Goal: Use online tool/utility: Use online tool/utility

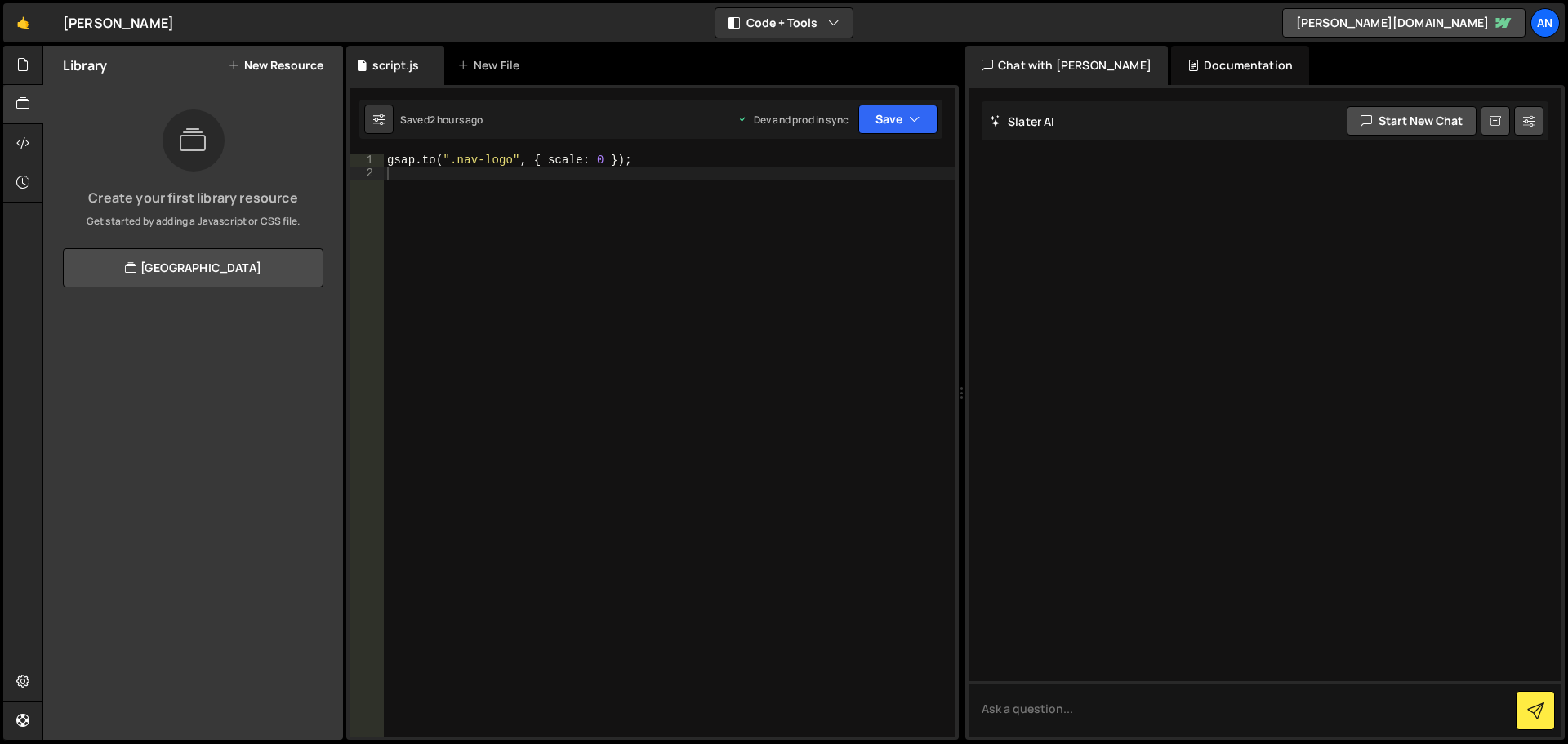
click at [409, 198] on div "gsap . to ( ".nav-logo" , { scale : 0 }) ;" at bounding box center [670, 458] width 571 height 609
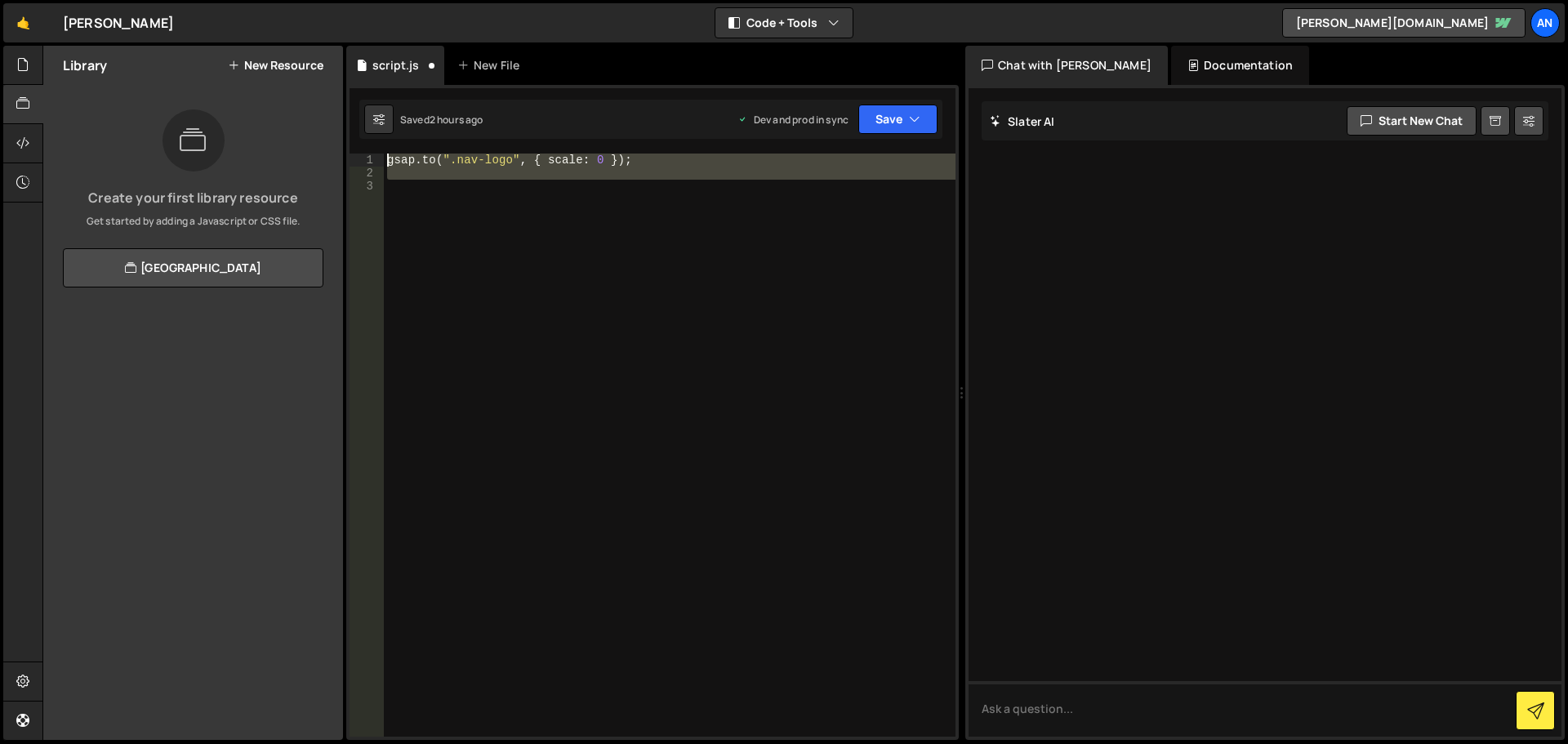
drag, startPoint x: 405, startPoint y: 182, endPoint x: 377, endPoint y: 156, distance: 38.2
click at [377, 156] on div "1 2 3 gsap . to ( ".nav-logo" , { scale : 0 }) ; הההההההההההההההההההההההההההההה…" at bounding box center [652, 445] width 606 height 583
type textarea "[DOMAIN_NAME](".nav-logo", { scale: 0 });"
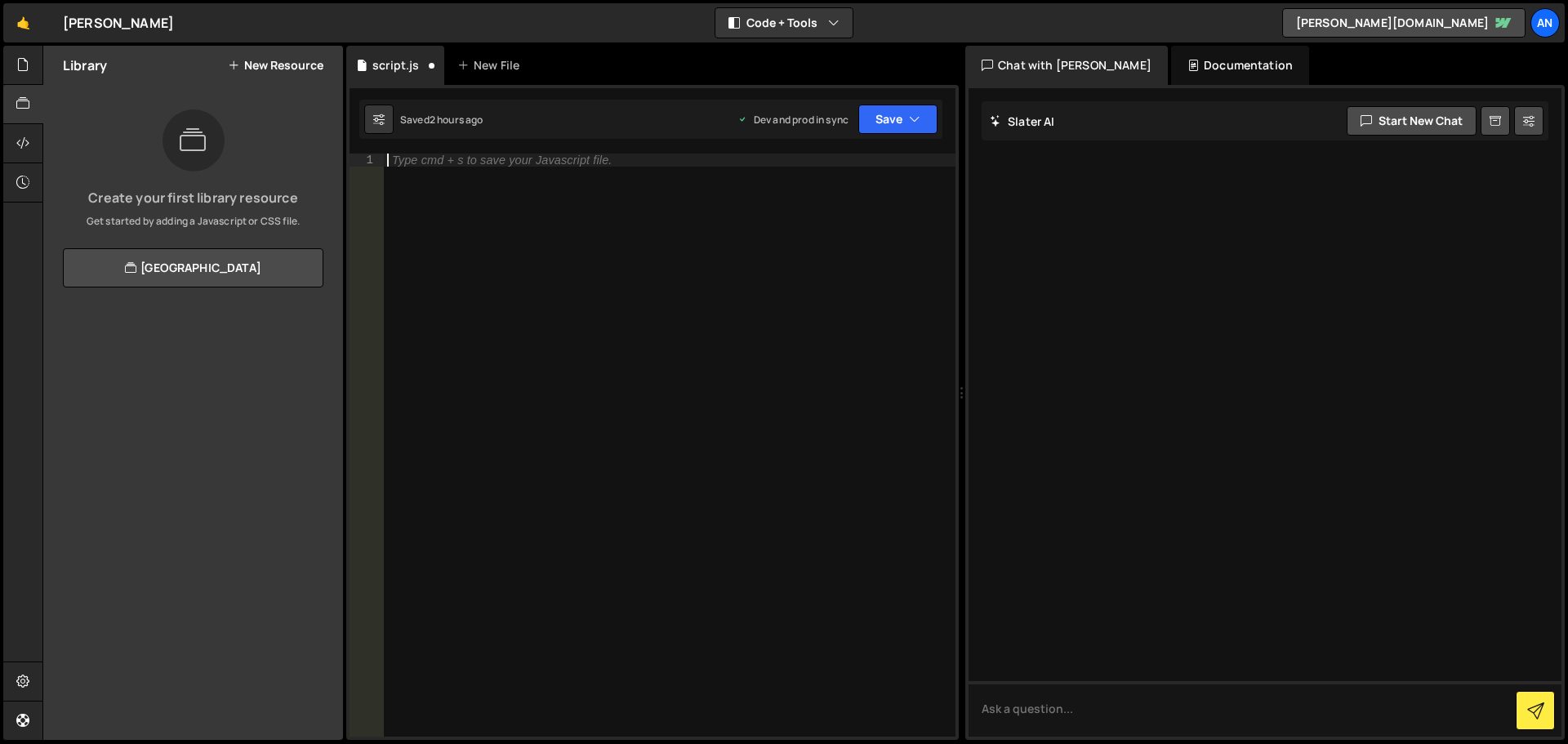
click at [465, 159] on div "Type cmd + s to save your Javascript file." at bounding box center [502, 160] width 220 height 11
paste textarea "});"
type textarea "});"
click at [881, 118] on button "Save" at bounding box center [898, 119] width 79 height 29
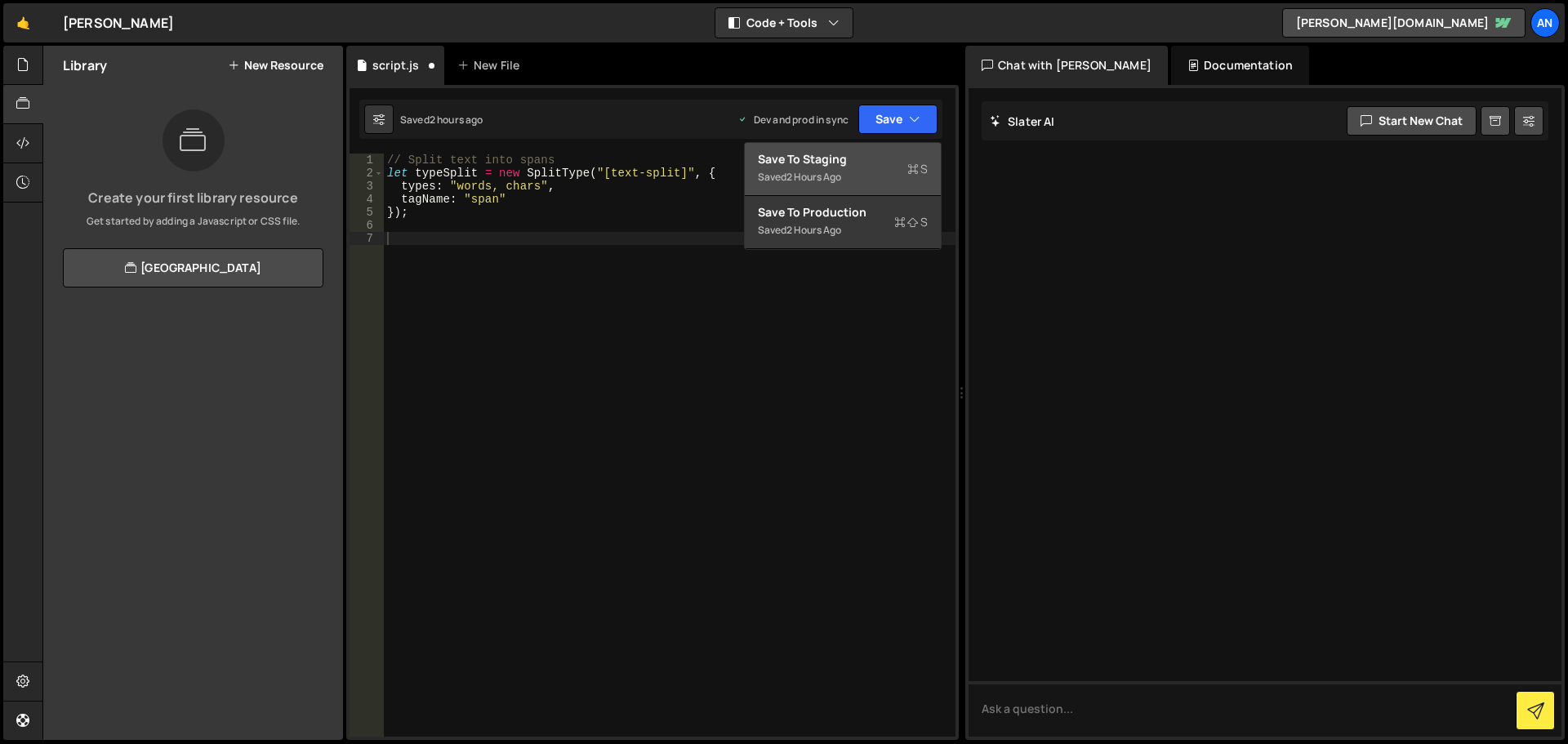
click at [905, 169] on div "Saved 2 hours ago" at bounding box center [843, 177] width 170 height 20
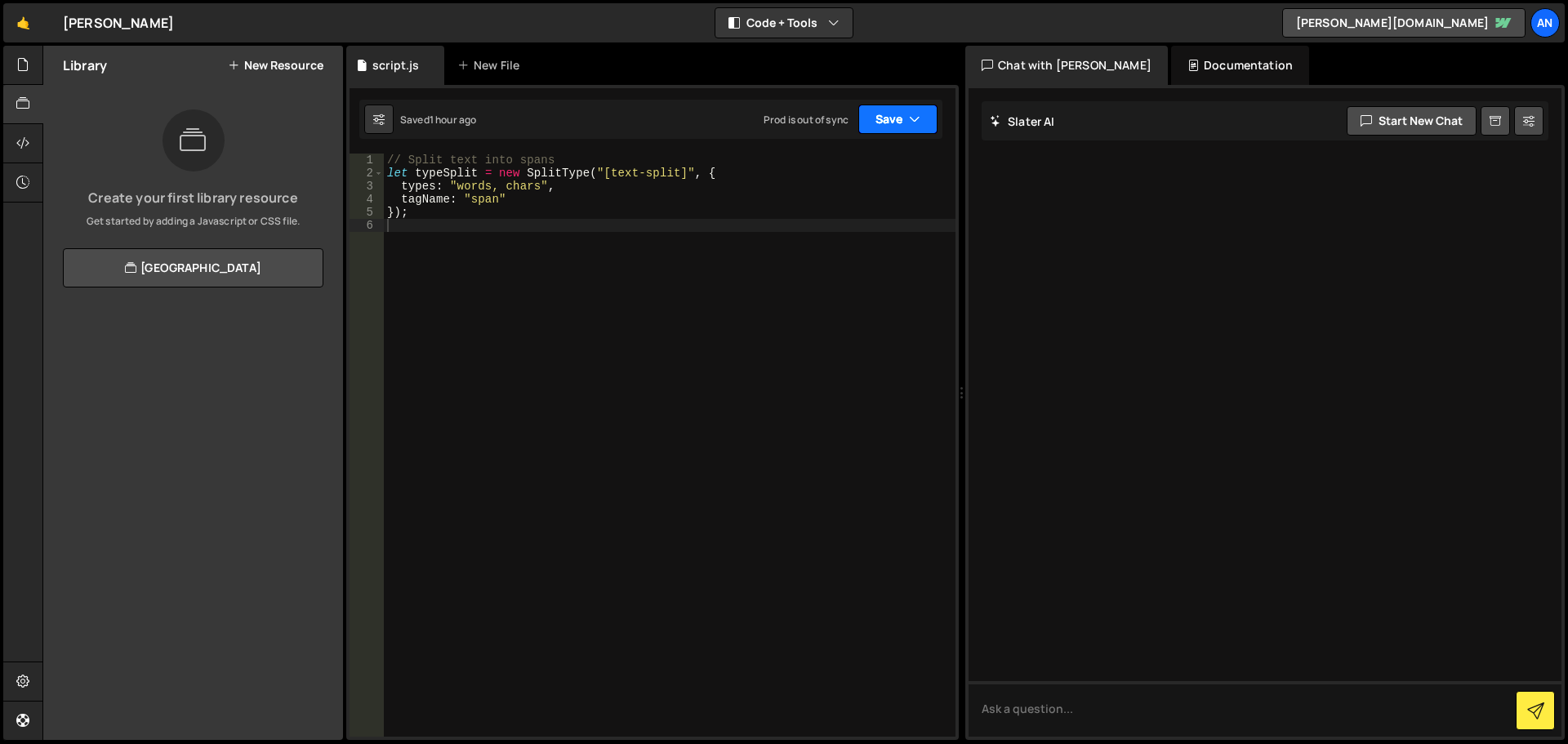
click at [891, 116] on button "Save" at bounding box center [898, 119] width 79 height 29
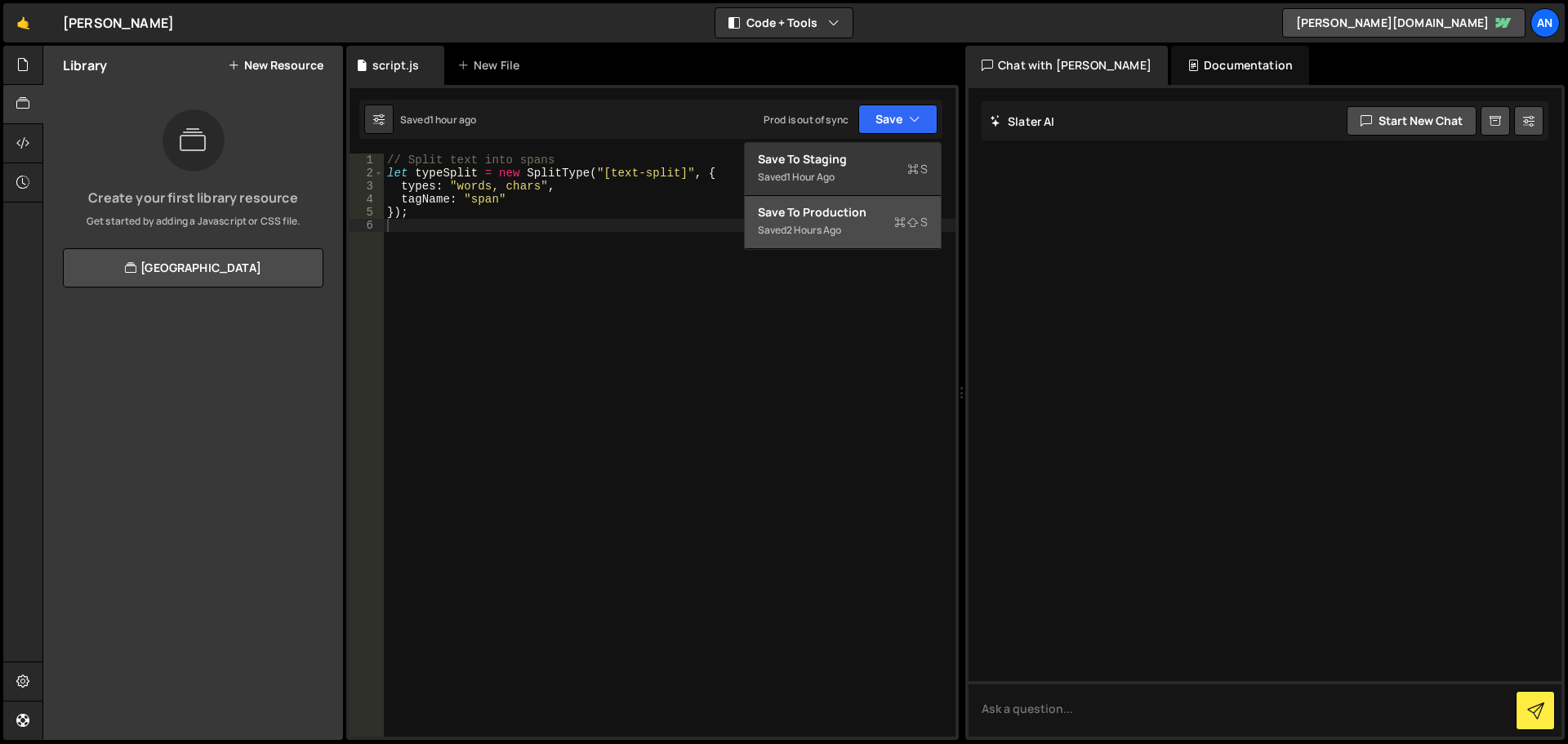
click at [823, 229] on div "2 hours ago" at bounding box center [813, 230] width 55 height 14
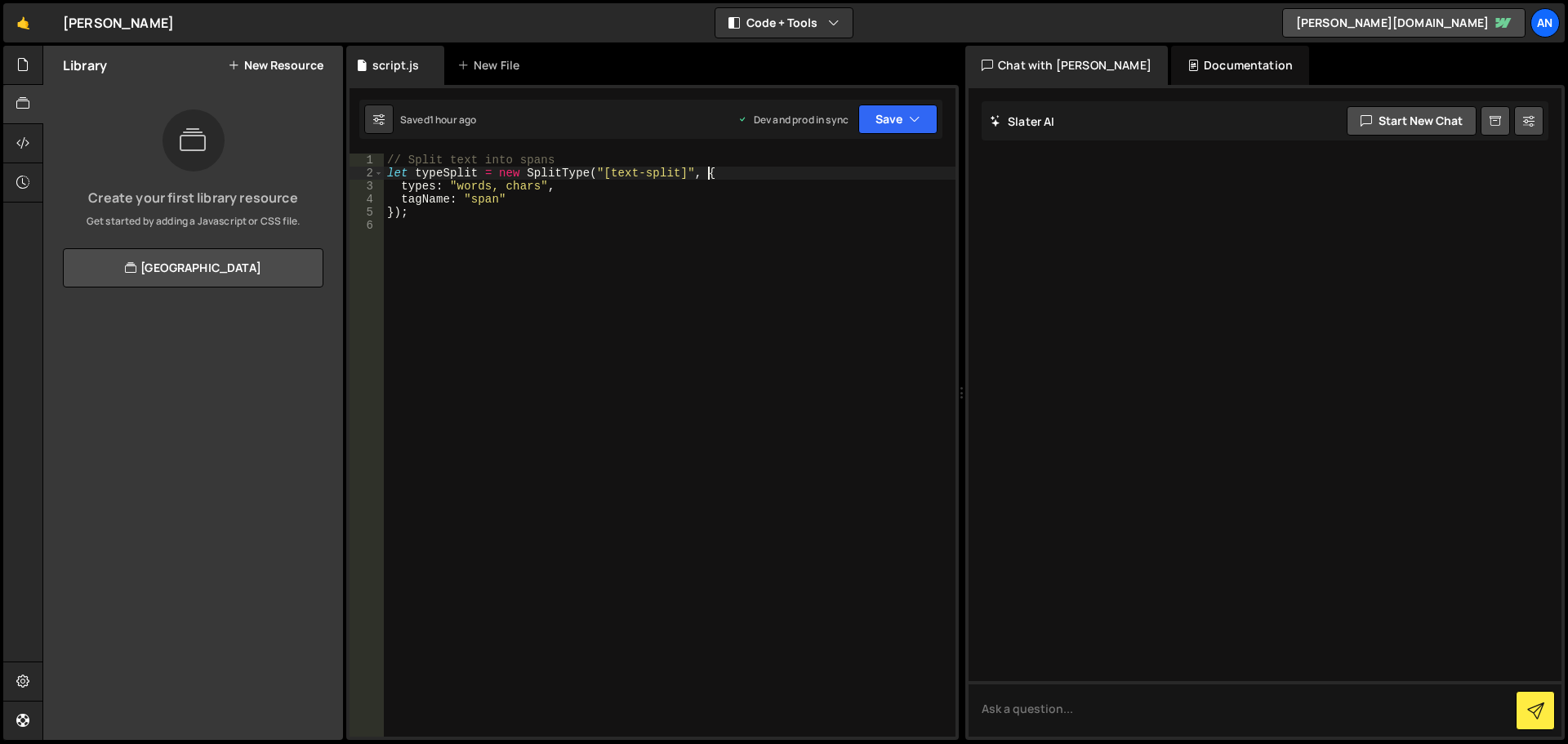
click at [707, 173] on div "// Split text into spans let typeSplit = new SplitType ( "[text-split]" , { typ…" at bounding box center [670, 458] width 571 height 609
click at [411, 216] on div "// Split text into spans let typeSplit = new SplitType ( "[text-split]" , { typ…" at bounding box center [670, 458] width 571 height 609
drag, startPoint x: 604, startPoint y: 173, endPoint x: 673, endPoint y: 170, distance: 69.1
click at [673, 170] on div "// Split text into spans let typeSplit = new SplitType ( "[text-split]" , { typ…" at bounding box center [670, 458] width 571 height 609
type textarea "let typeSplit = new SplitType("[text-split]", {"
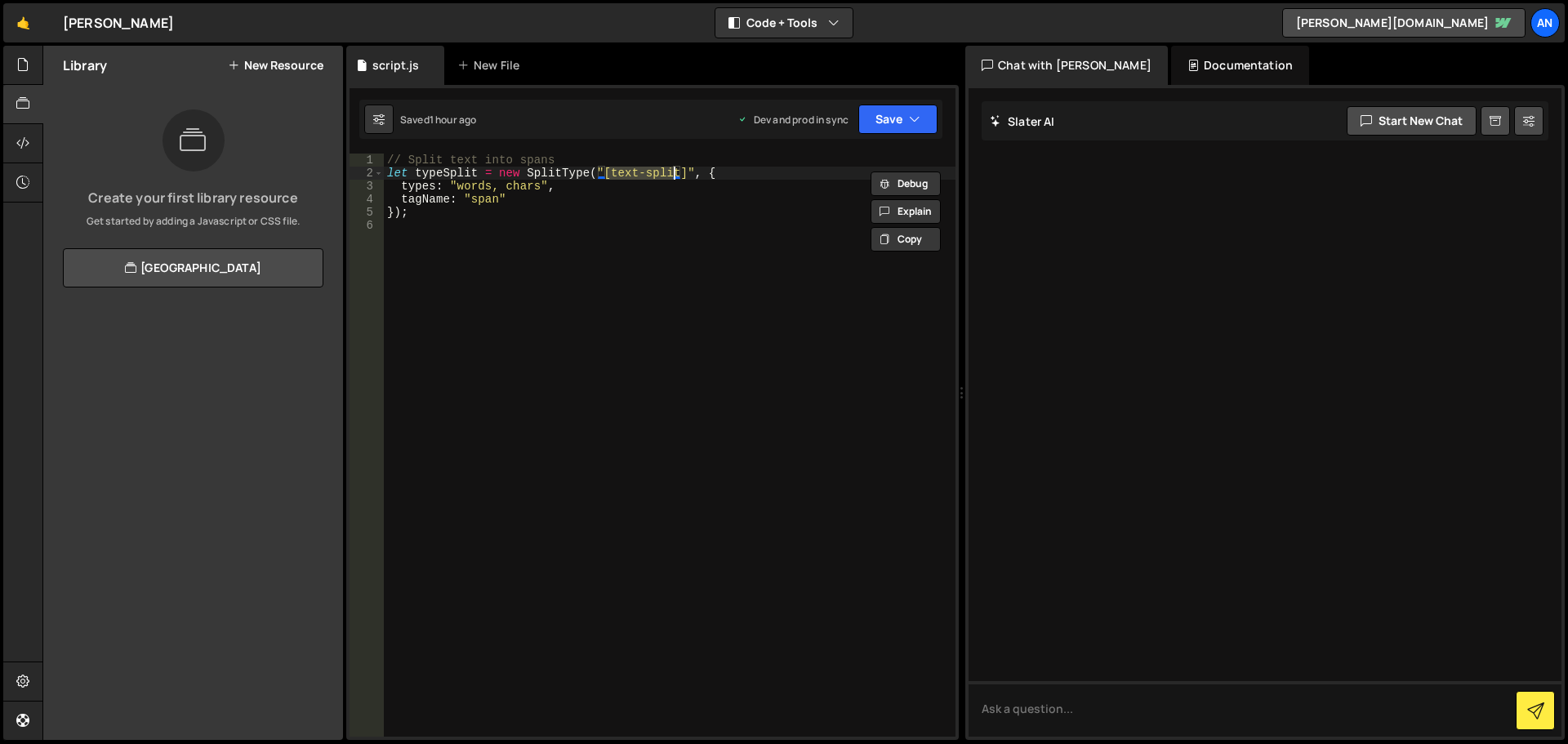
click at [445, 271] on div "// Split text into spans let typeSplit = new SplitType ( "[text-split]" , { typ…" at bounding box center [670, 458] width 571 height 609
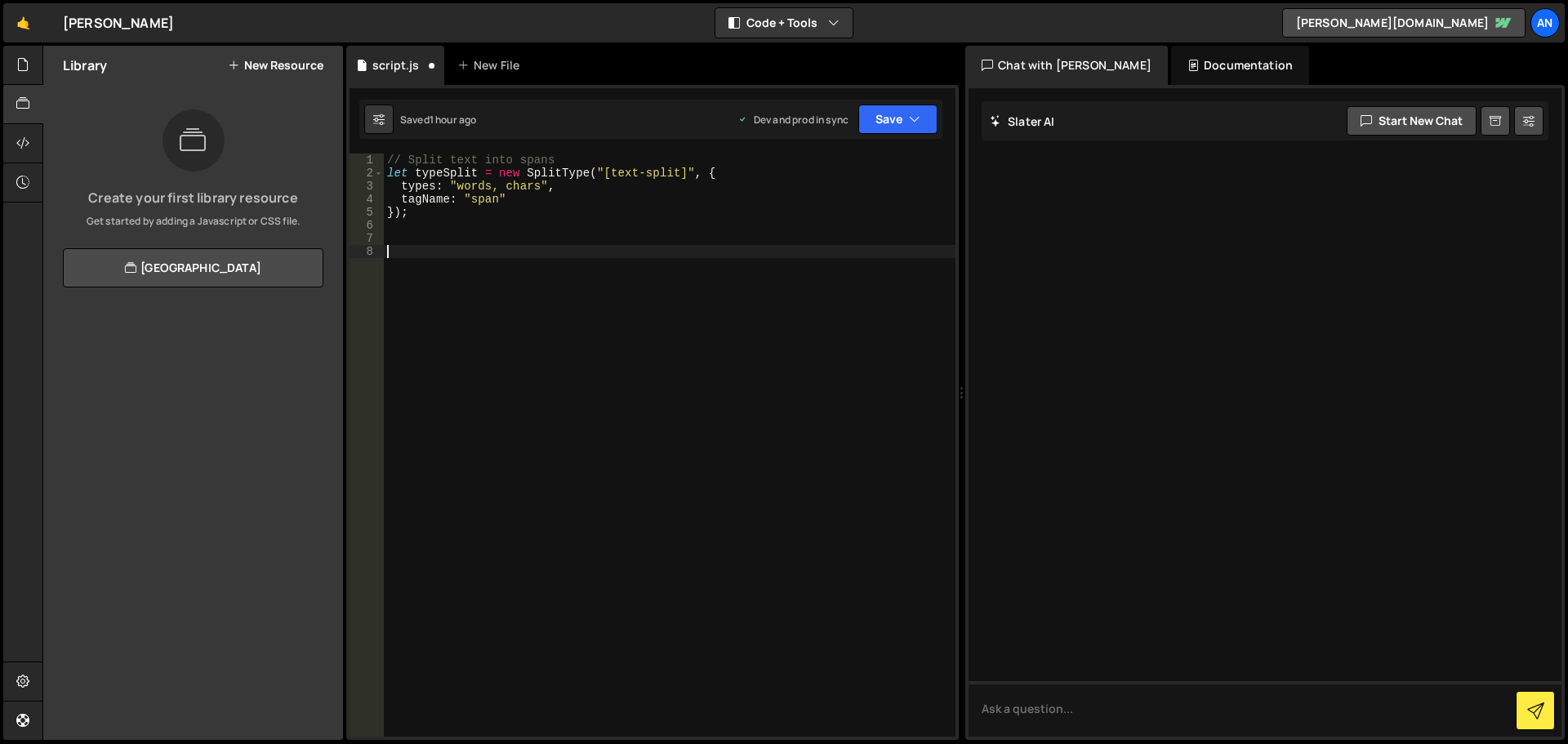
paste textarea "}"
type textarea "}"
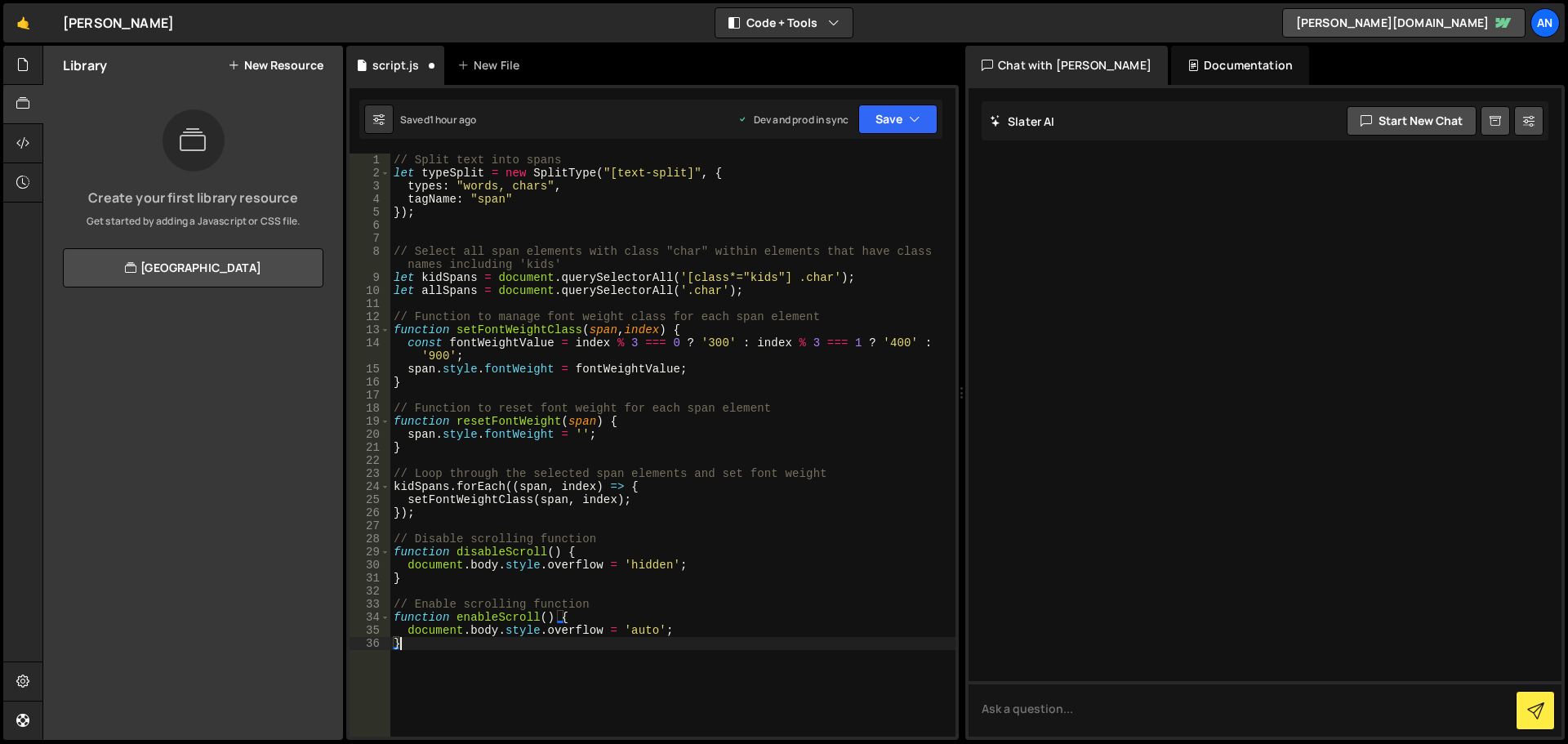
click at [571, 720] on div "// Split text into spans let typeSplit = new SplitType ( "[text-split]" , { typ…" at bounding box center [673, 458] width 565 height 609
click at [414, 688] on div "// Split text into spans let typeSplit = new SplitType ( "[text-split]" , { typ…" at bounding box center [673, 458] width 565 height 609
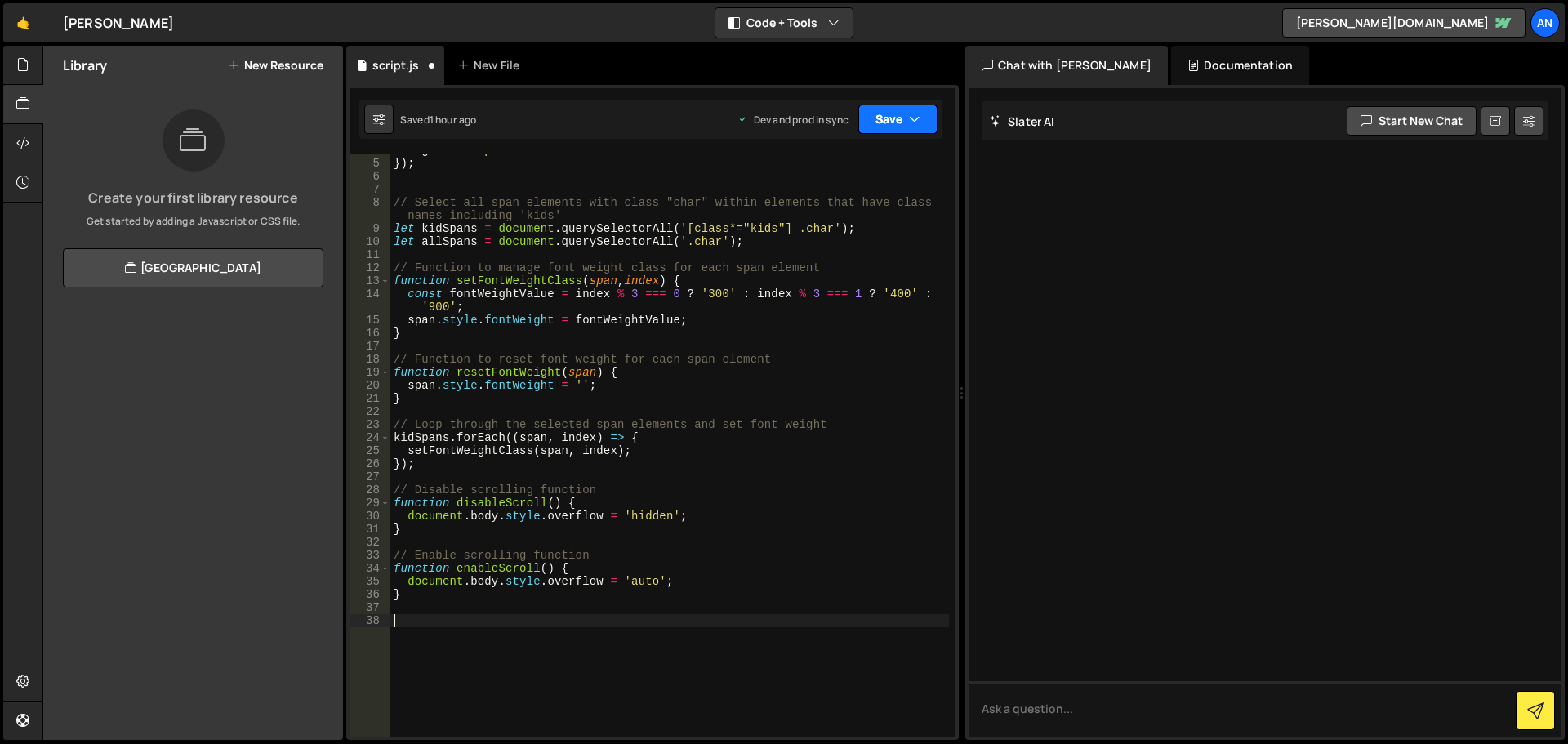
click at [888, 113] on button "Save" at bounding box center [898, 119] width 79 height 29
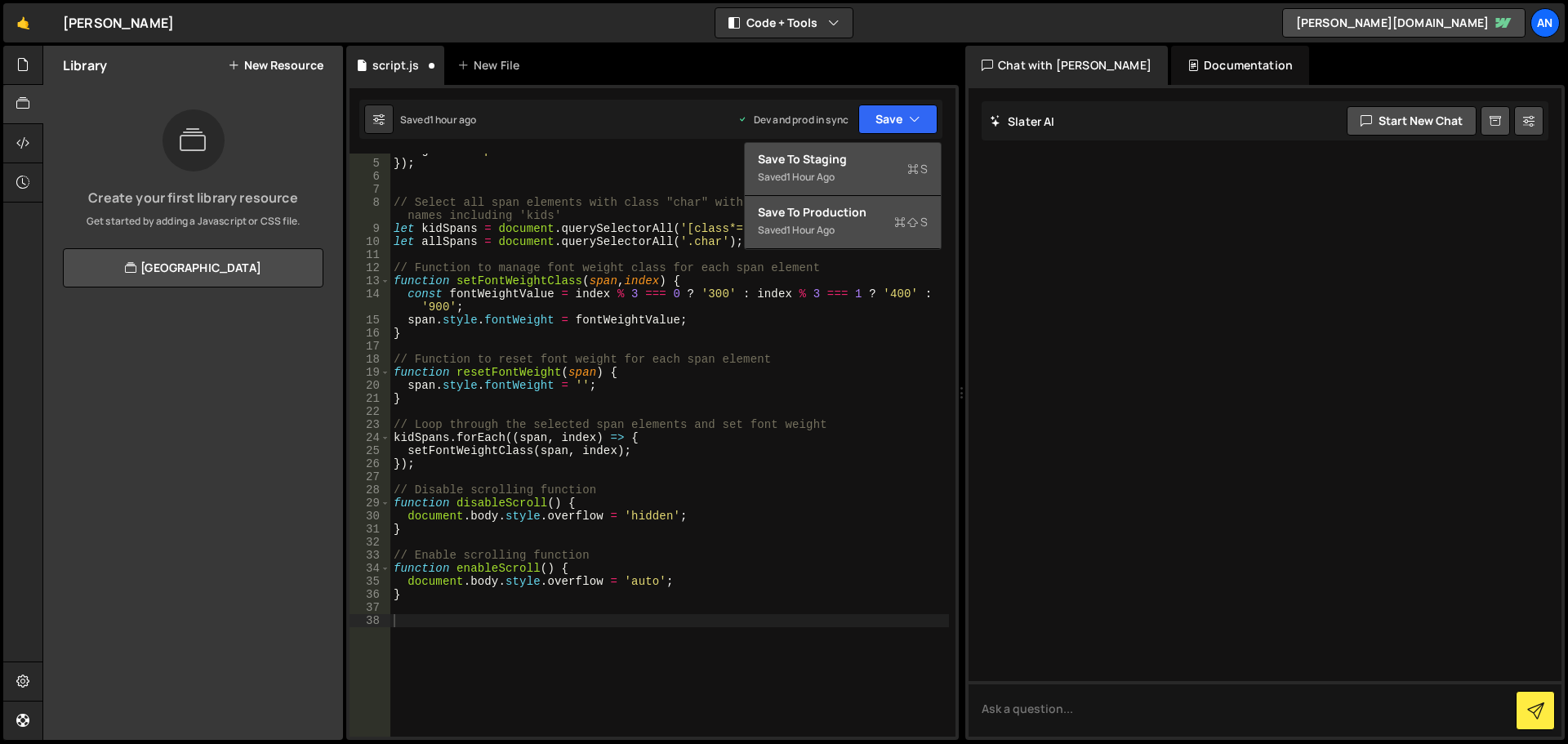
click at [896, 179] on div "Saved 1 hour ago" at bounding box center [843, 177] width 170 height 20
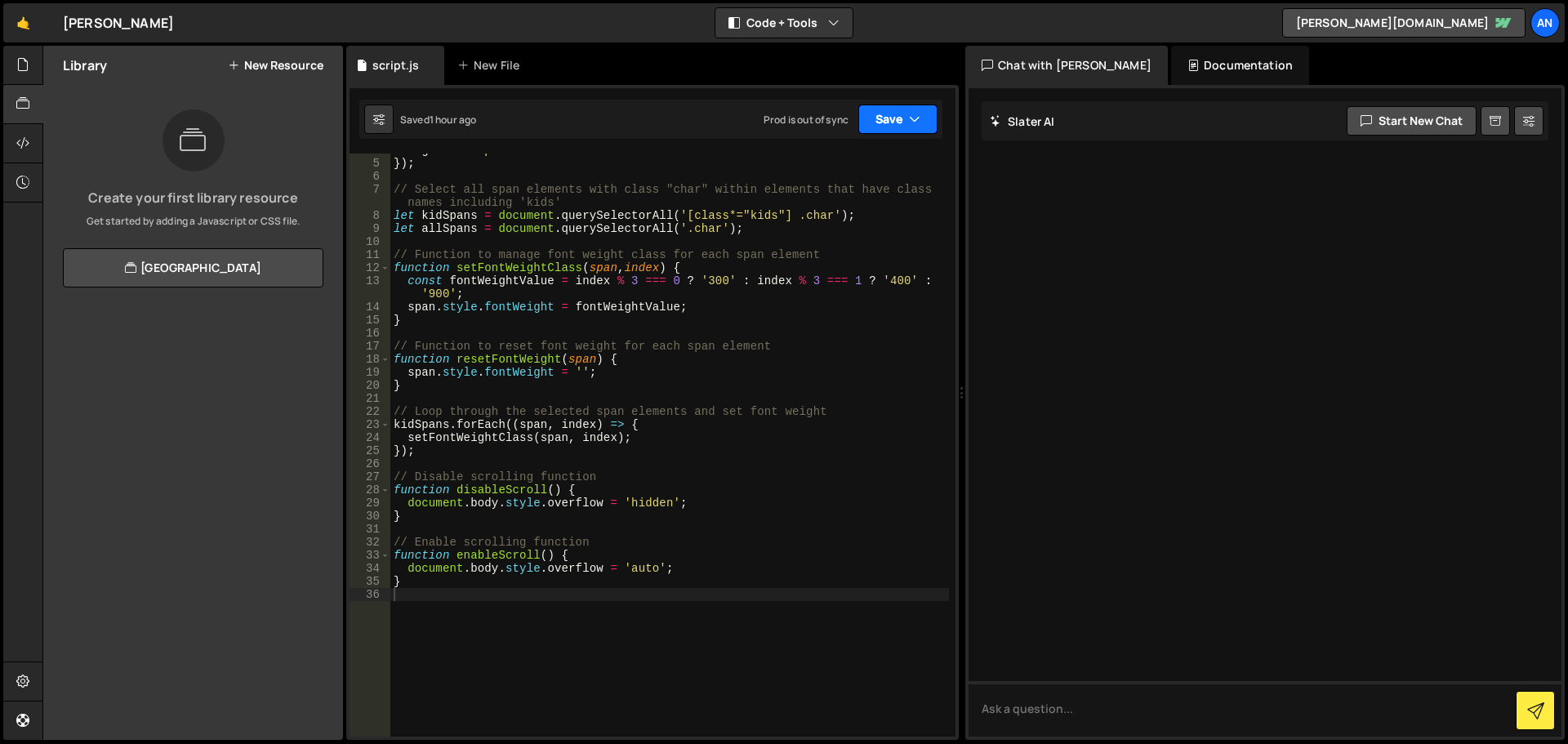
click at [880, 119] on button "Save" at bounding box center [898, 119] width 79 height 29
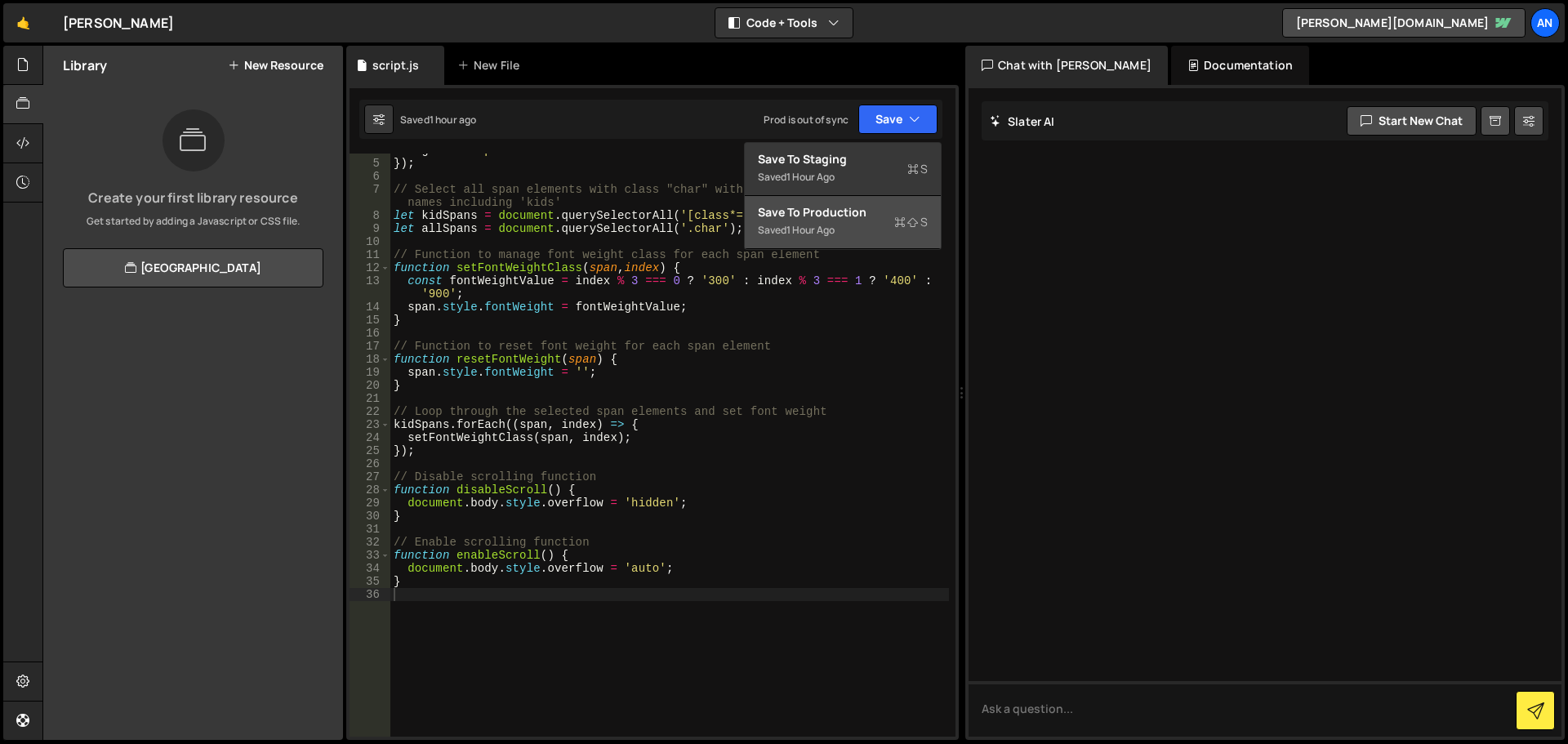
click at [869, 231] on div "Saved 1 hour ago" at bounding box center [843, 231] width 170 height 20
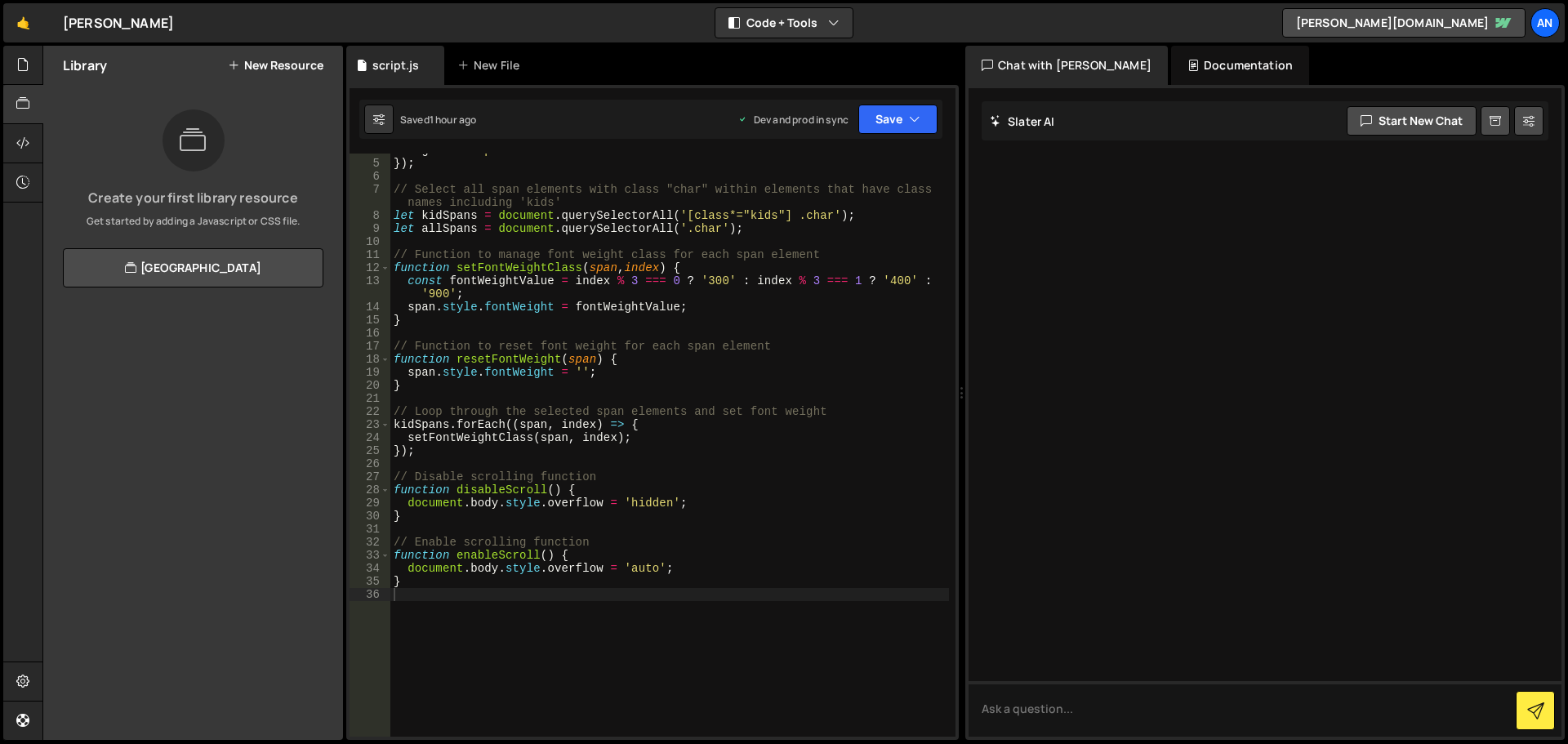
click at [437, 597] on div "tagName : "span" }) ; // Select all span elements with class "char" within elem…" at bounding box center [670, 448] width 558 height 609
paste textarea "});"
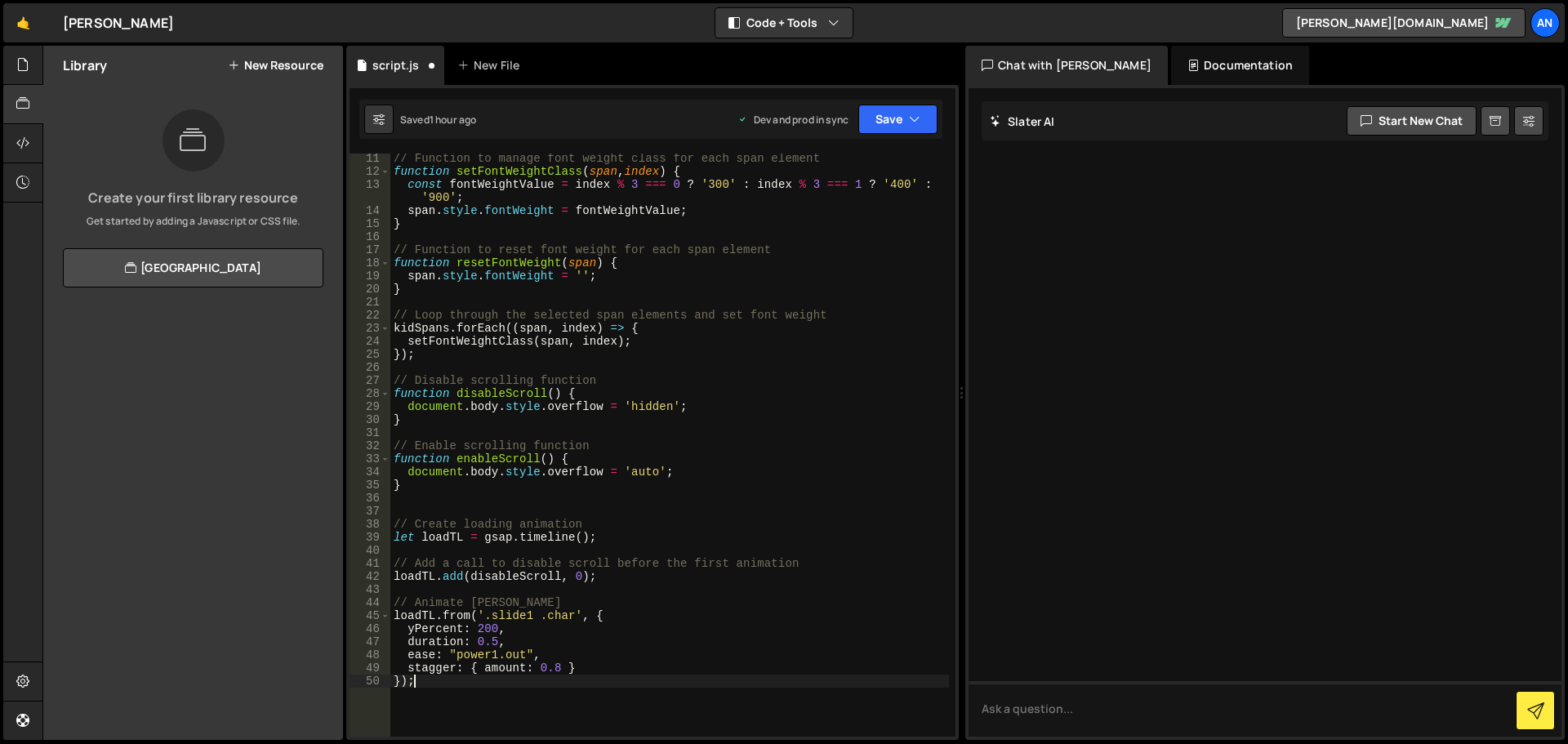
scroll to position [195, 0]
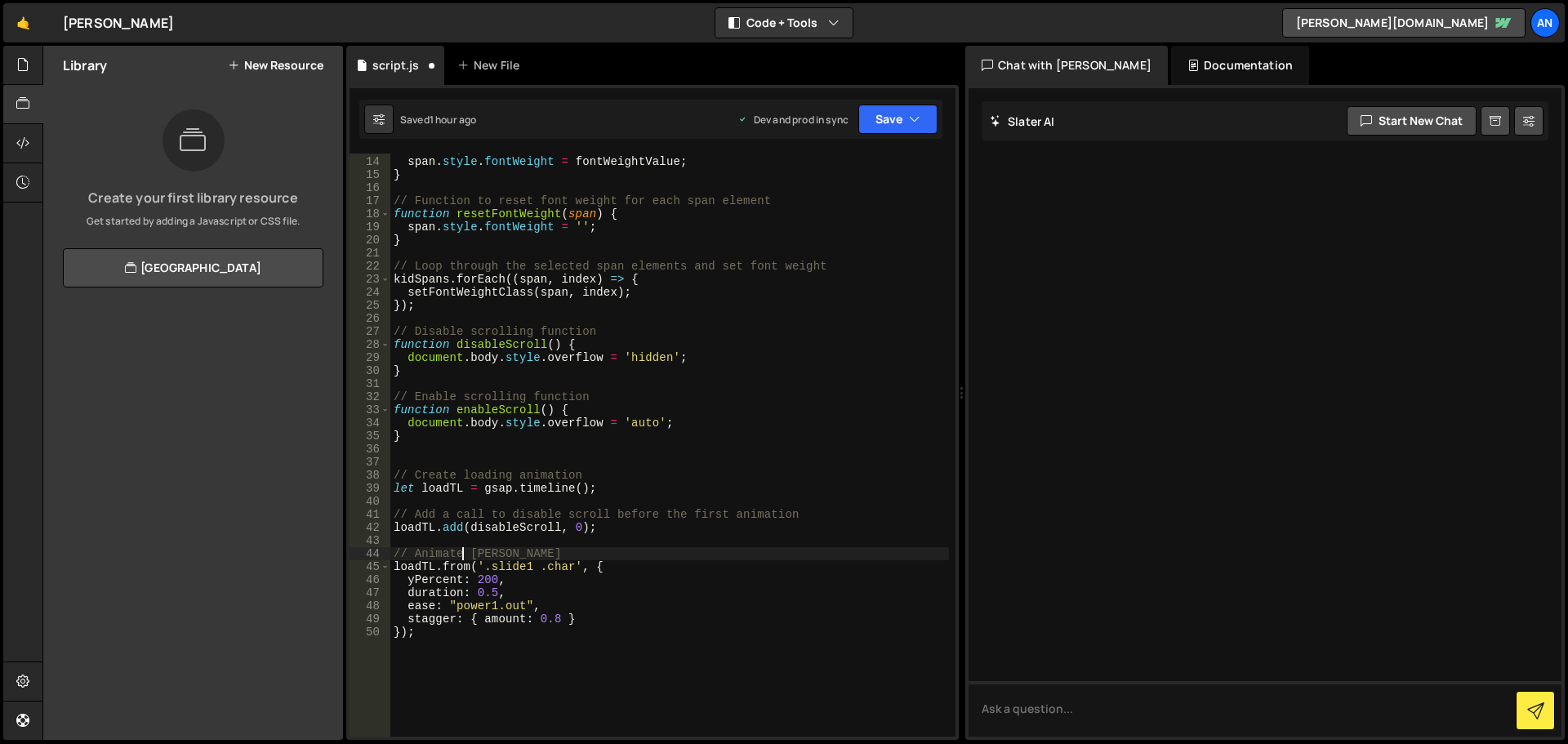
click at [459, 554] on div "const fontWeightValue = index % 3 === 0 ? '300' : index % 3 === 1 ? '400' : '90…" at bounding box center [670, 440] width 558 height 622
drag, startPoint x: 468, startPoint y: 553, endPoint x: 545, endPoint y: 549, distance: 77.1
click at [545, 549] on div "const fontWeightValue = index % 3 === 0 ? '300' : index % 3 === 1 ? '400' : '90…" at bounding box center [670, 440] width 558 height 622
type textarea "// Animate Designer + ..."
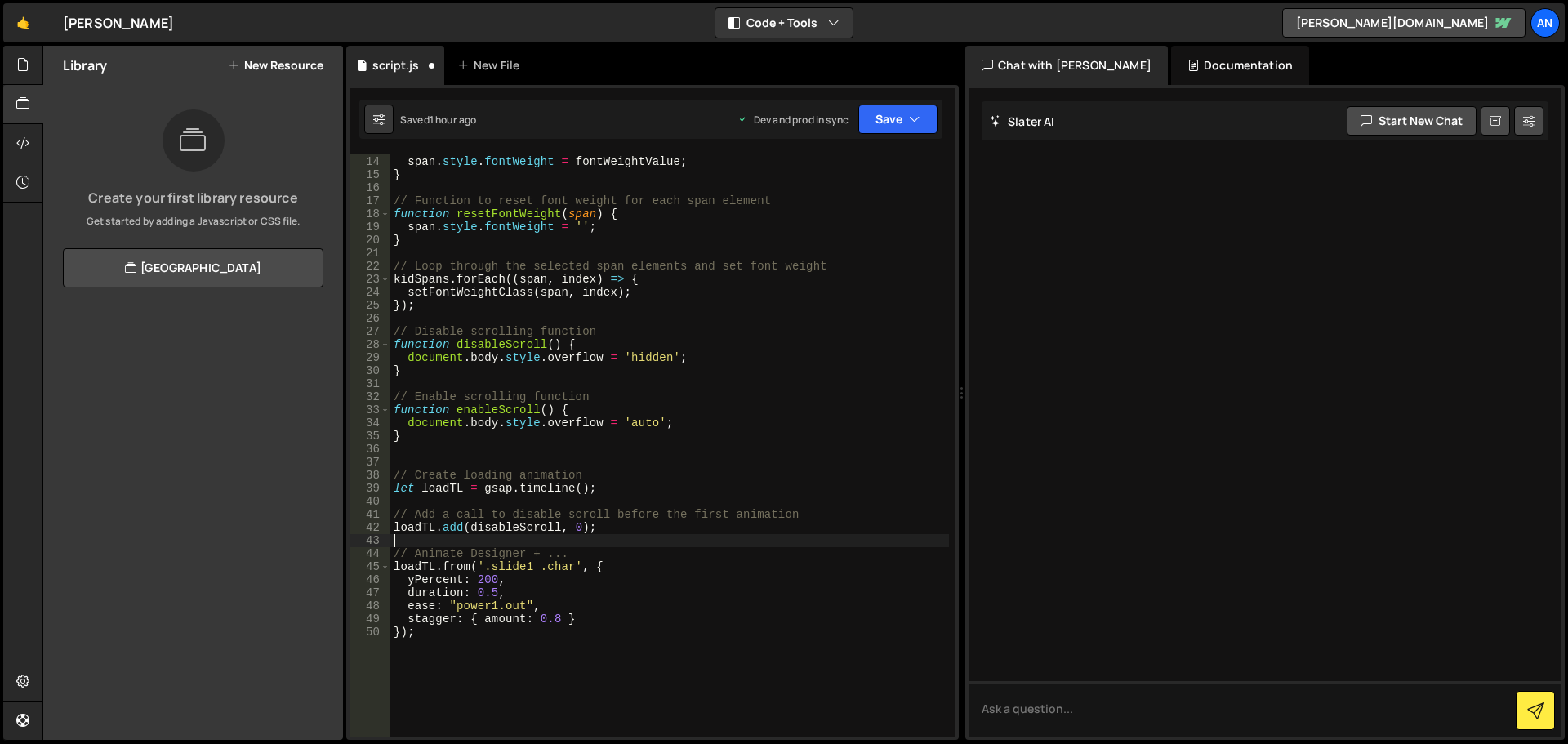
click at [588, 541] on div "const fontWeightValue = index % 3 === 0 ? '300' : index % 3 === 1 ? '400' : '90…" at bounding box center [670, 440] width 558 height 622
click at [890, 119] on button "Save" at bounding box center [898, 119] width 79 height 29
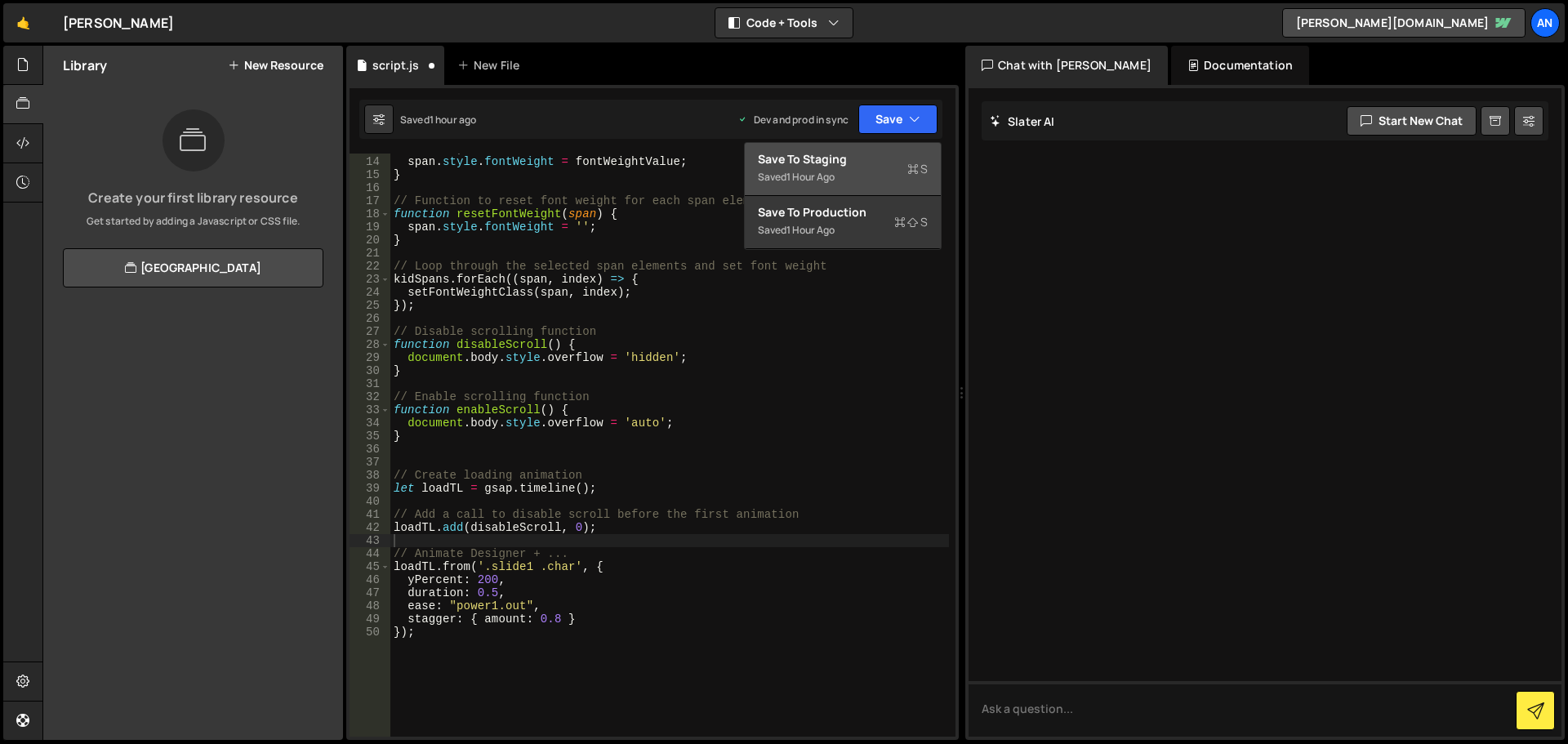
click at [894, 177] on div "Saved 1 hour ago" at bounding box center [843, 177] width 170 height 20
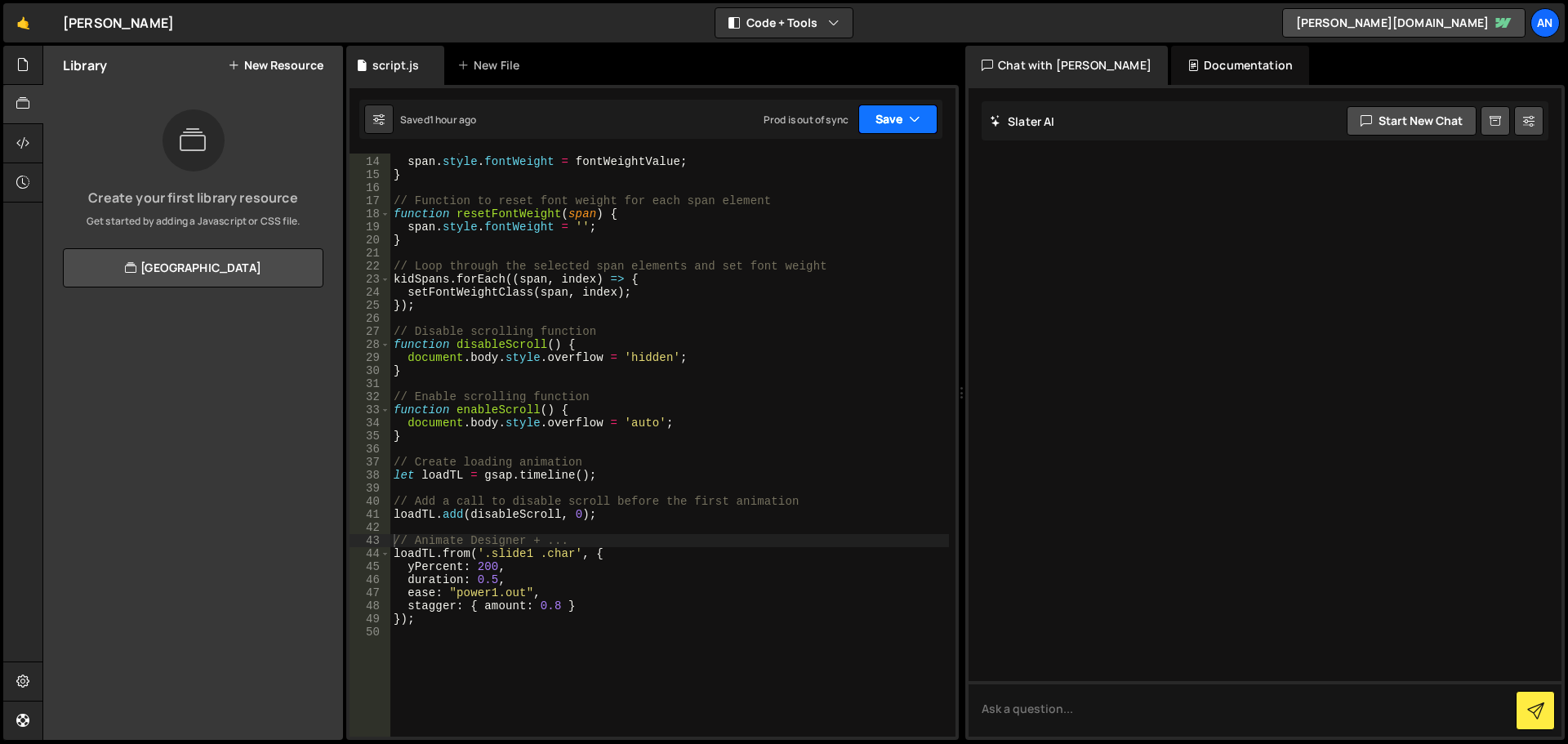
click at [895, 119] on button "Save" at bounding box center [898, 119] width 79 height 29
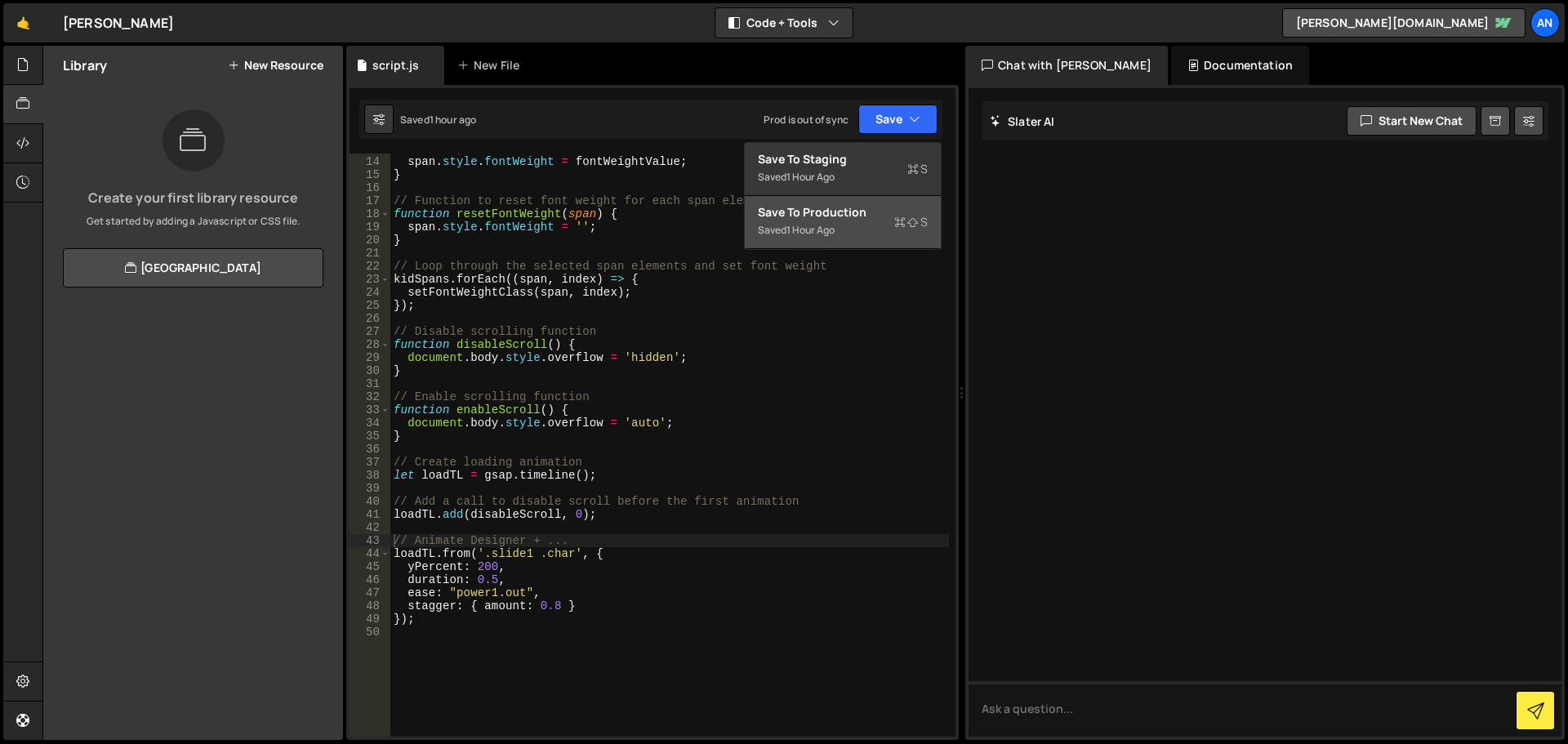
click at [870, 218] on div "Save to Production S" at bounding box center [843, 213] width 170 height 16
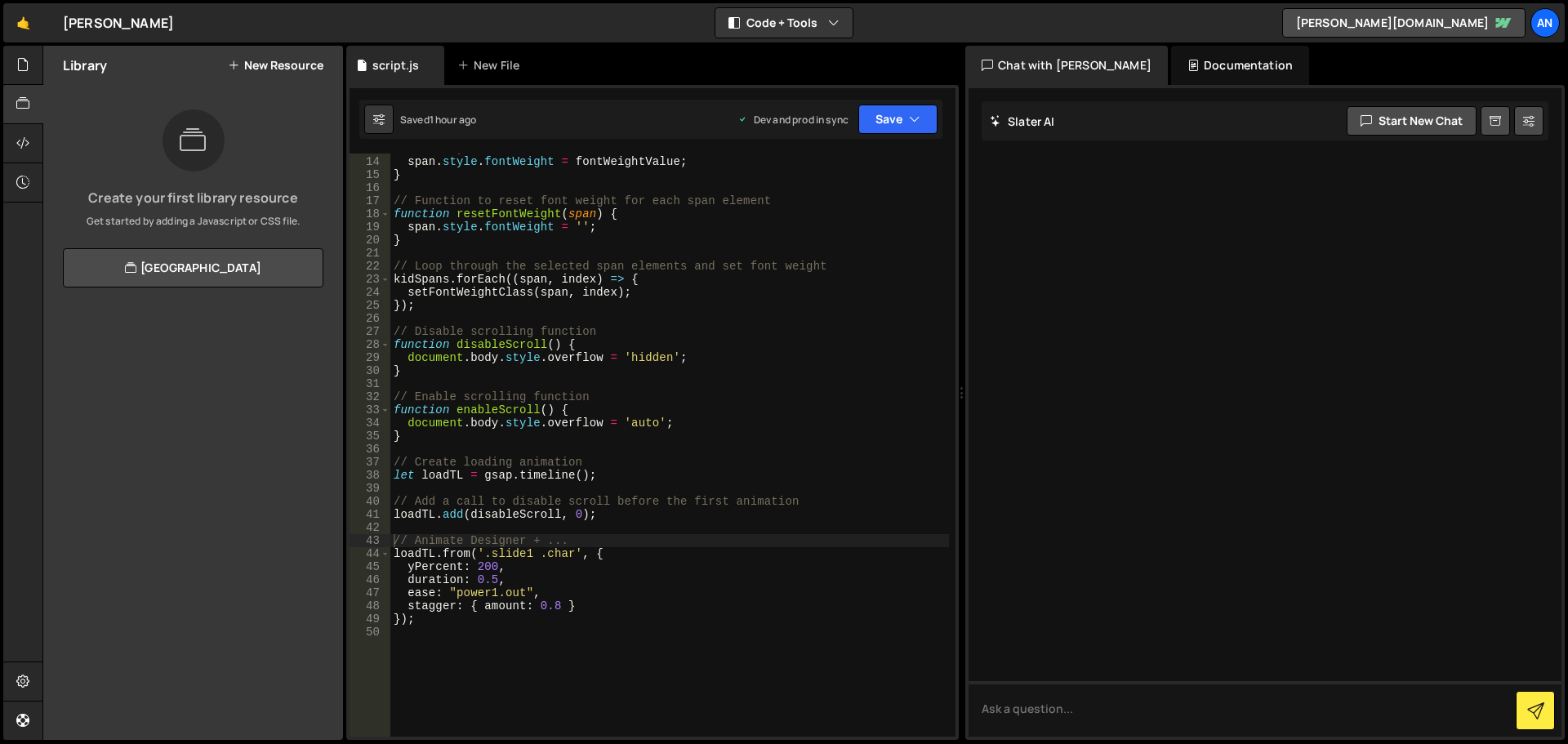
scroll to position [195, 0]
drag, startPoint x: 488, startPoint y: 554, endPoint x: 528, endPoint y: 551, distance: 40.1
click at [528, 551] on div "const fontWeightValue = index % 3 === 0 ? '300' : index % 3 === 1 ? '400' : '90…" at bounding box center [670, 440] width 558 height 622
paste textarea "econdary-content"
click at [544, 611] on div "const fontWeightValue = index % 3 === 0 ? '300' : index % 3 === 1 ? '400' : '90…" at bounding box center [670, 440] width 558 height 622
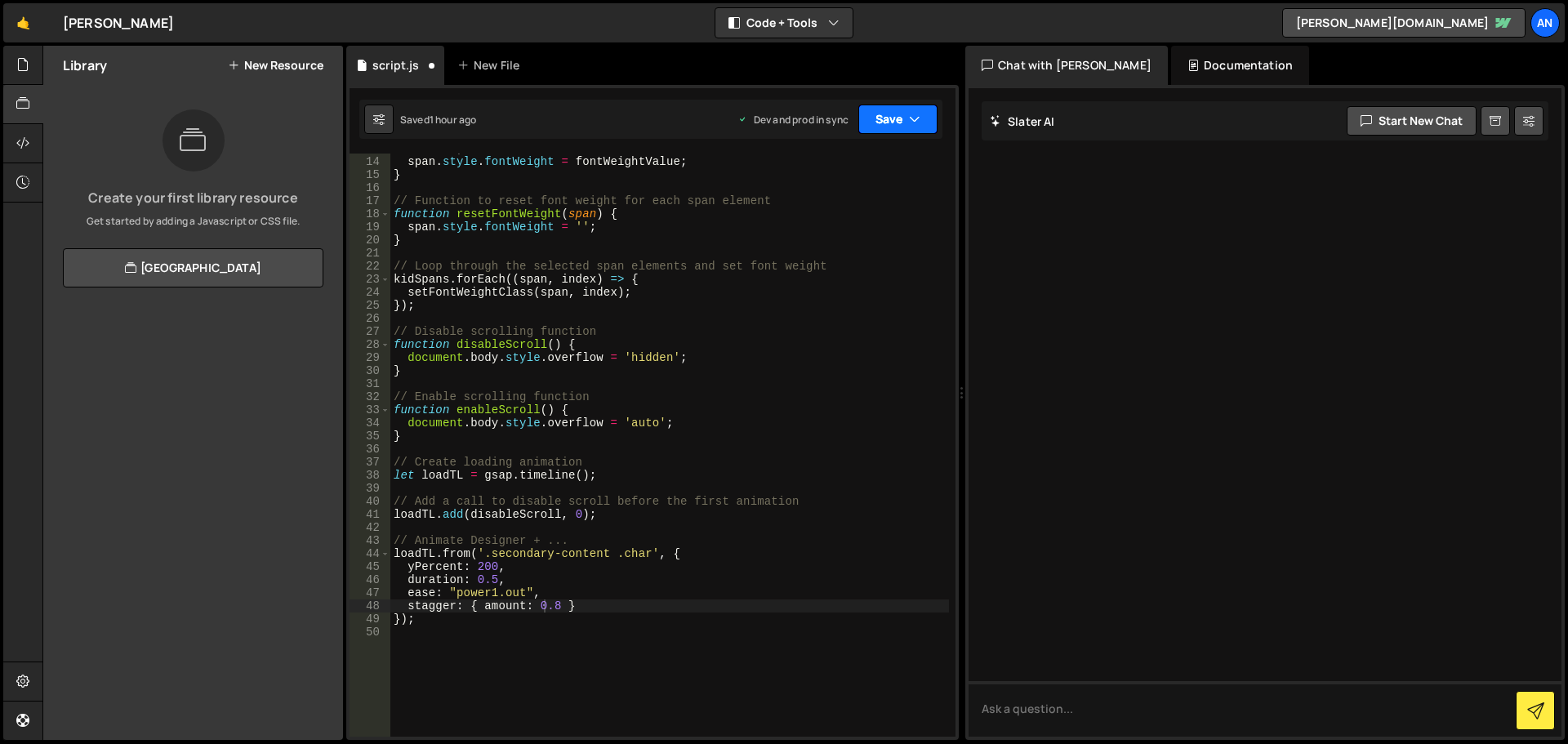
click at [878, 110] on button "Save" at bounding box center [898, 119] width 79 height 29
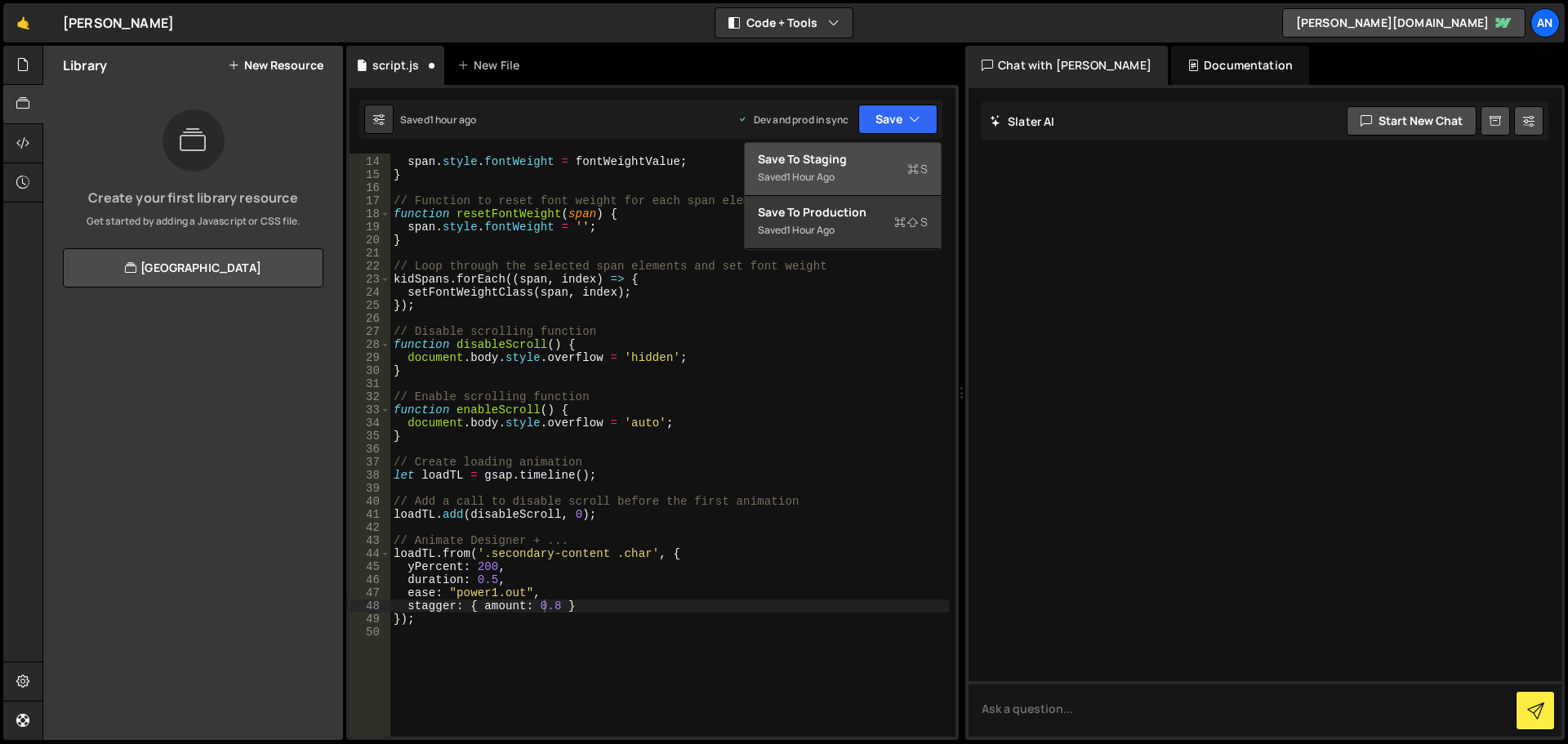
click at [883, 159] on div "Save to Staging S" at bounding box center [843, 159] width 170 height 16
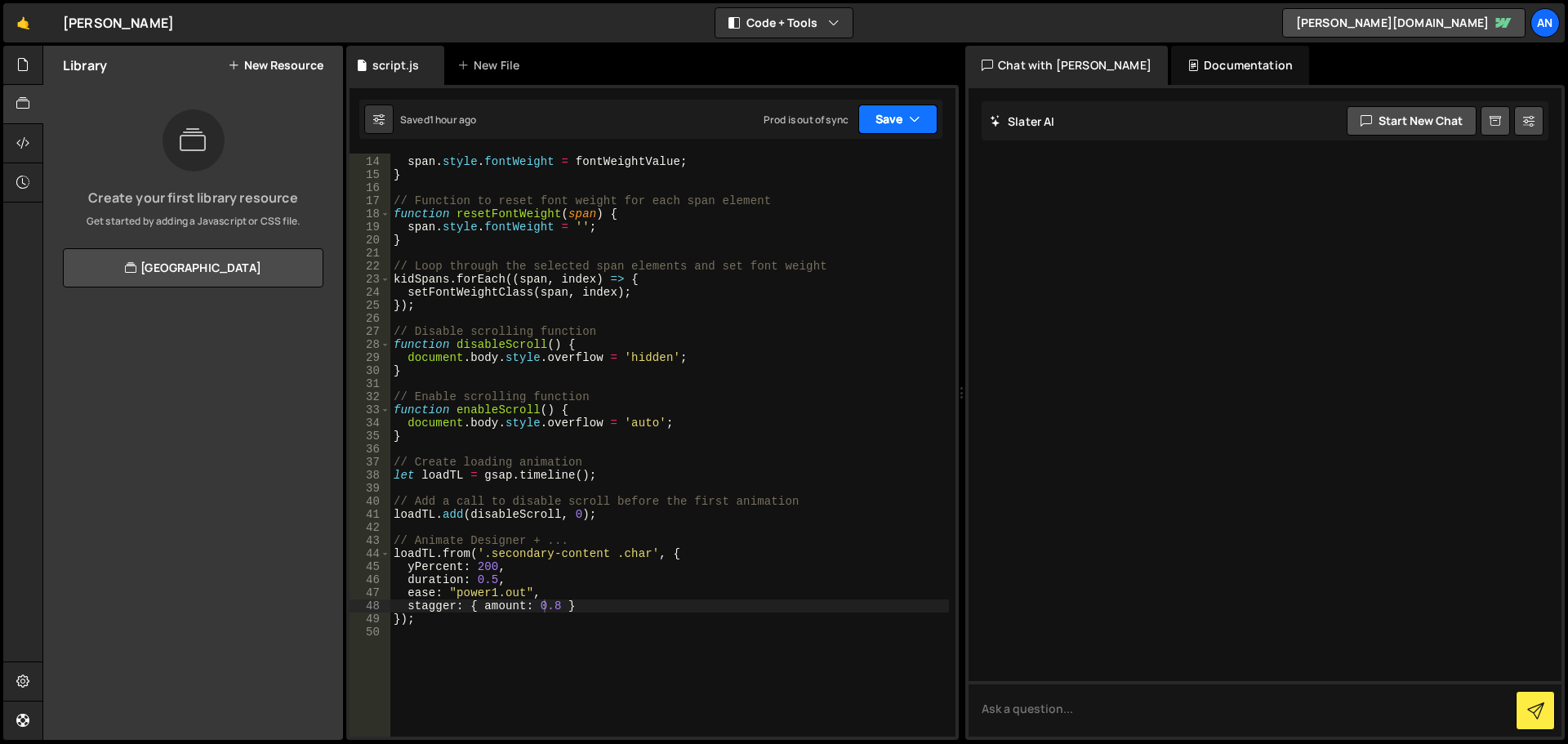
click at [916, 114] on icon "button" at bounding box center [915, 119] width 11 height 16
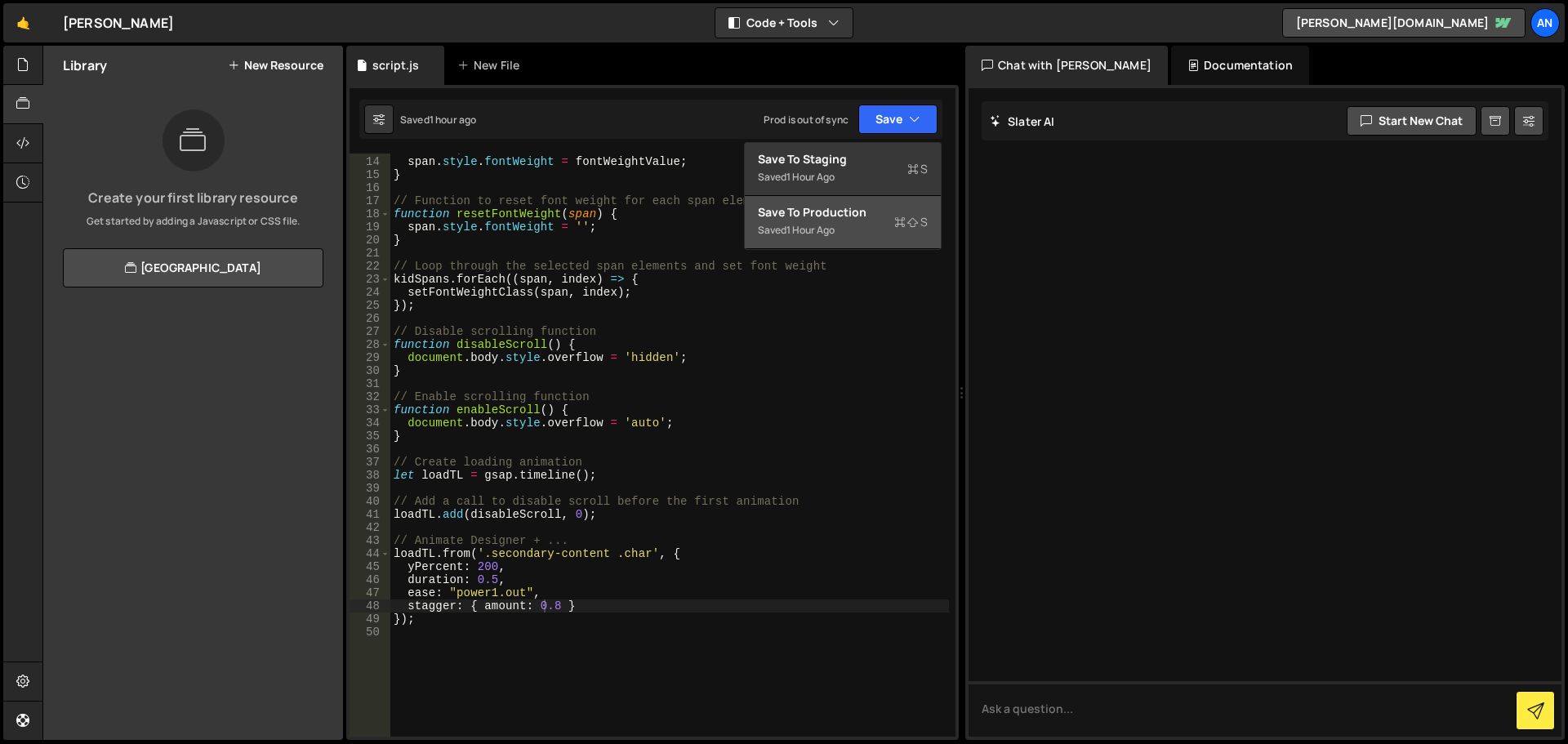
click at [885, 224] on div "Saved 1 hour ago" at bounding box center [843, 231] width 170 height 20
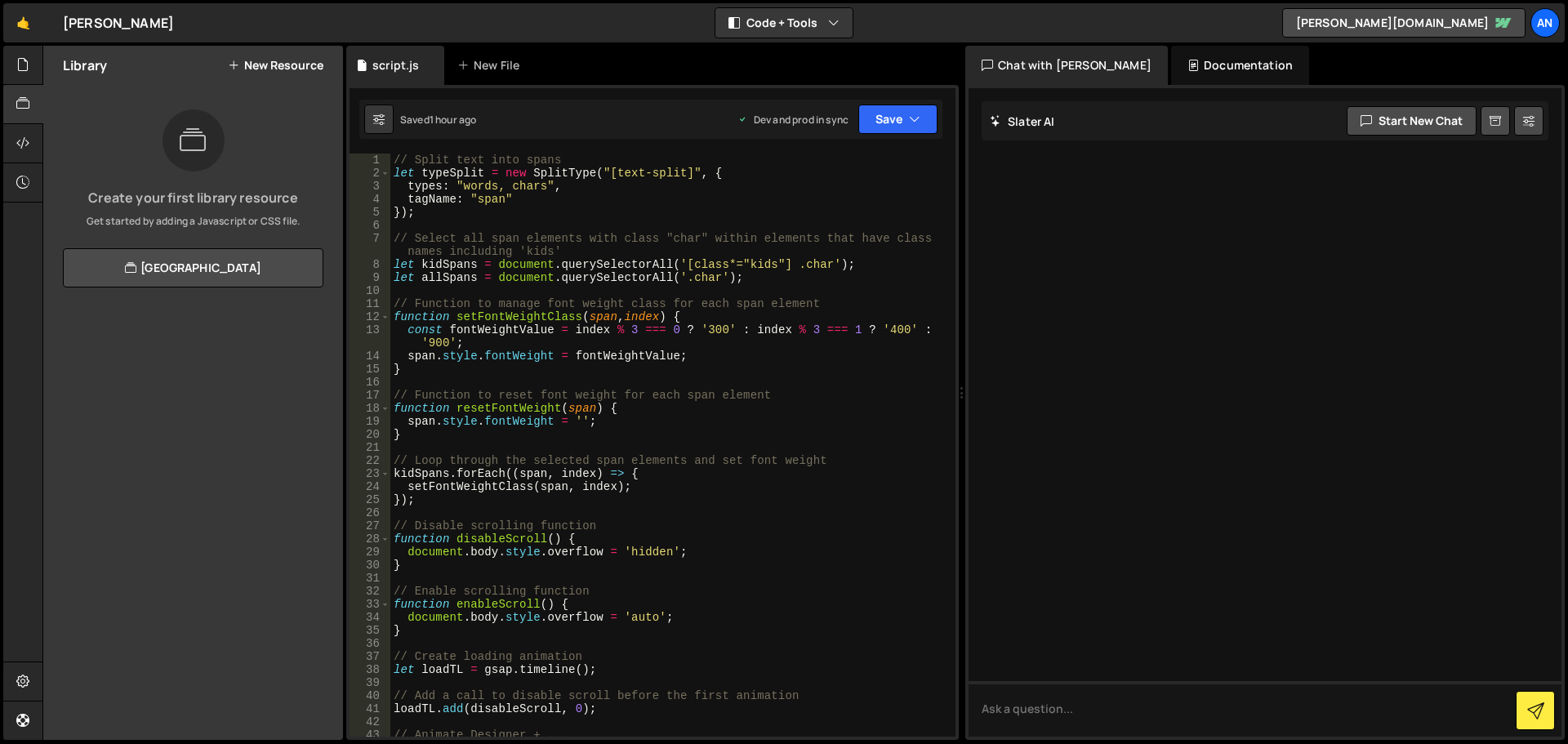
scroll to position [147, 0]
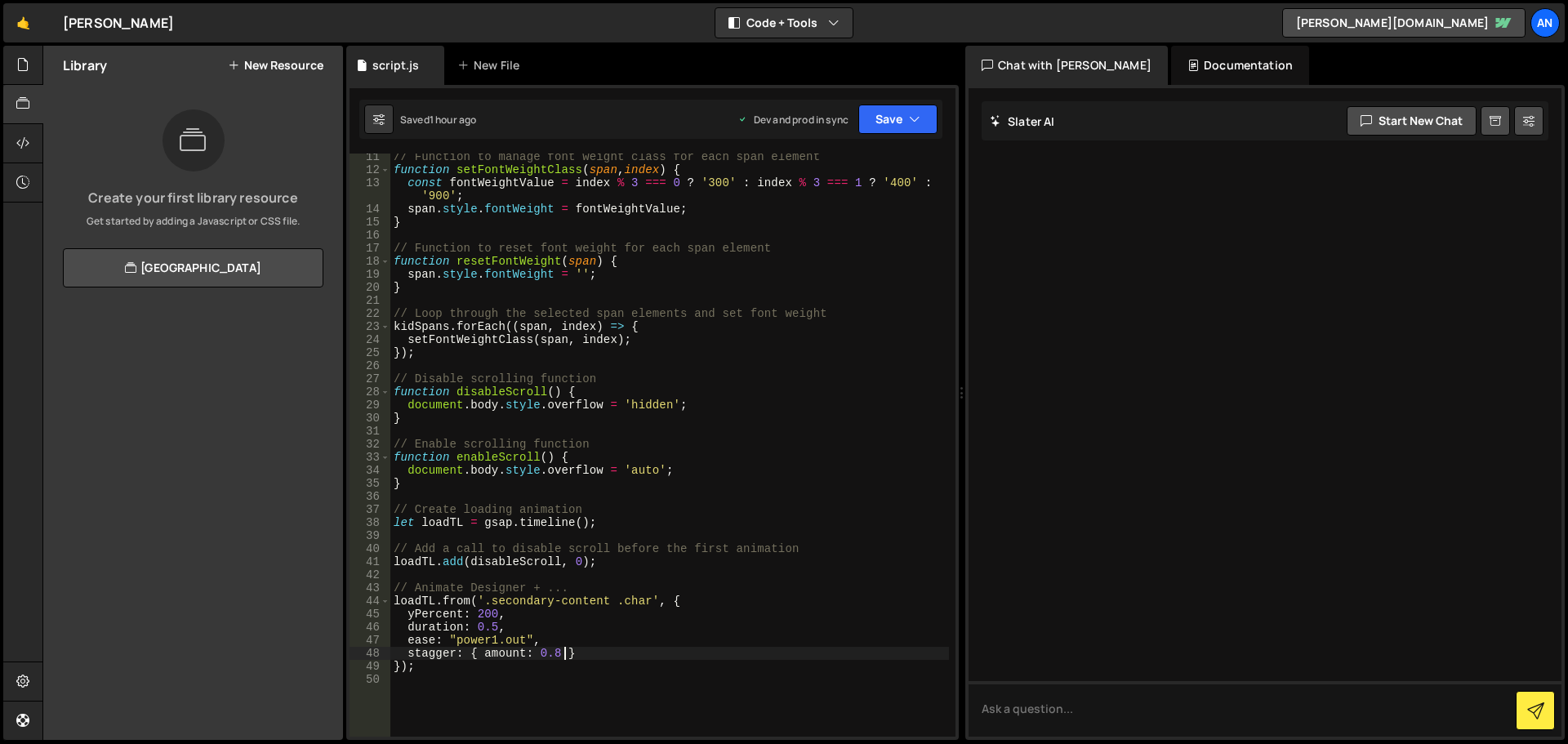
click at [566, 659] on div "// Function to manage font weight class for each span element function setFontW…" at bounding box center [670, 455] width 558 height 609
click at [437, 672] on div "// Function to manage font weight class for each span element function setFontW…" at bounding box center [670, 455] width 558 height 609
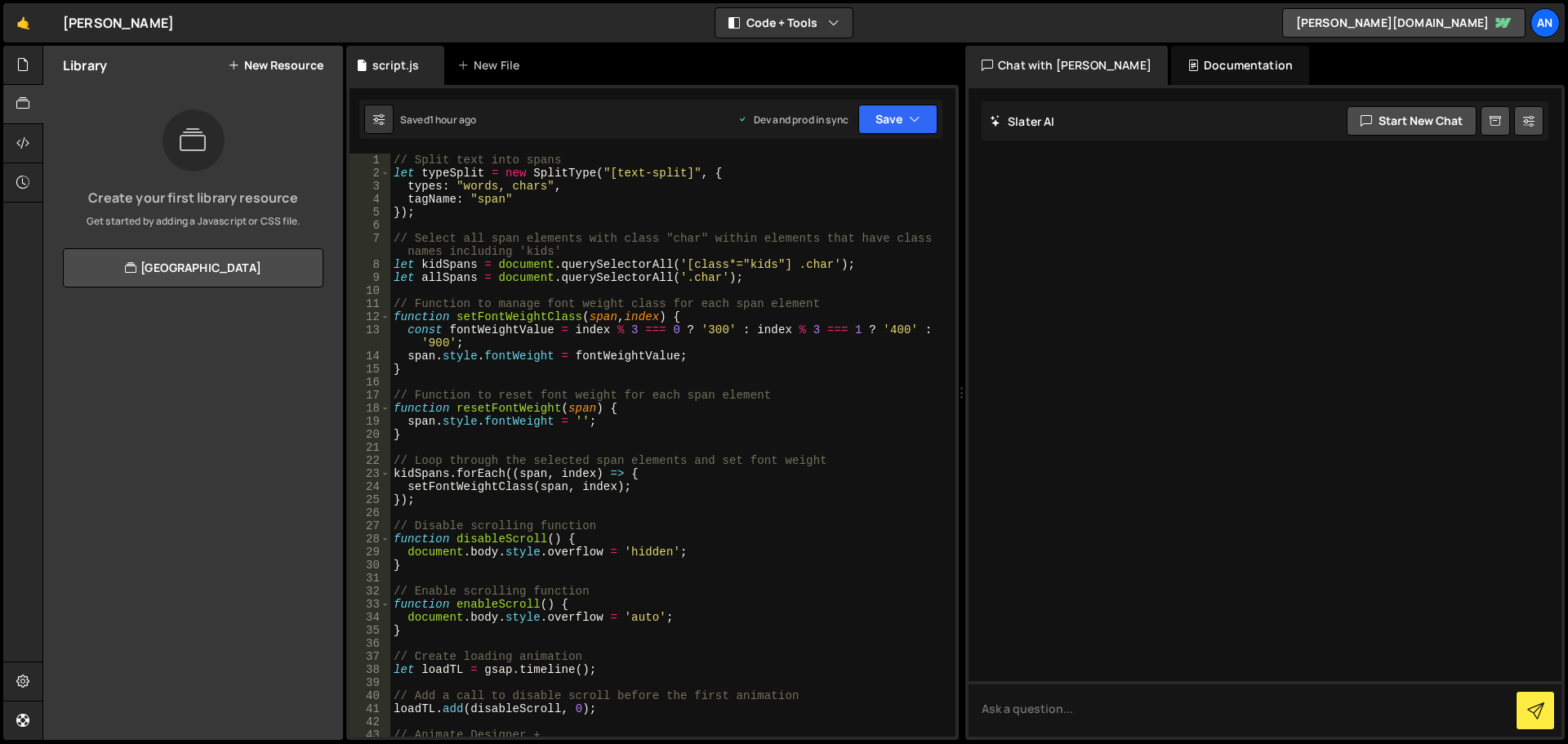
scroll to position [196, 0]
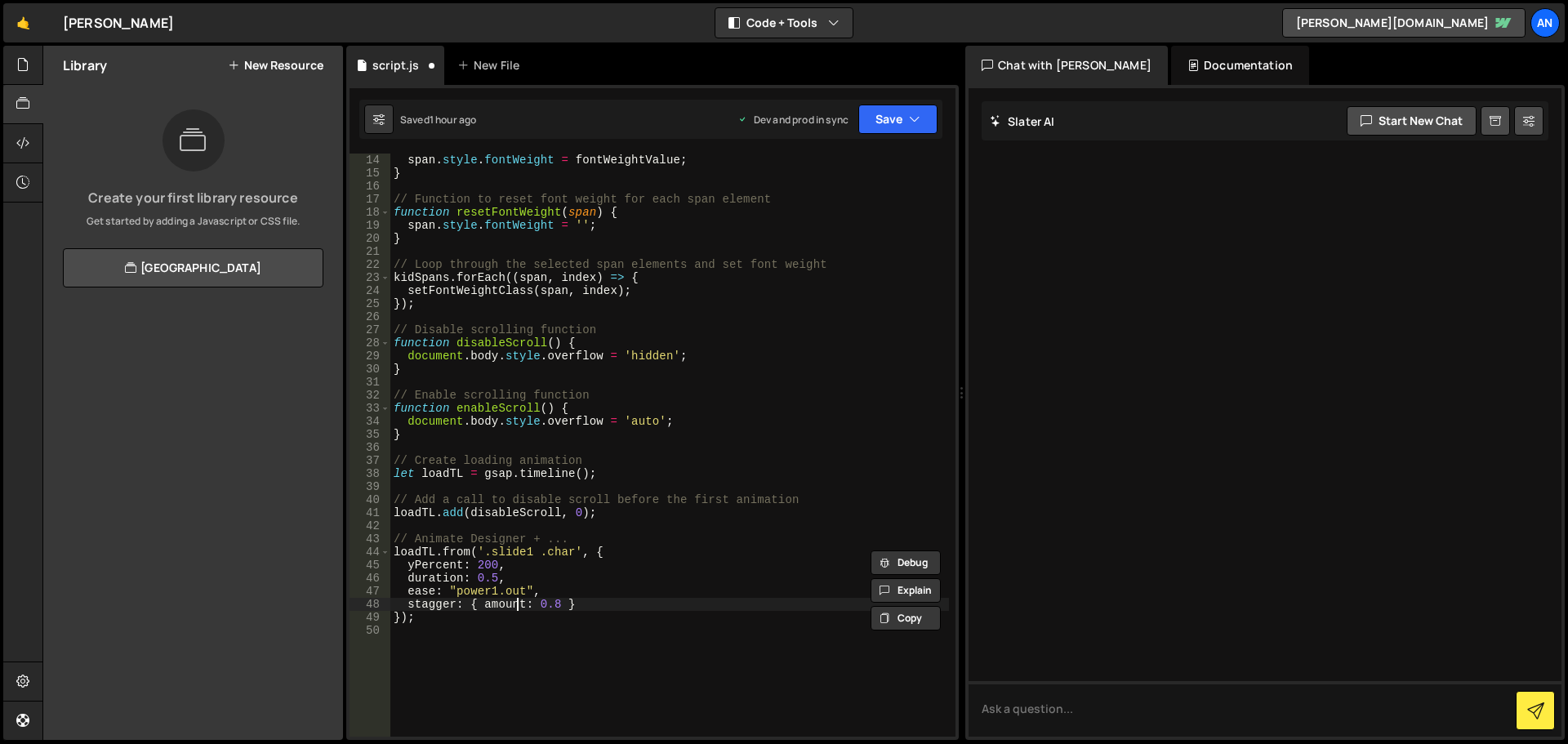
click at [519, 600] on div "span . style . fontWeight = fontWeightValue ; } // Function to reset font weigh…" at bounding box center [670, 458] width 558 height 609
click at [522, 553] on div "span . style . fontWeight = fontWeightValue ; } // Function to reset font weigh…" at bounding box center [670, 458] width 558 height 609
click at [504, 553] on div "span . style . fontWeight = fontWeightValue ; } // Function to reset font weigh…" at bounding box center [670, 458] width 558 height 609
click at [504, 557] on div "span . style . fontWeight = fontWeightValue ; } // Function to reset font weigh…" at bounding box center [670, 458] width 558 height 609
click at [884, 109] on button "Save" at bounding box center [898, 119] width 79 height 29
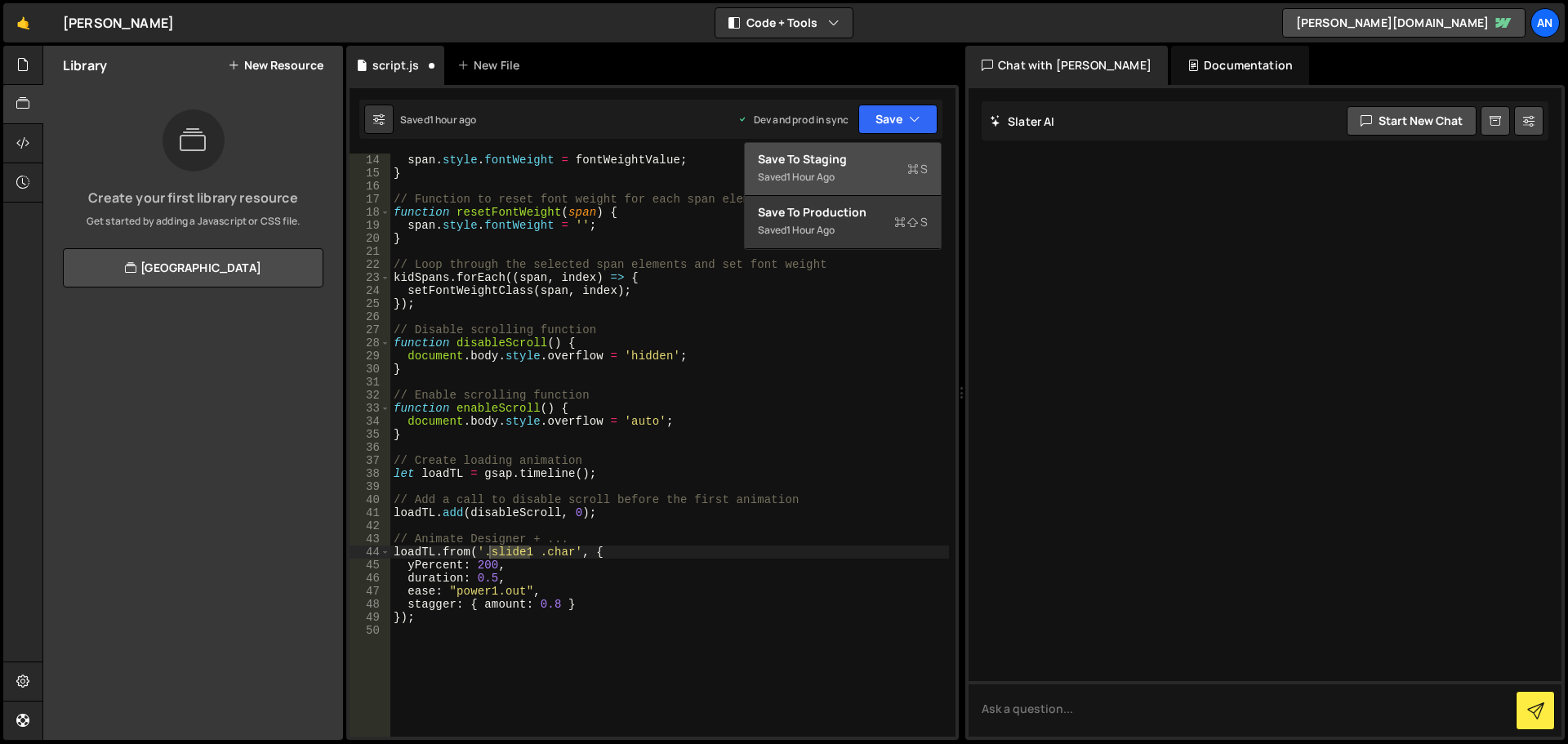
click at [891, 169] on div "Saved 1 hour ago" at bounding box center [843, 177] width 170 height 20
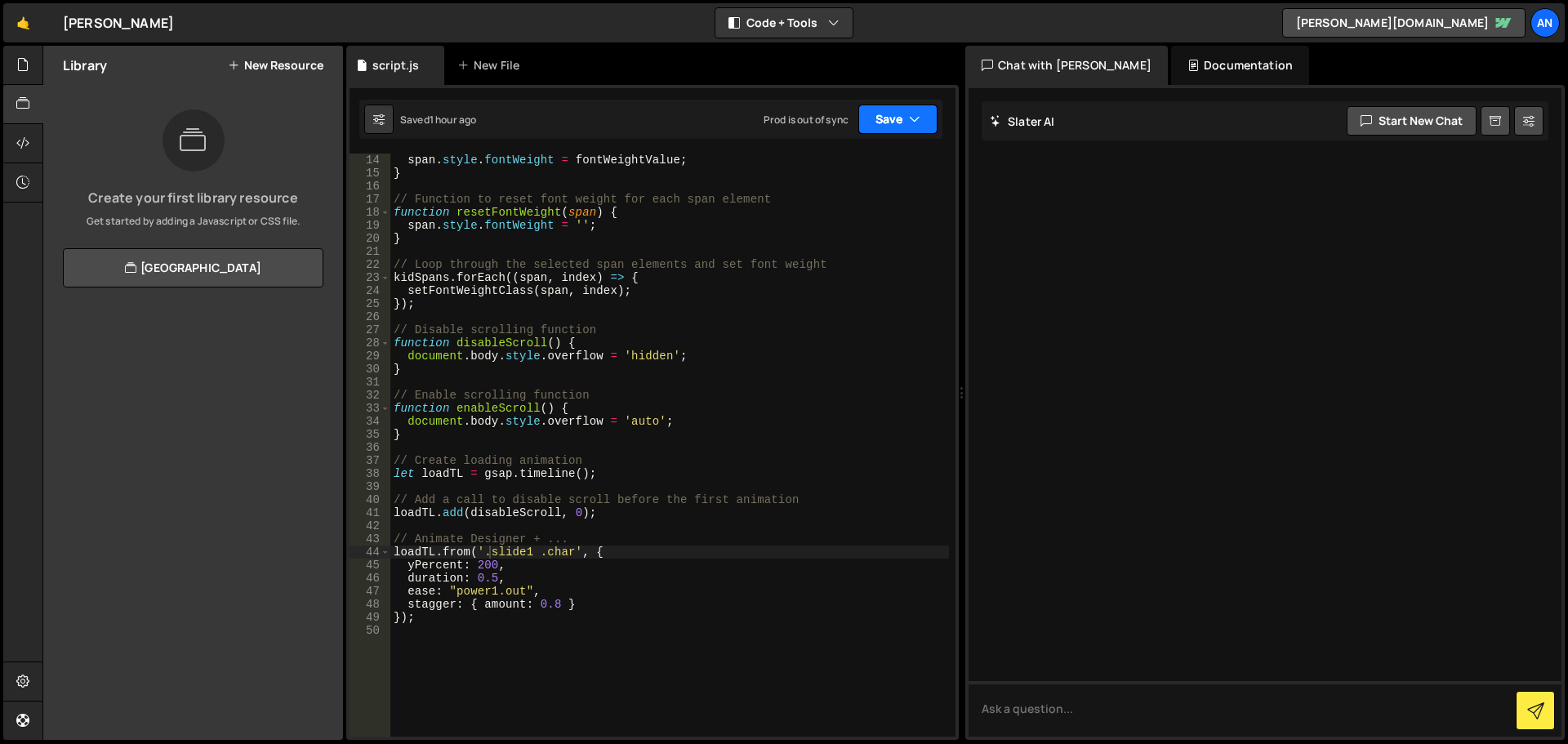
click at [920, 121] on icon "button" at bounding box center [915, 119] width 11 height 16
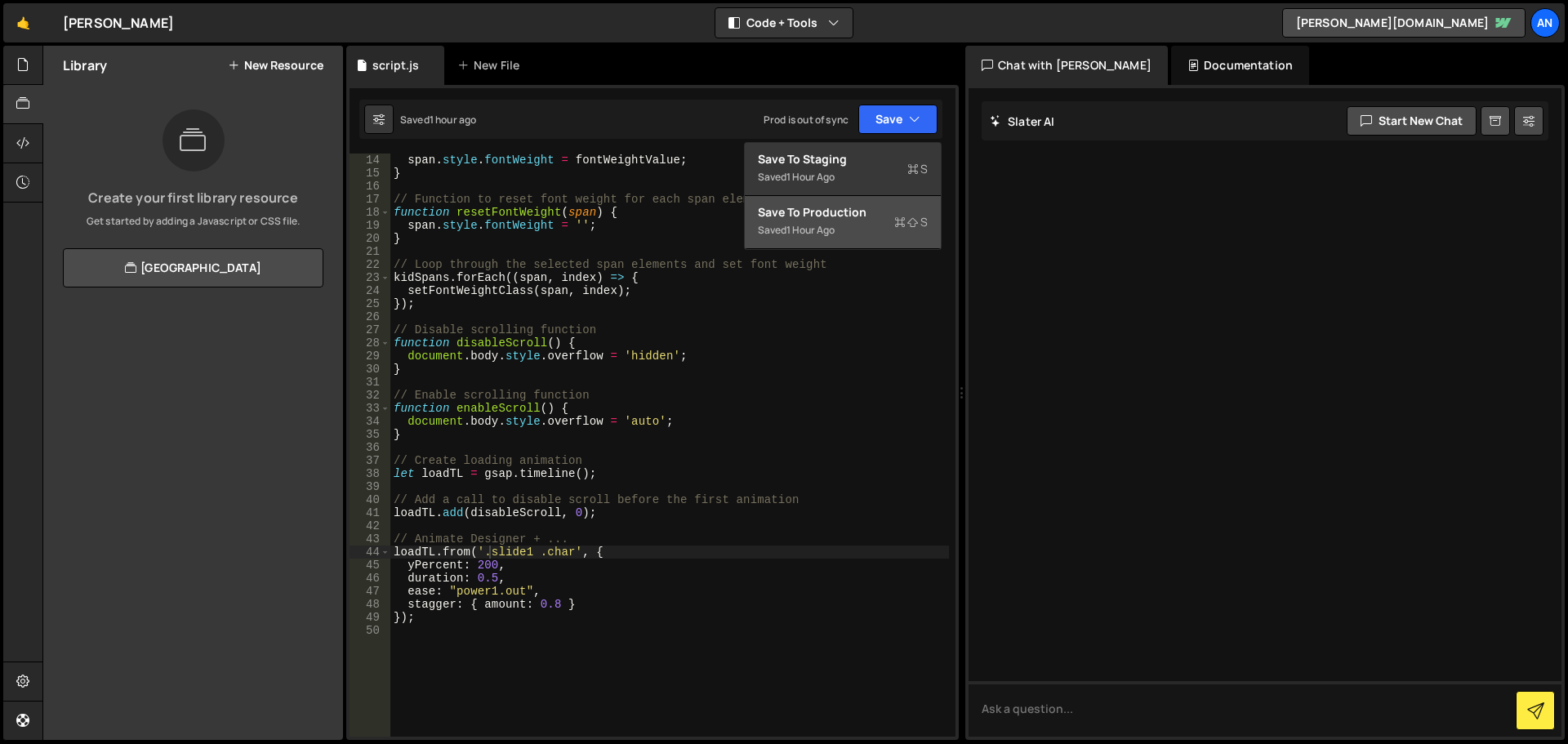
click at [861, 222] on div "Saved 1 hour ago" at bounding box center [843, 231] width 170 height 20
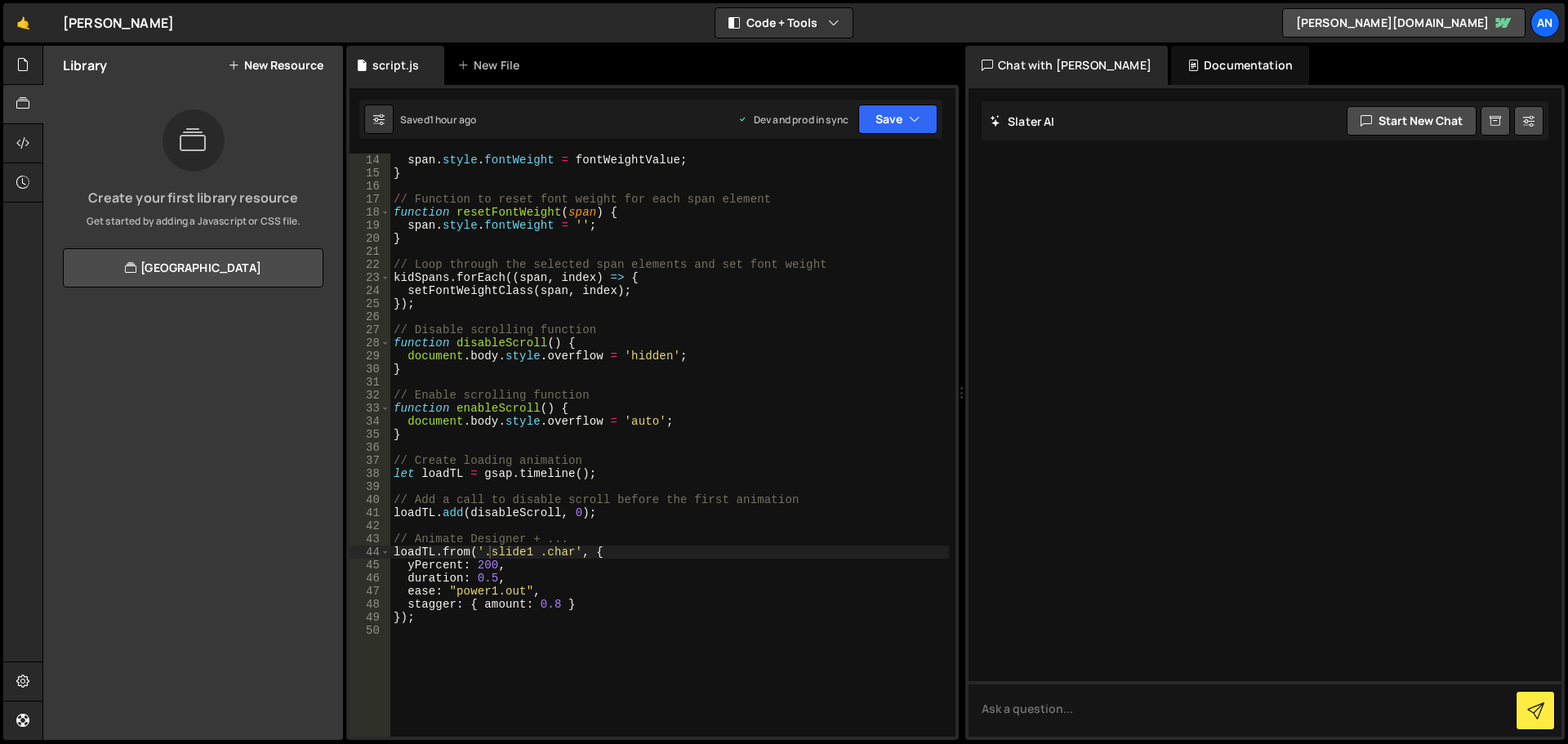
click at [502, 550] on div "span . style . fontWeight = fontWeightValue ; } // Function to reset font weigh…" at bounding box center [670, 458] width 558 height 609
paste textarea "-"
click at [900, 124] on button "Save" at bounding box center [898, 119] width 79 height 29
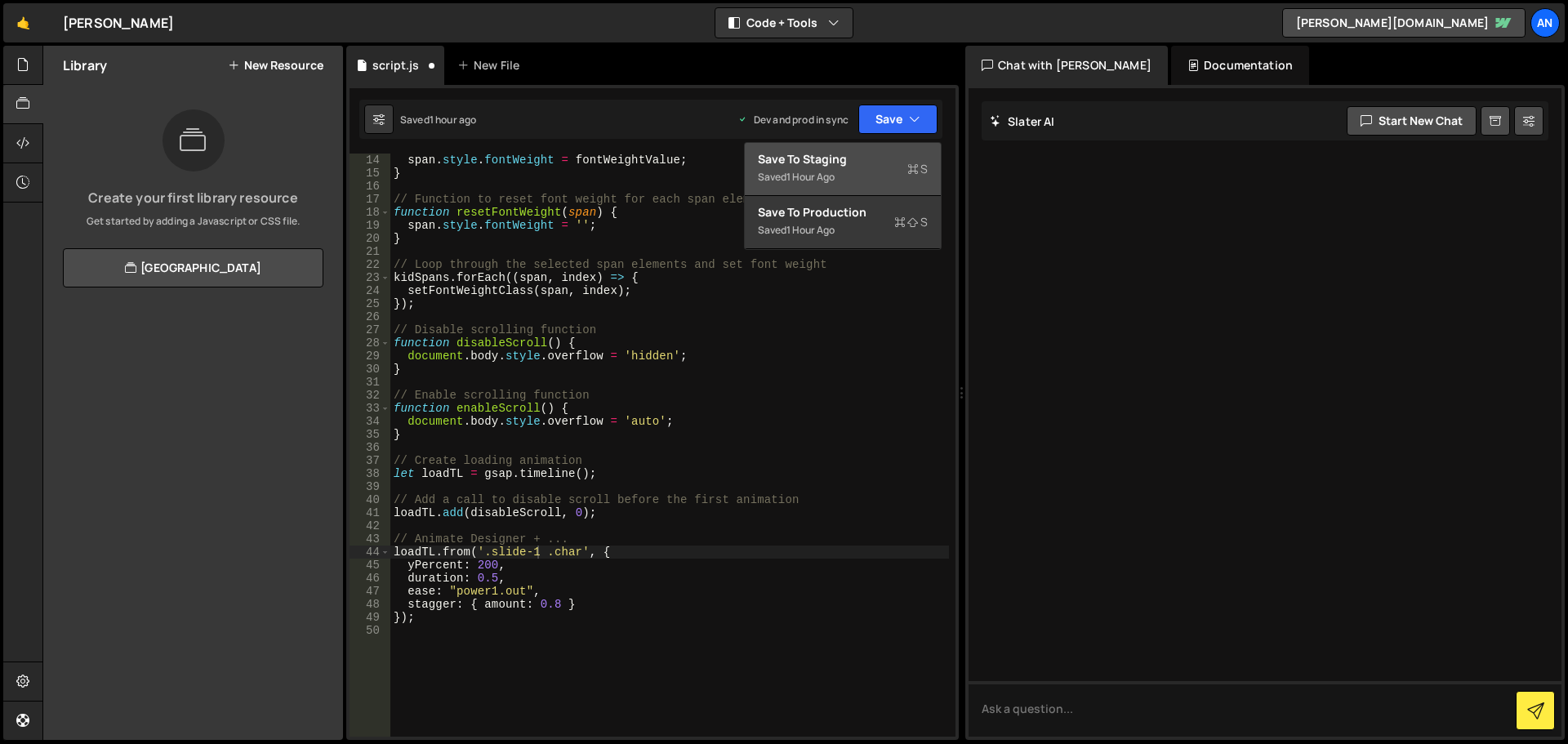
click at [898, 168] on div "Saved 1 hour ago" at bounding box center [843, 177] width 170 height 20
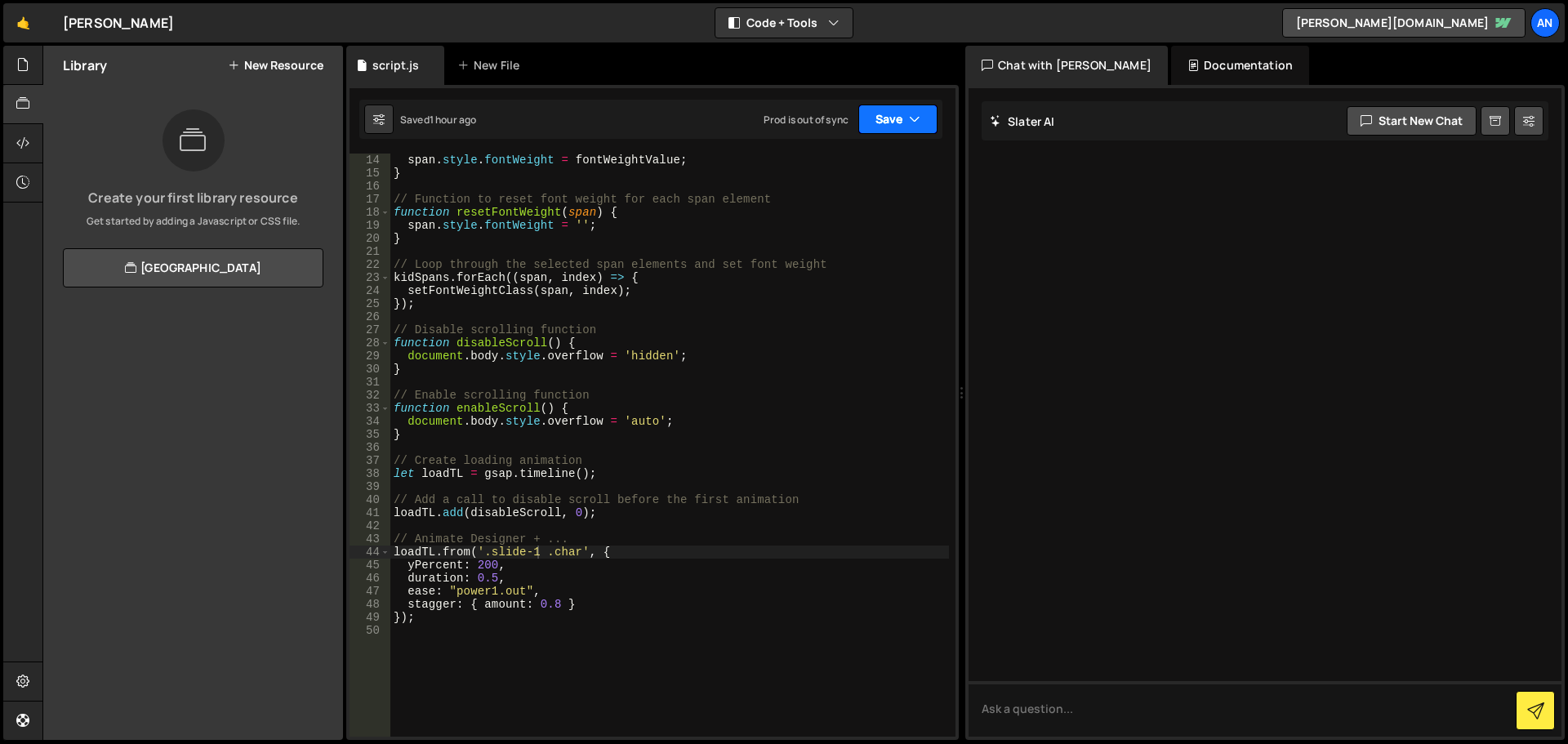
click at [924, 128] on button "Save" at bounding box center [898, 119] width 79 height 29
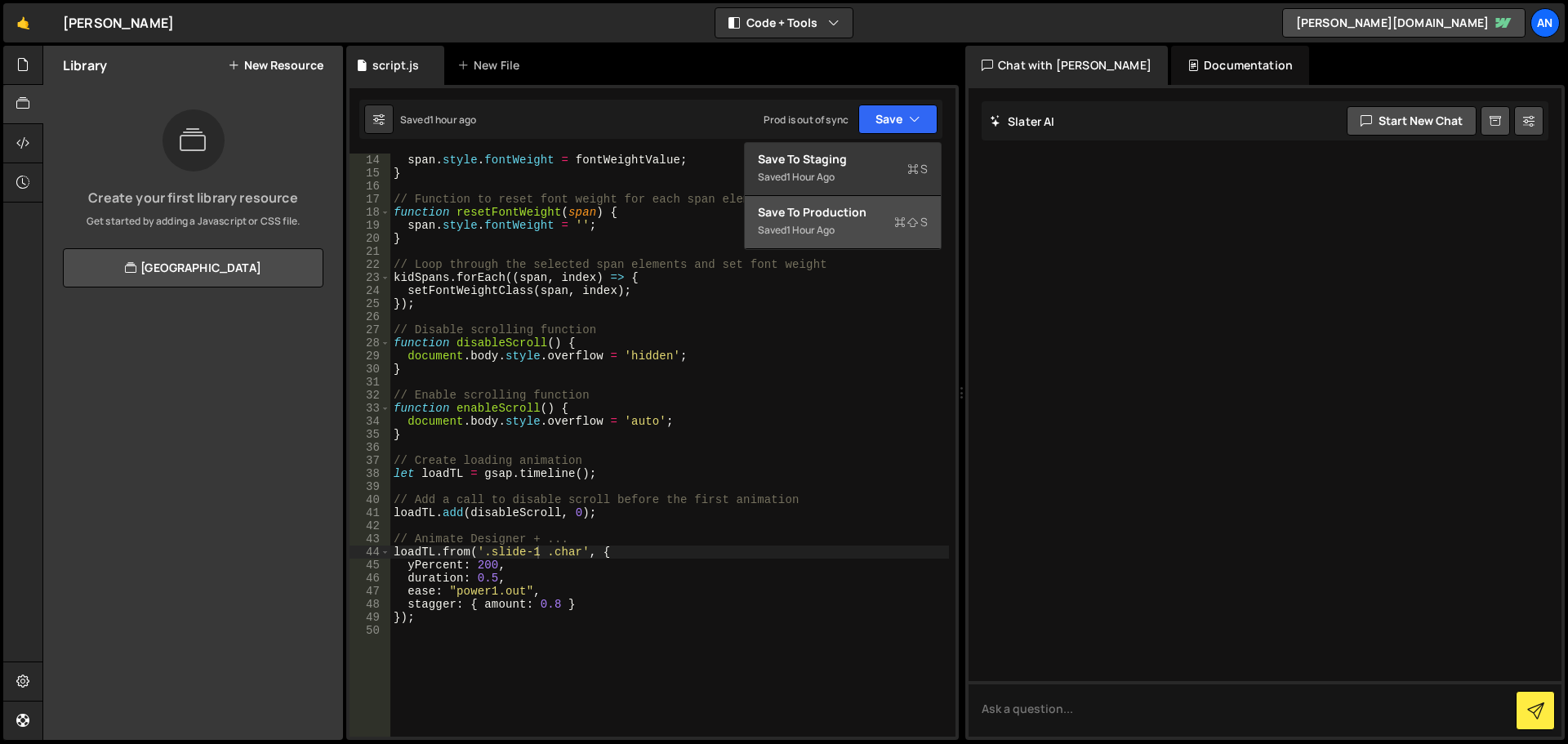
click at [894, 228] on icon at bounding box center [900, 222] width 11 height 16
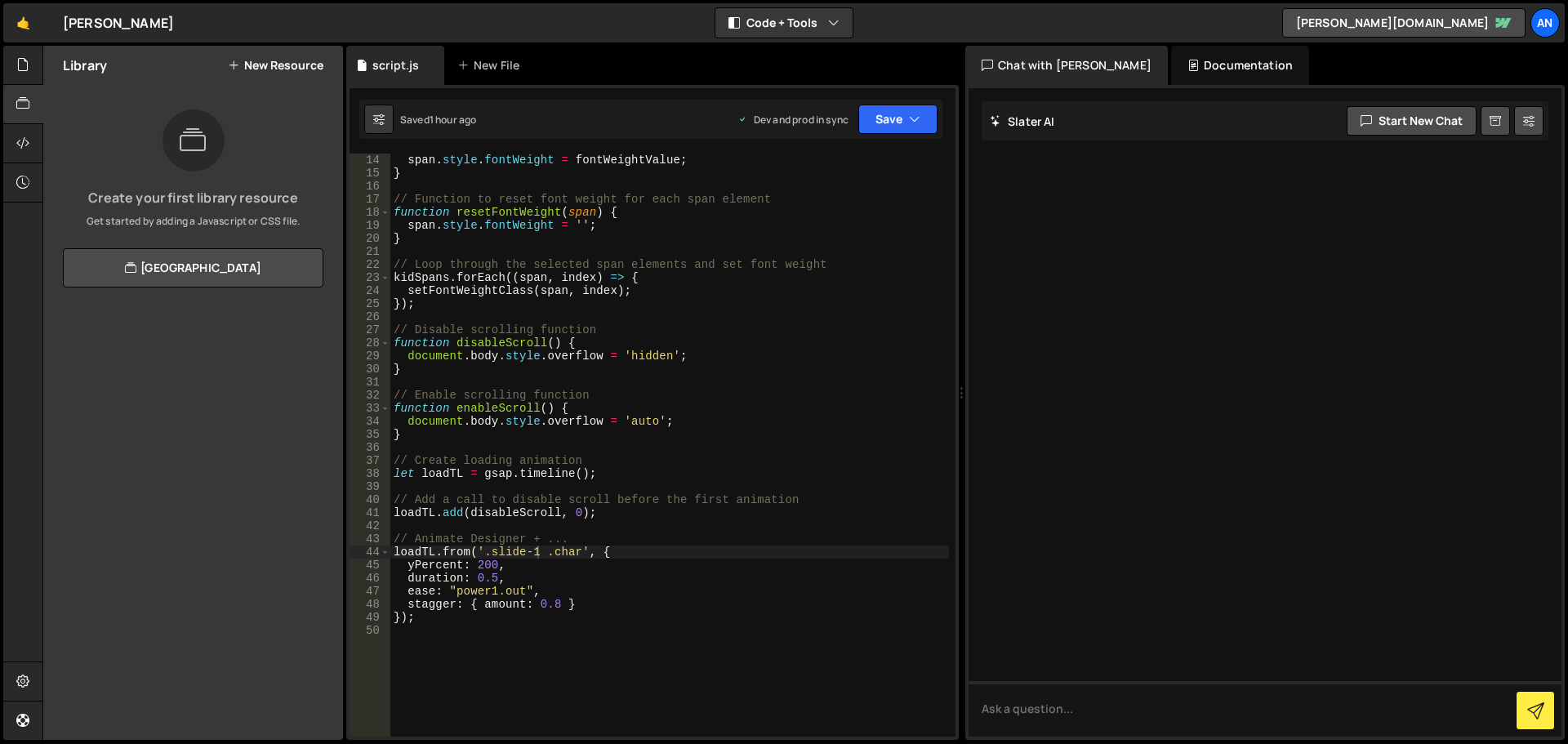
click at [486, 473] on div "span . style . fontWeight = fontWeightValue ; } // Function to reset font weigh…" at bounding box center [670, 458] width 558 height 609
click at [486, 471] on div "span . style . fontWeight = fontWeightValue ; } // Function to reset font weigh…" at bounding box center [670, 458] width 558 height 609
click at [396, 475] on div "span . style . fontWeight = fontWeightValue ; } // Function to reset font weigh…" at bounding box center [670, 458] width 558 height 609
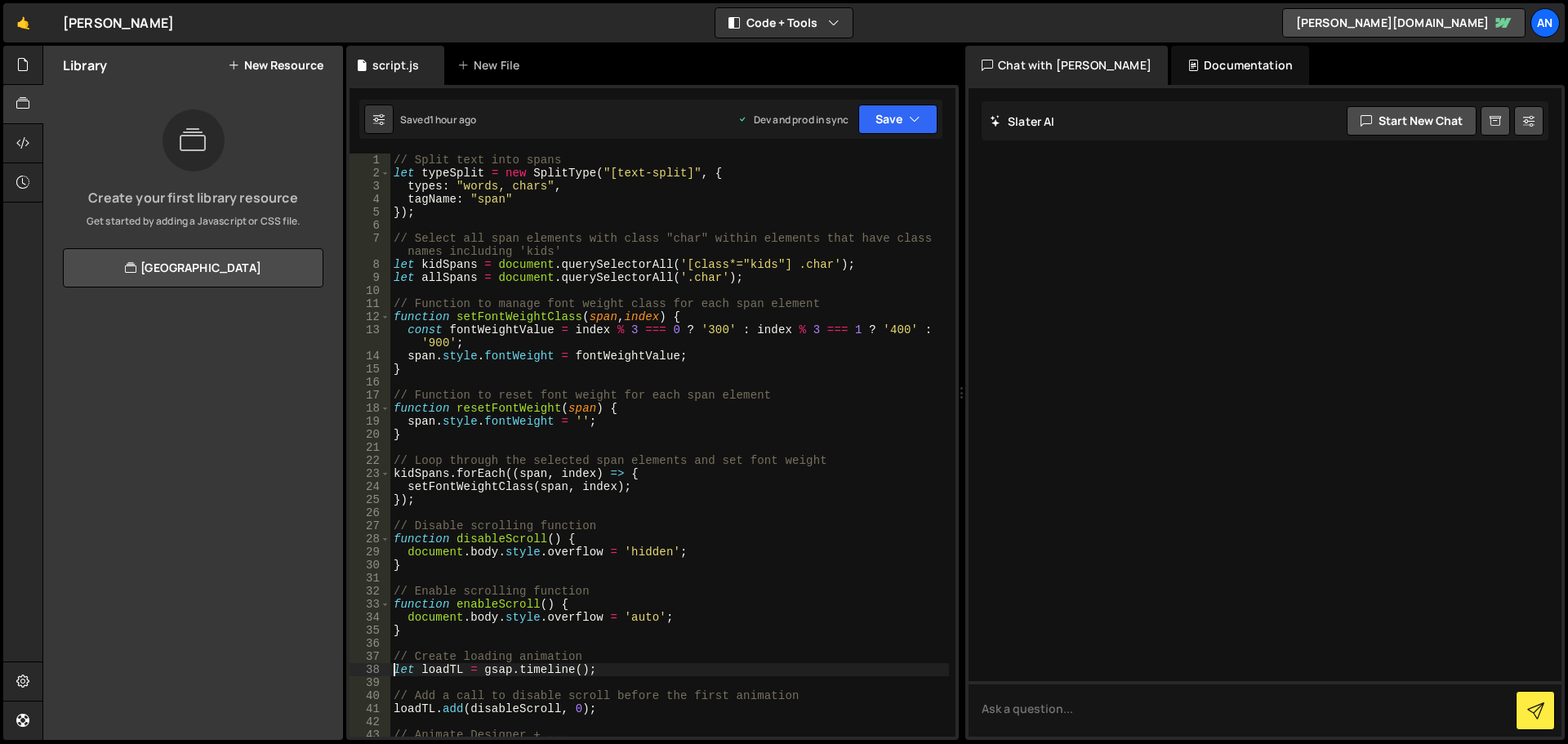
scroll to position [147, 0]
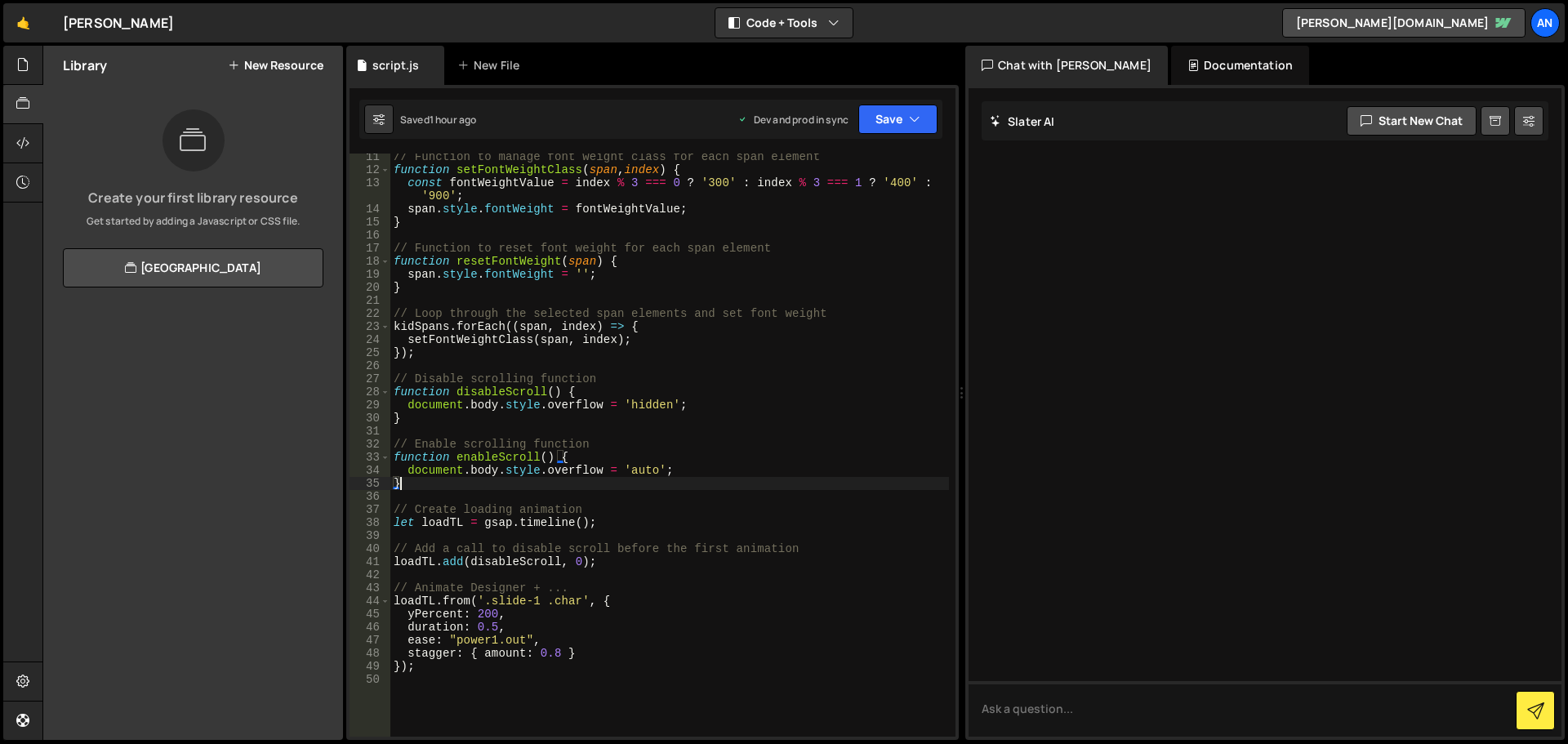
click at [434, 486] on div "// Function to manage font weight class for each span element function setFontW…" at bounding box center [670, 455] width 558 height 609
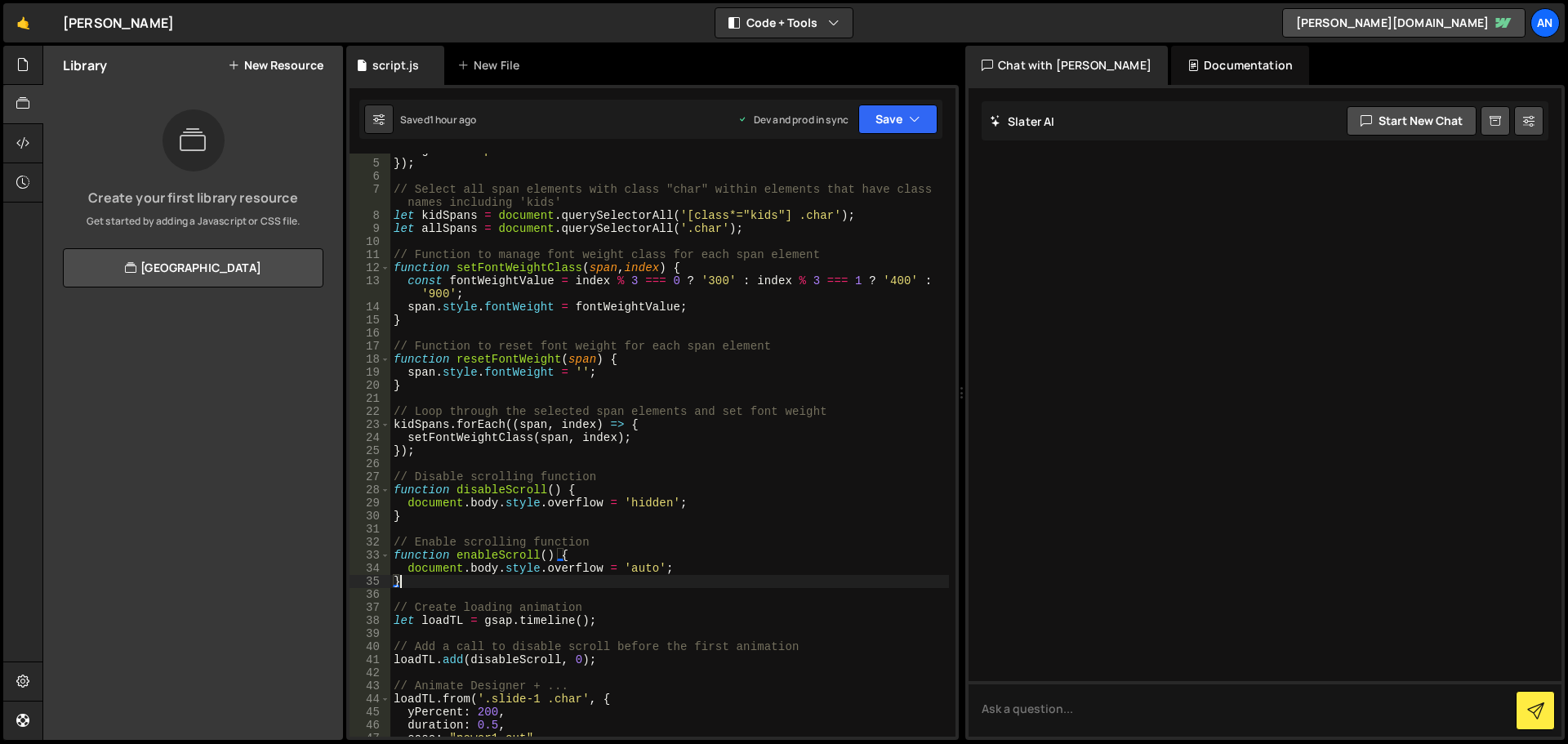
scroll to position [0, 0]
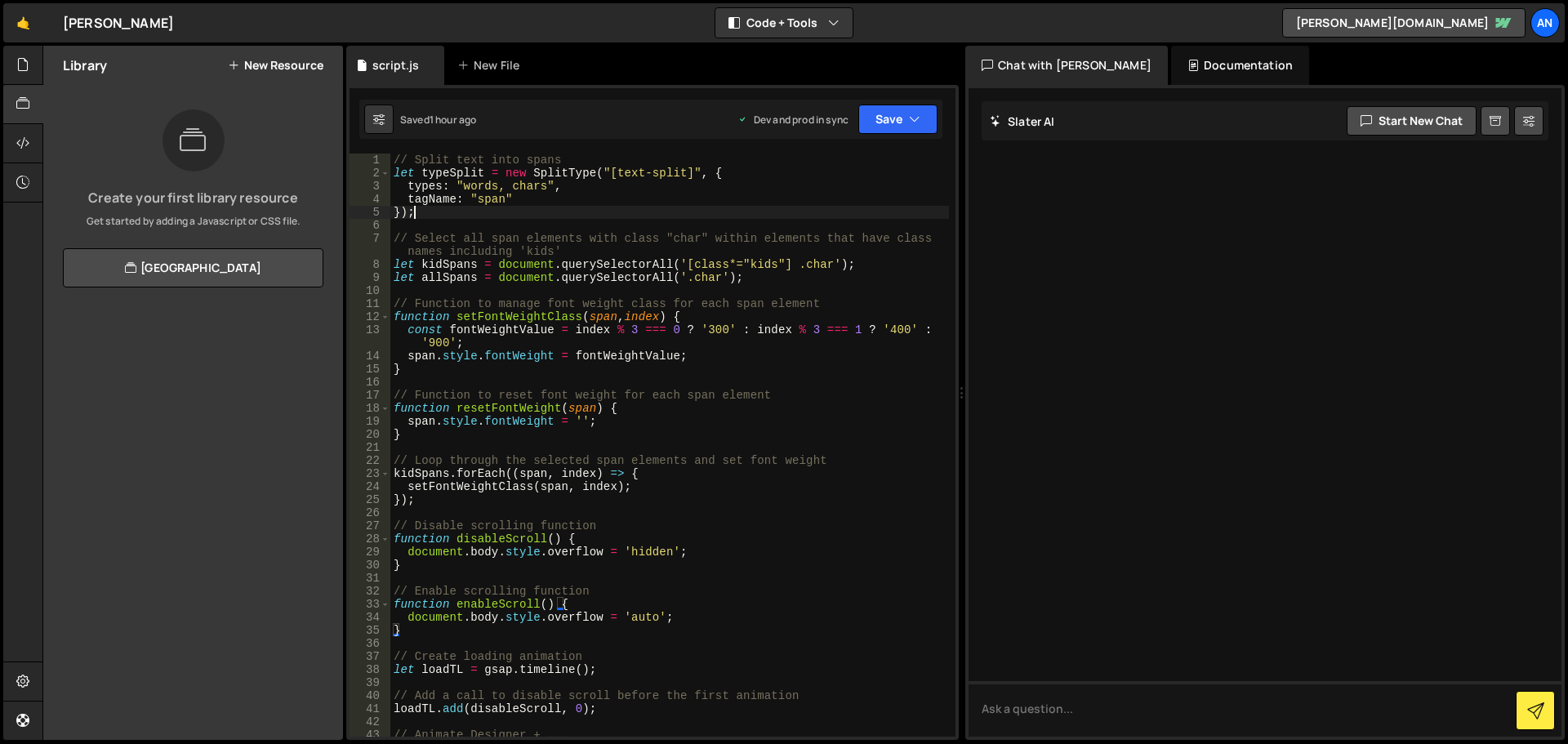
click at [546, 211] on div "// Split text into spans let typeSplit = new SplitType ( "[text-split]" , { typ…" at bounding box center [670, 458] width 558 height 609
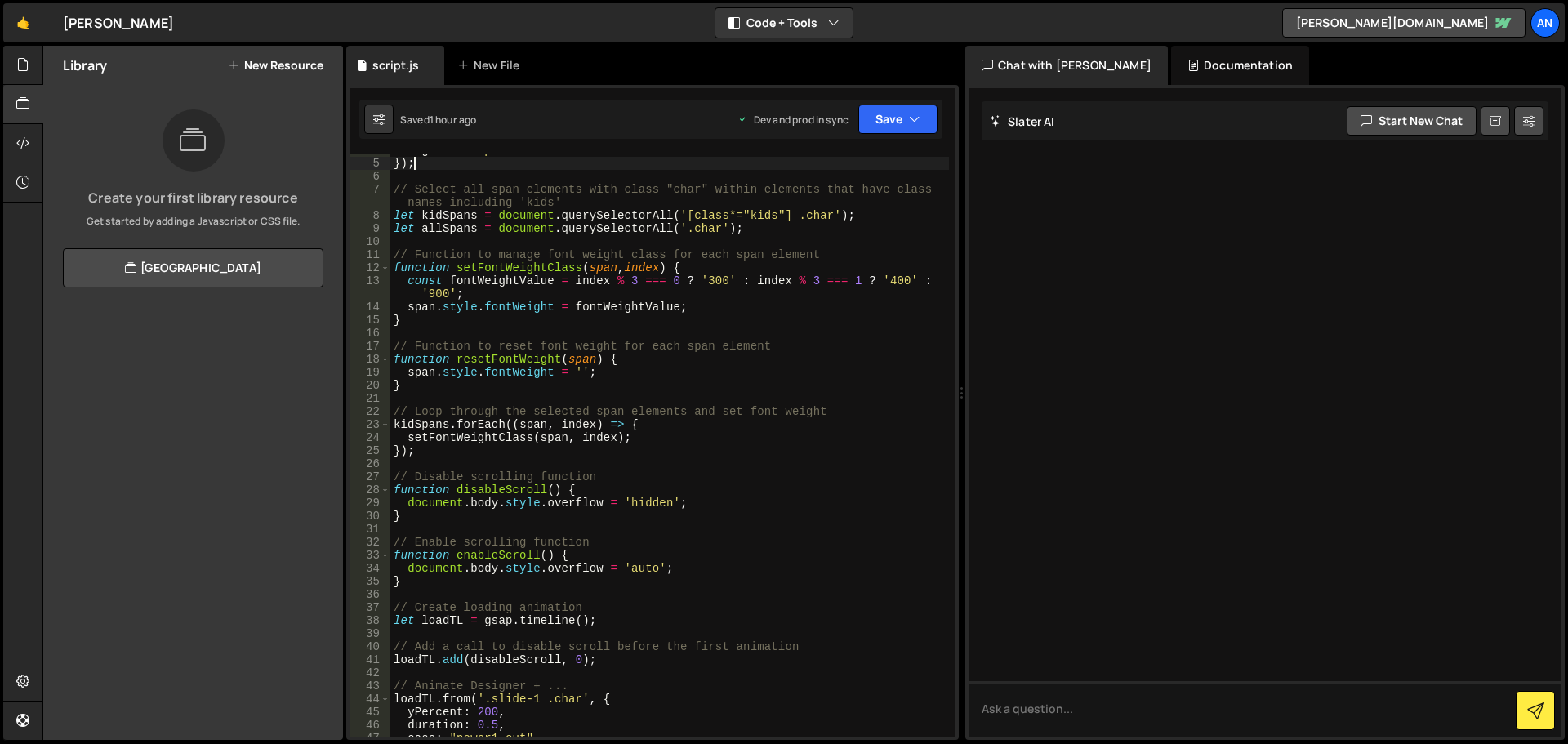
scroll to position [49, 0]
click at [693, 262] on div "tagName : "span" }) ; // Select all span elements with class "char" within elem…" at bounding box center [670, 448] width 558 height 609
click at [707, 307] on div "tagName : "span" }) ; // Select all span elements with class "char" within elem…" at bounding box center [670, 448] width 558 height 609
type textarea "span.style.fontWeight = fontWeightValue;"
click at [668, 329] on div "tagName : "span" }) ; // Select all span elements with class "char" within elem…" at bounding box center [670, 448] width 558 height 609
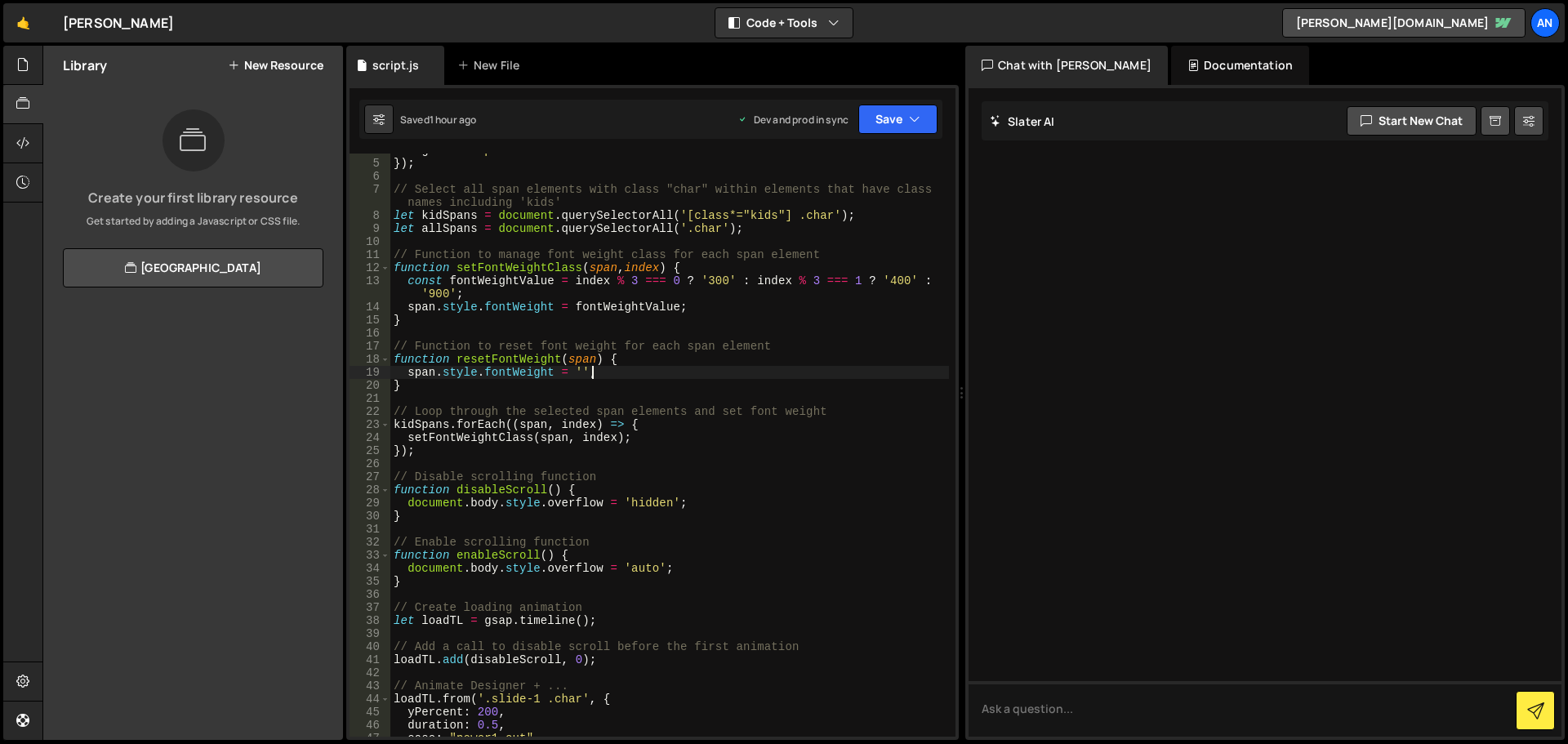
click at [642, 370] on div "tagName : "span" }) ; // Select all span elements with class "char" within elem…" at bounding box center [670, 448] width 558 height 609
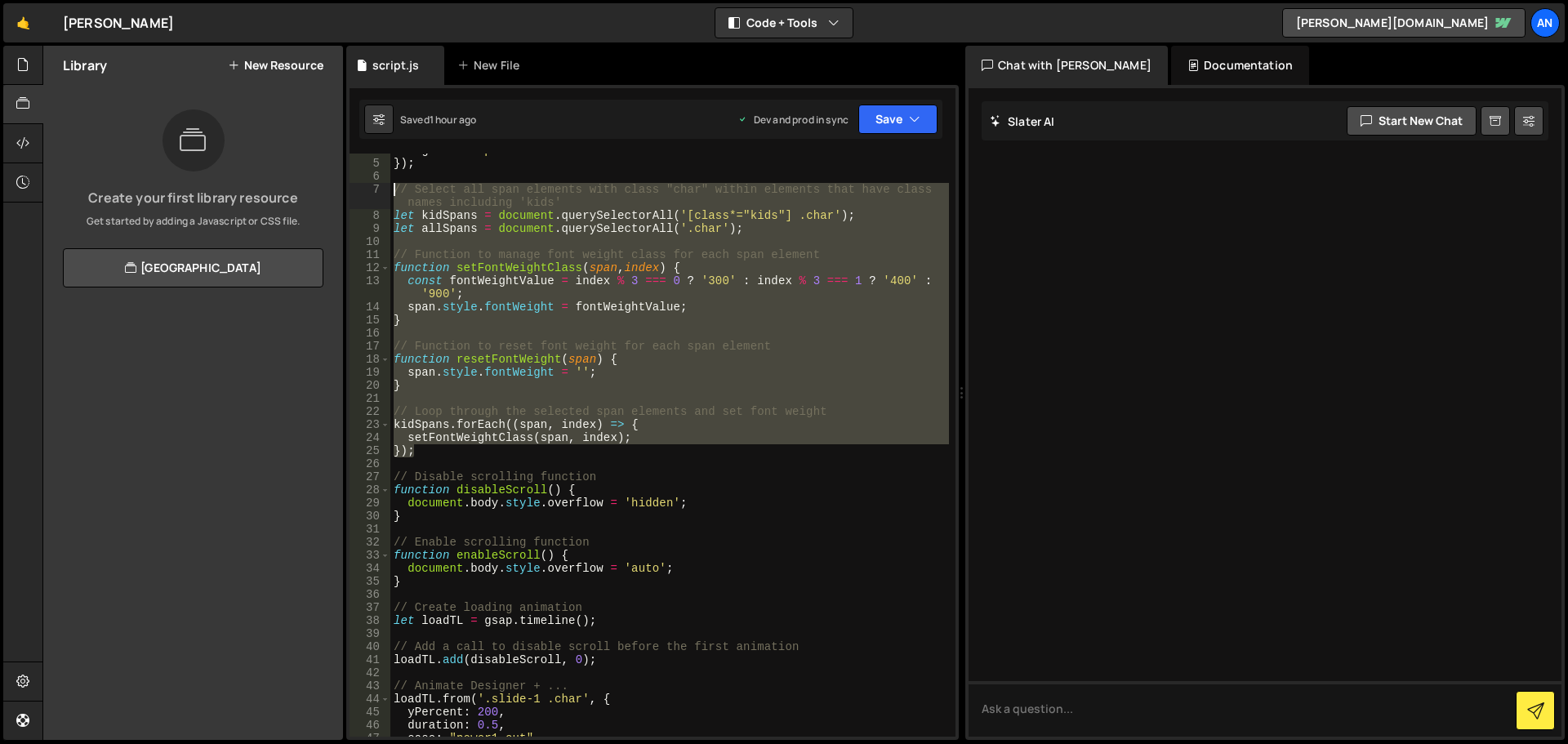
drag, startPoint x: 432, startPoint y: 455, endPoint x: 391, endPoint y: 188, distance: 270.1
click at [391, 188] on div "tagName : "span" }) ; // Select all span elements with class "char" within elem…" at bounding box center [670, 448] width 558 height 609
type textarea "// Select all span elements with class "char" within elements that have class n…"
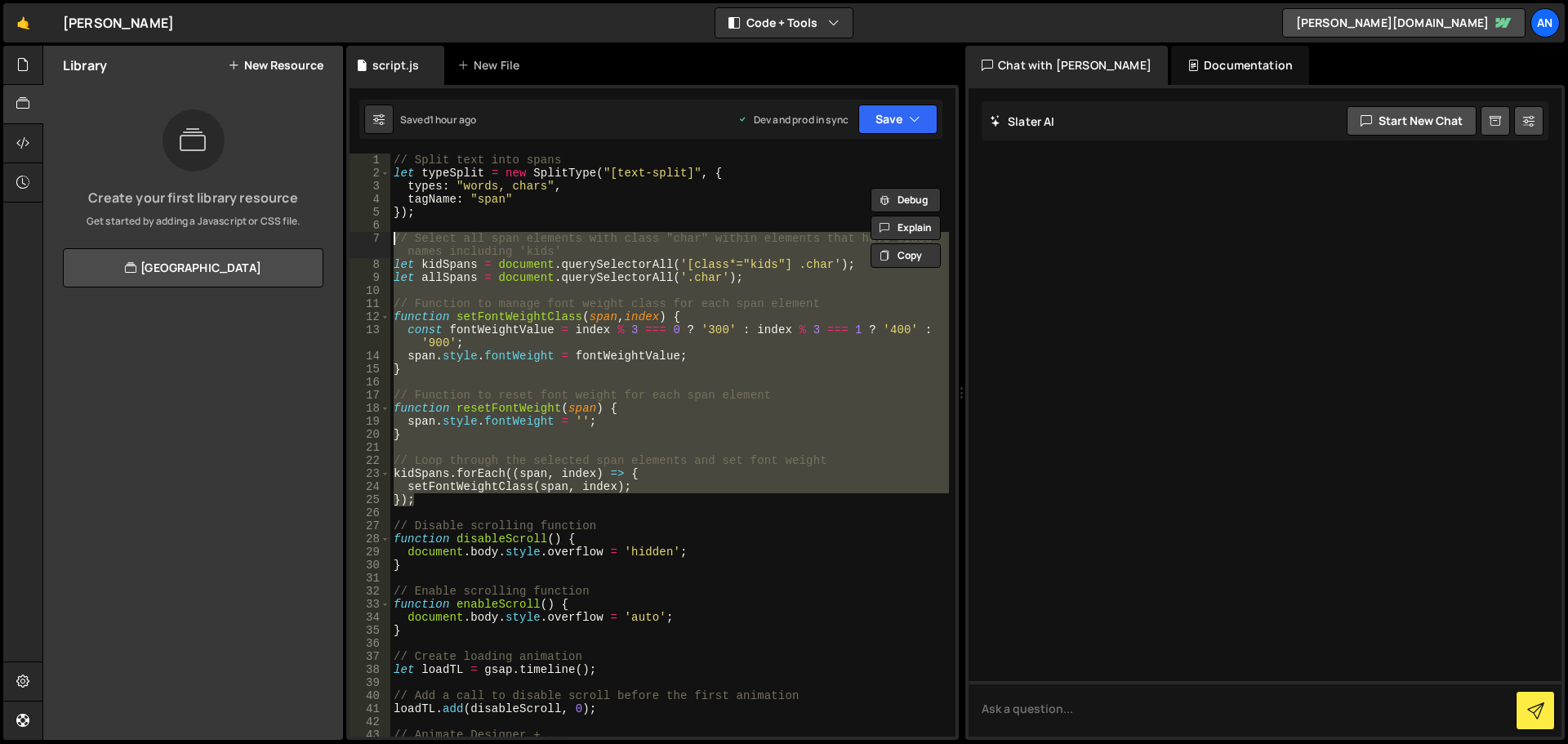
scroll to position [0, 0]
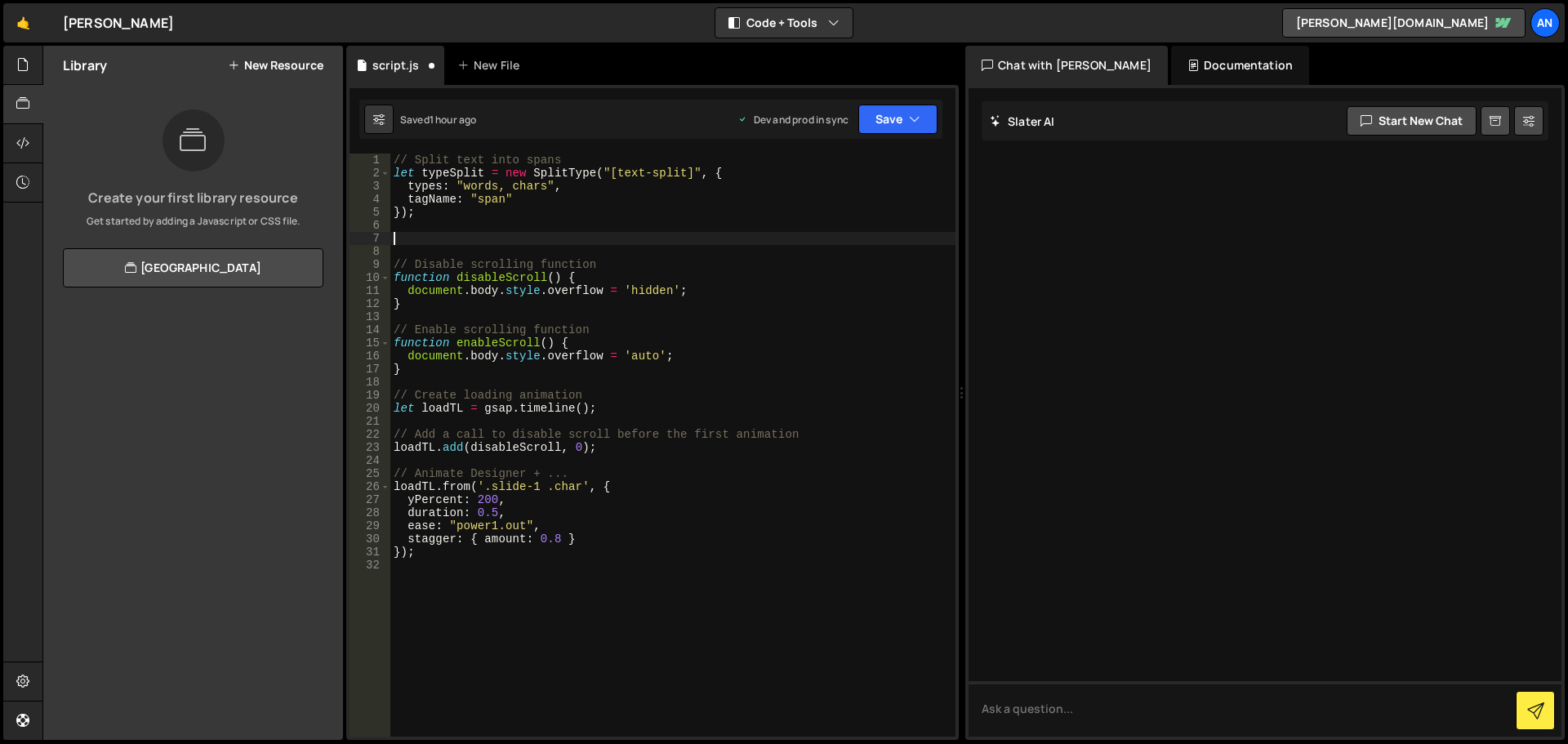
click at [407, 486] on div "// Split text into spans let typeSplit = new SplitType ( "[text-split]" , { typ…" at bounding box center [673, 458] width 565 height 609
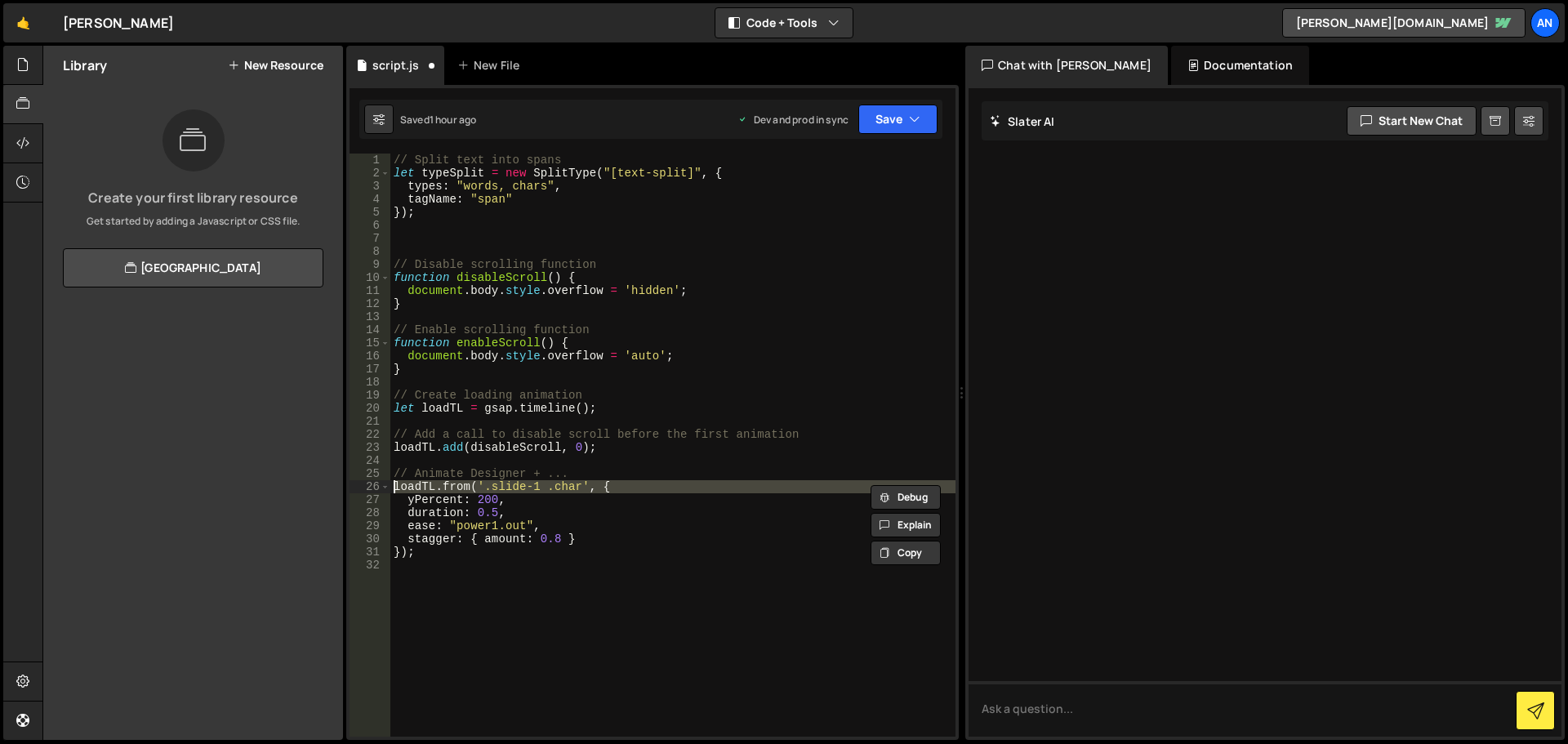
click at [407, 486] on div "// Split text into spans let typeSplit = new SplitType ( "[text-split]" , { typ…" at bounding box center [673, 458] width 565 height 609
click at [407, 486] on div "// Split text into spans let typeSplit = new SplitType ( "[text-split]" , { typ…" at bounding box center [673, 445] width 565 height 583
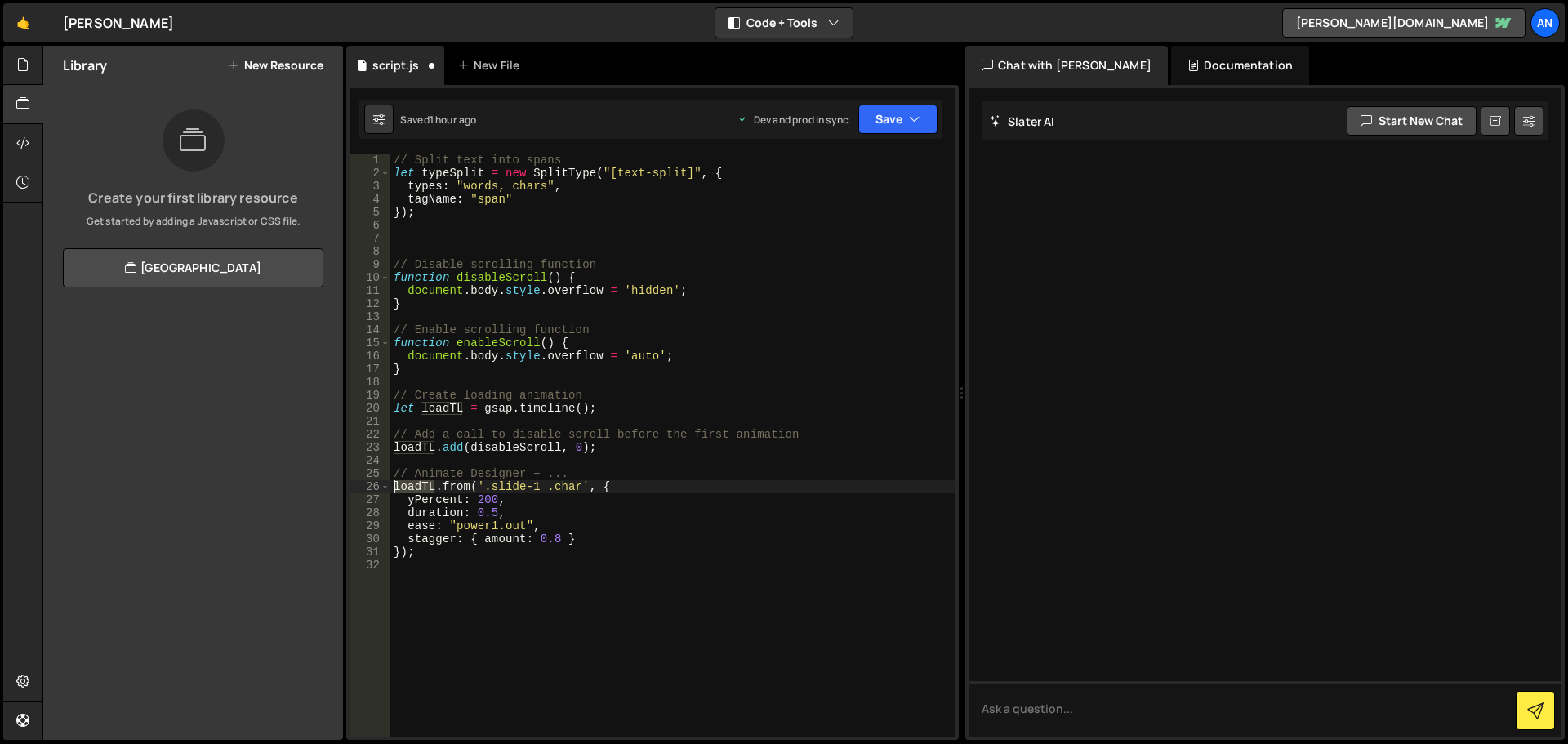
click at [407, 486] on div "// Split text into spans let typeSplit = new SplitType ( "[text-split]" , { typ…" at bounding box center [673, 458] width 565 height 609
click at [880, 123] on button "Save" at bounding box center [898, 119] width 79 height 29
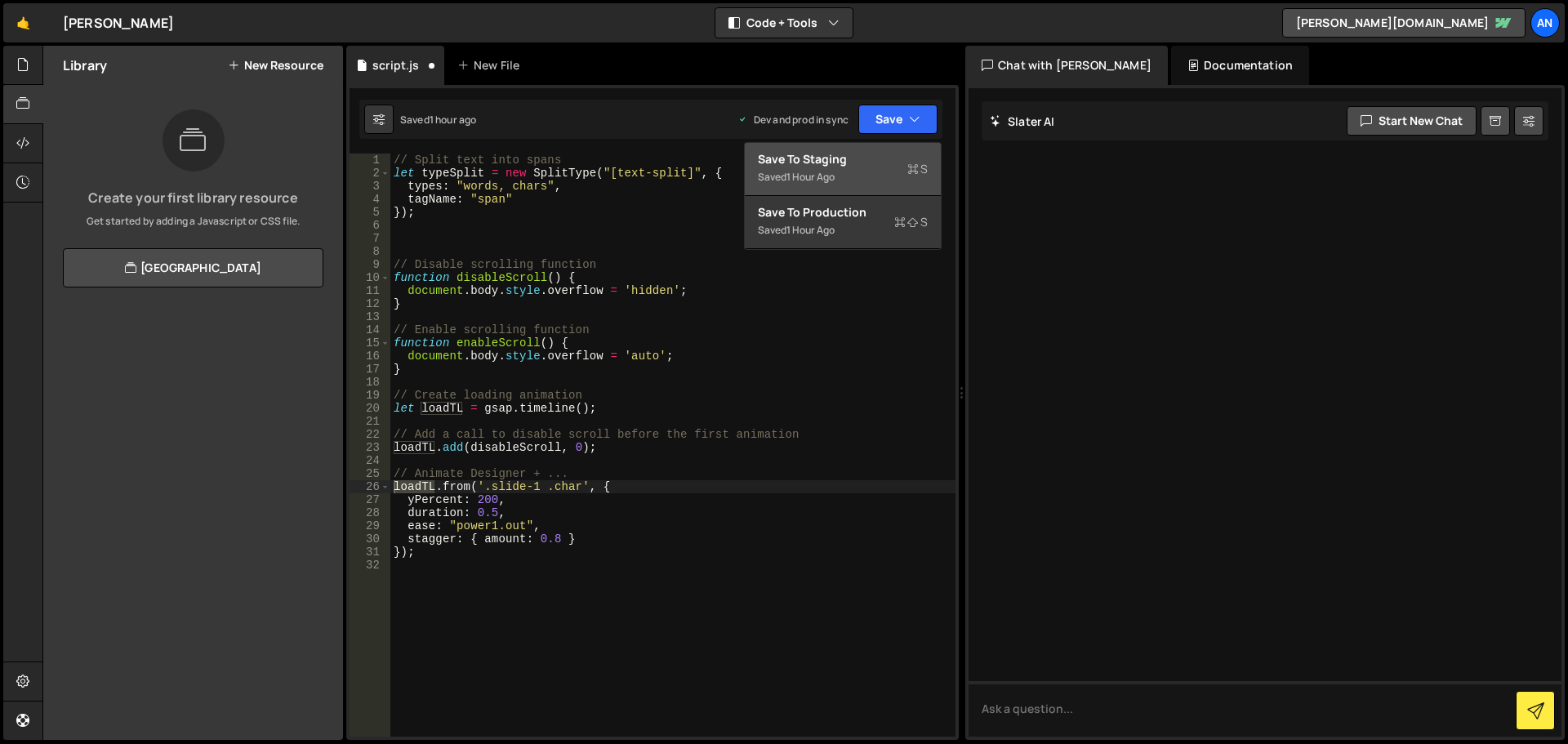
click at [885, 161] on div "Save to Staging S" at bounding box center [843, 159] width 170 height 16
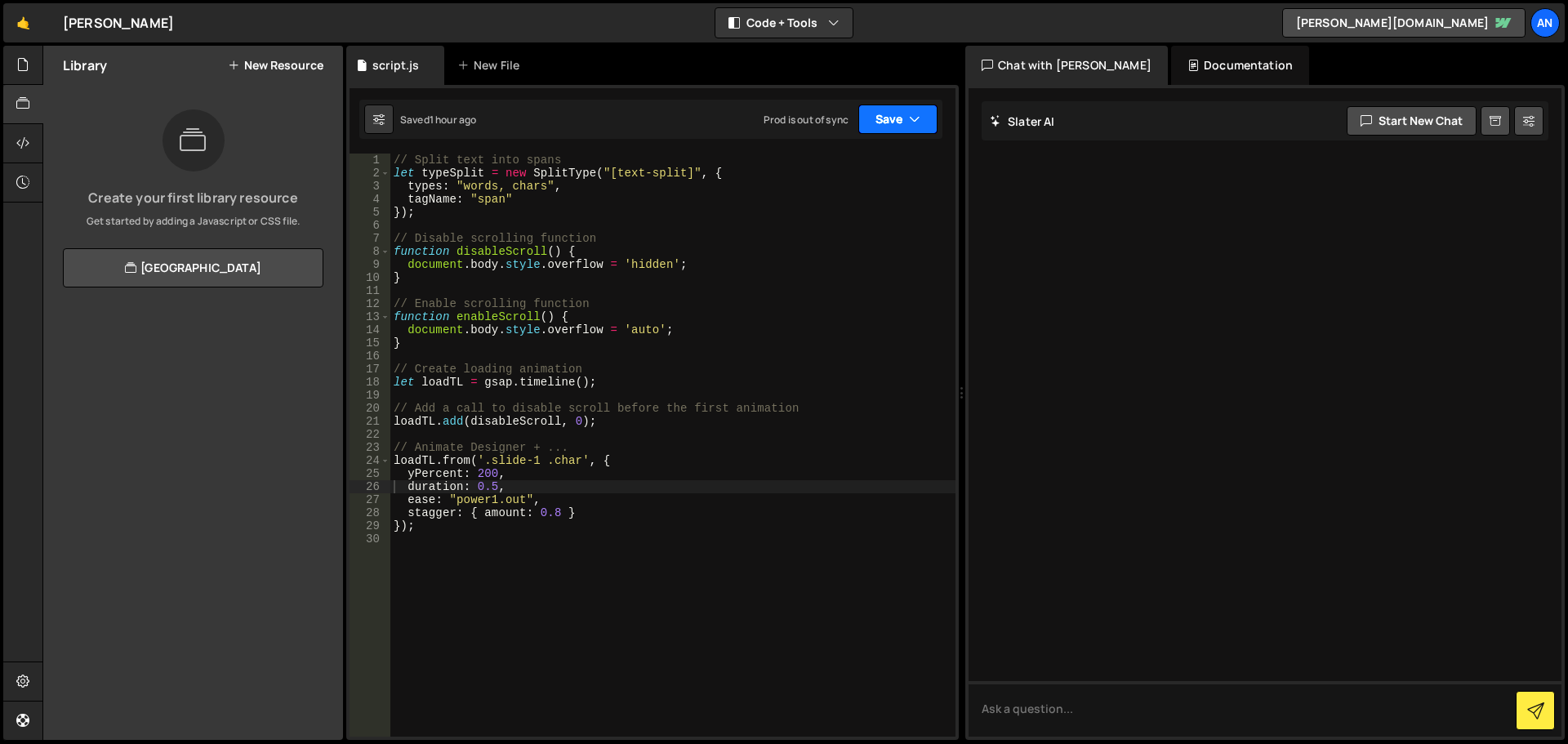
click at [914, 124] on icon "button" at bounding box center [915, 119] width 11 height 16
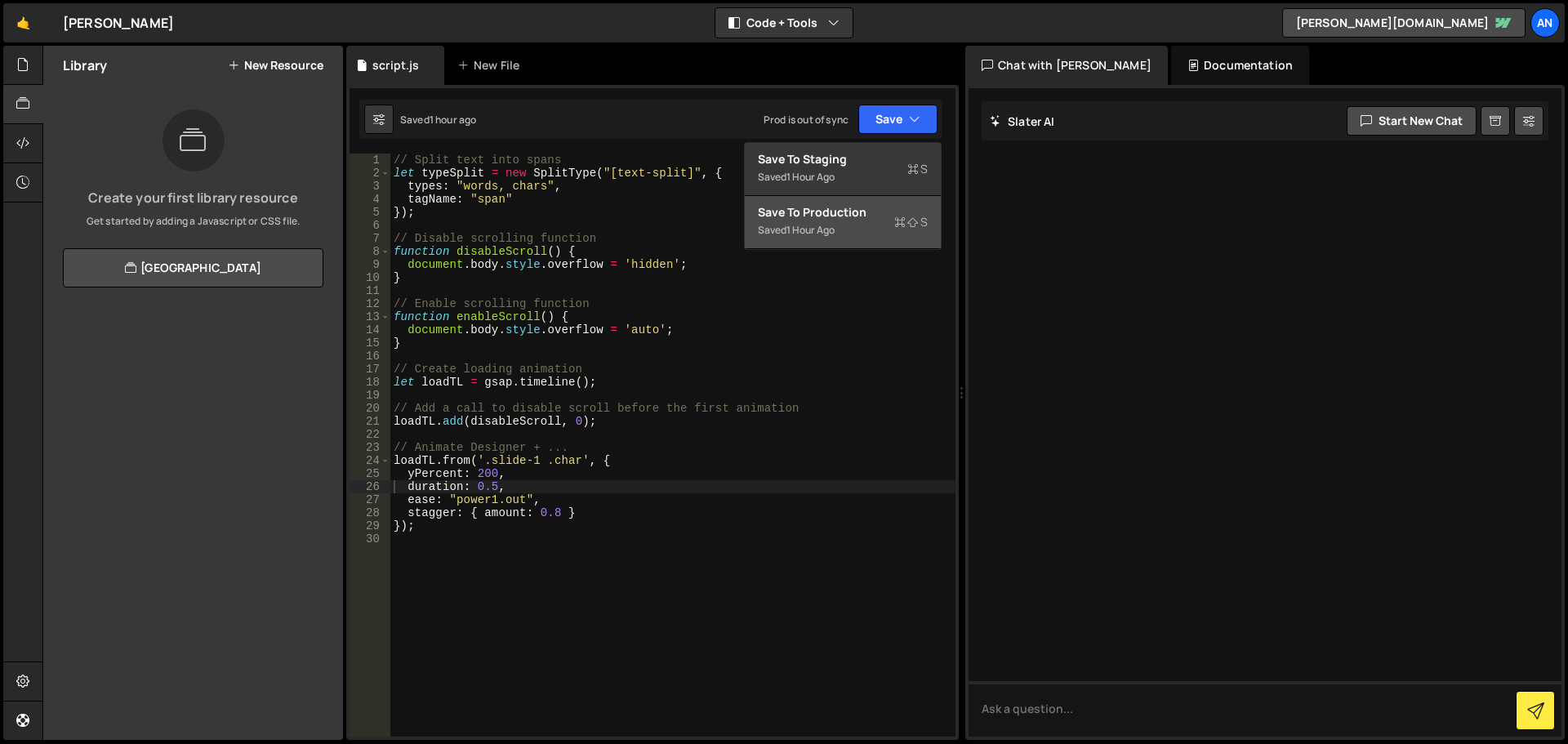
click at [836, 222] on div "Saved 1 hour ago" at bounding box center [843, 231] width 170 height 20
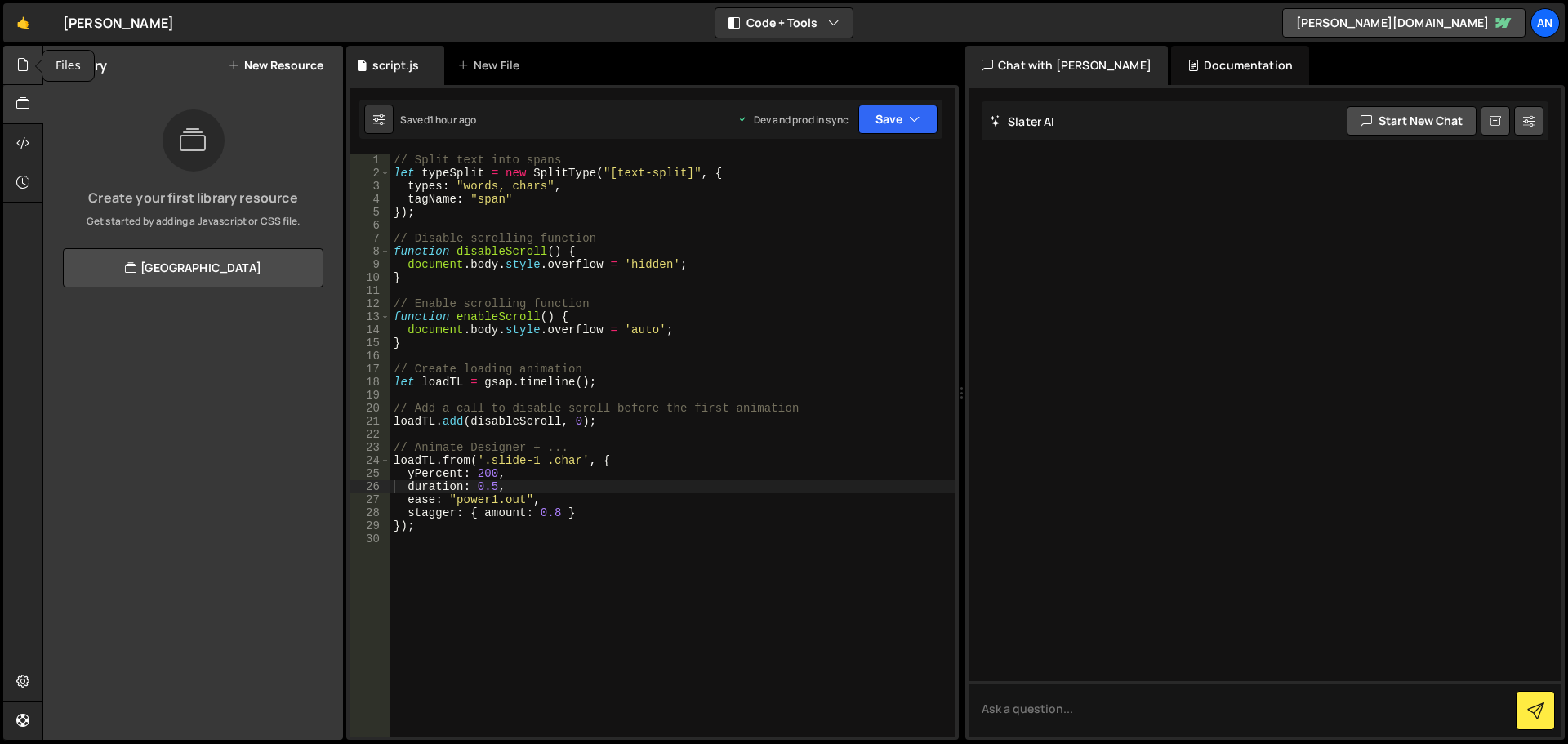
click at [20, 64] on icon at bounding box center [23, 65] width 13 height 18
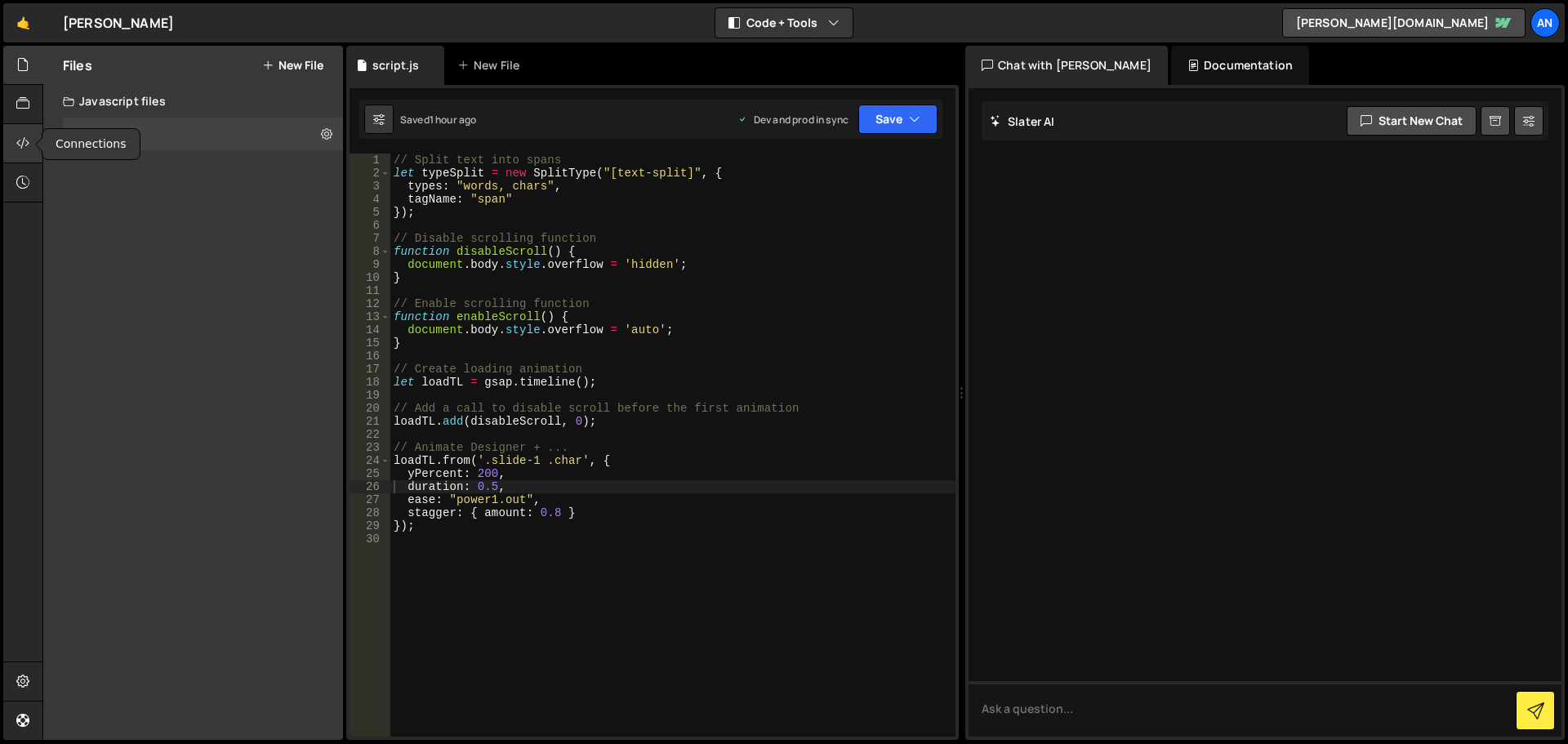
click at [32, 135] on div at bounding box center [23, 144] width 40 height 39
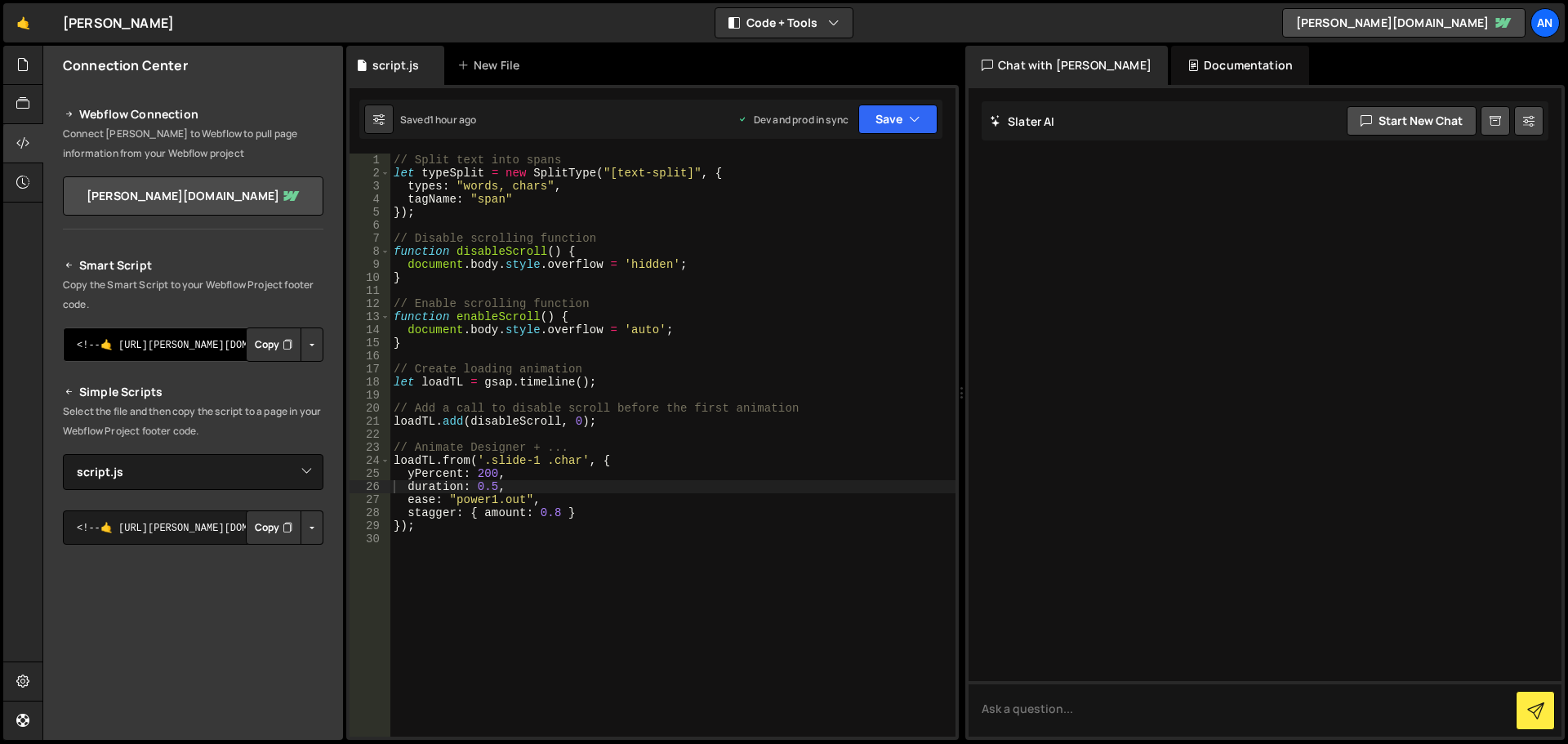
click at [199, 335] on textarea "<!--🤙 [URL][PERSON_NAME][DOMAIN_NAME]> <script>document.addEventListener("DOMCo…" at bounding box center [193, 345] width 261 height 34
click at [248, 531] on button "Copy" at bounding box center [274, 527] width 56 height 34
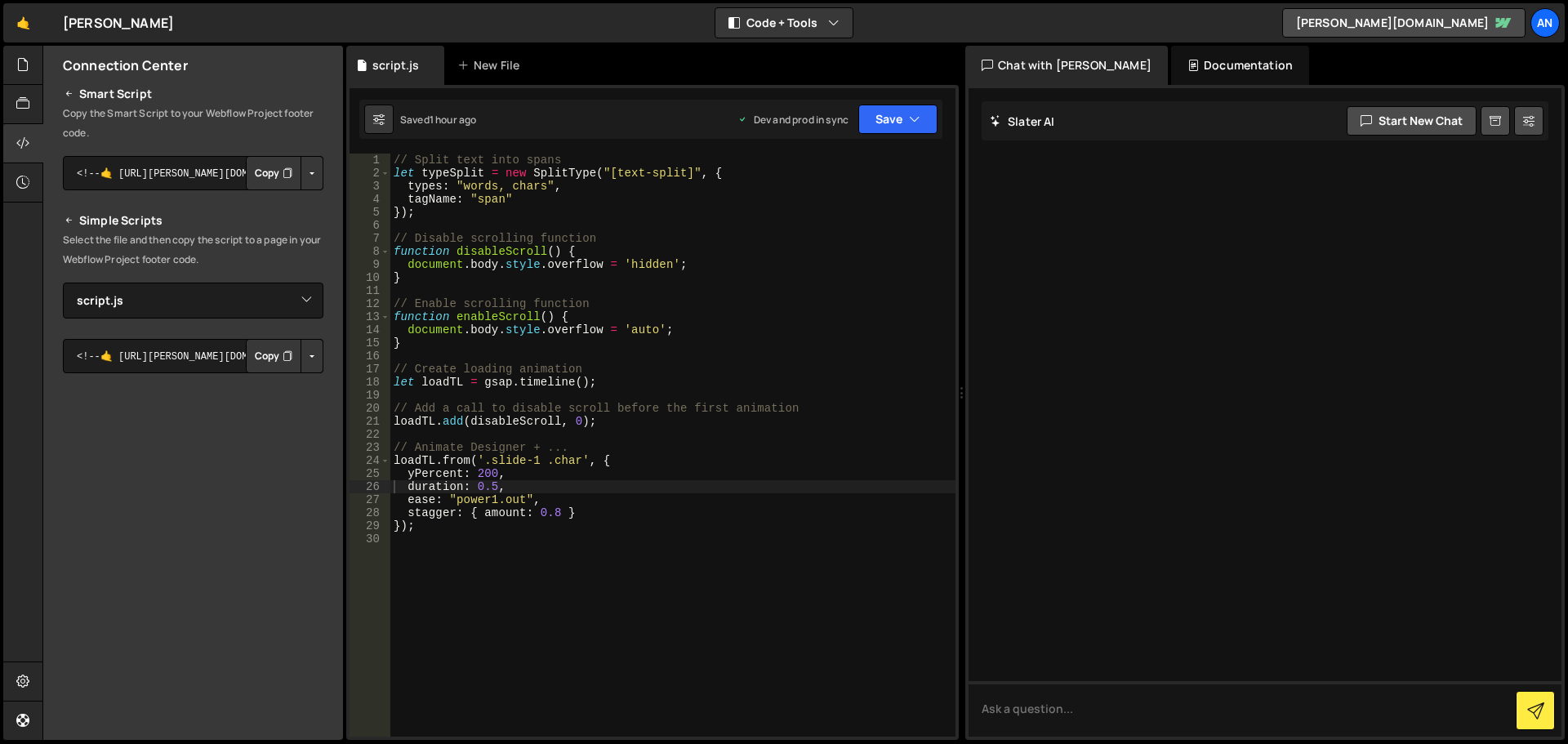
scroll to position [177, 0]
click at [421, 208] on div "// Split text into spans let typeSplit = new SplitType ( "[text-split]" , { typ…" at bounding box center [673, 458] width 565 height 609
click at [634, 173] on div "// Split text into spans let typeSplit = new SplitType ( "[text-split]" , { typ…" at bounding box center [673, 458] width 565 height 609
type textarea "let typeSplit = new SplitType("[text-split]", {"
click at [876, 107] on button "Save" at bounding box center [898, 119] width 79 height 29
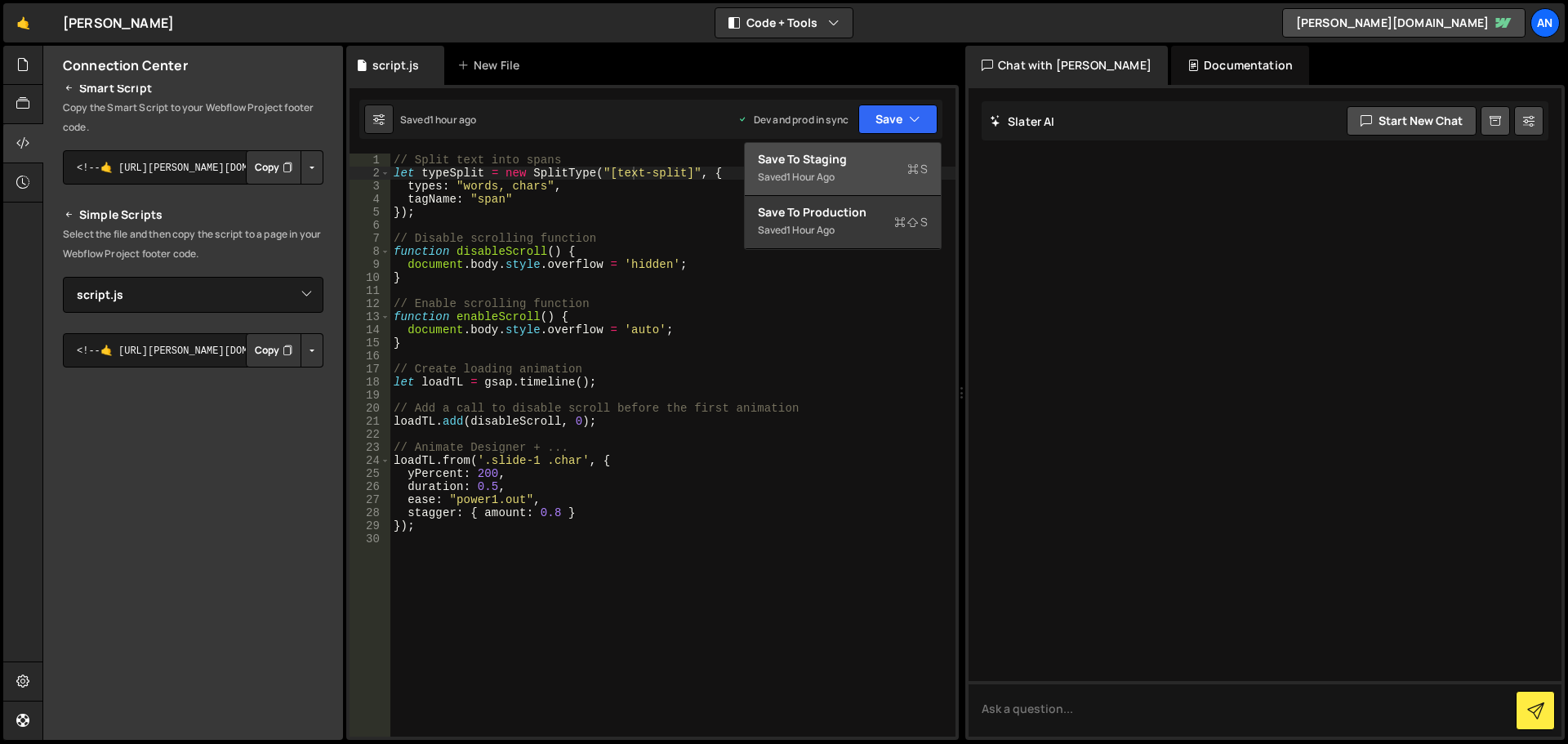
click at [878, 158] on div "Save to Staging S" at bounding box center [843, 159] width 170 height 16
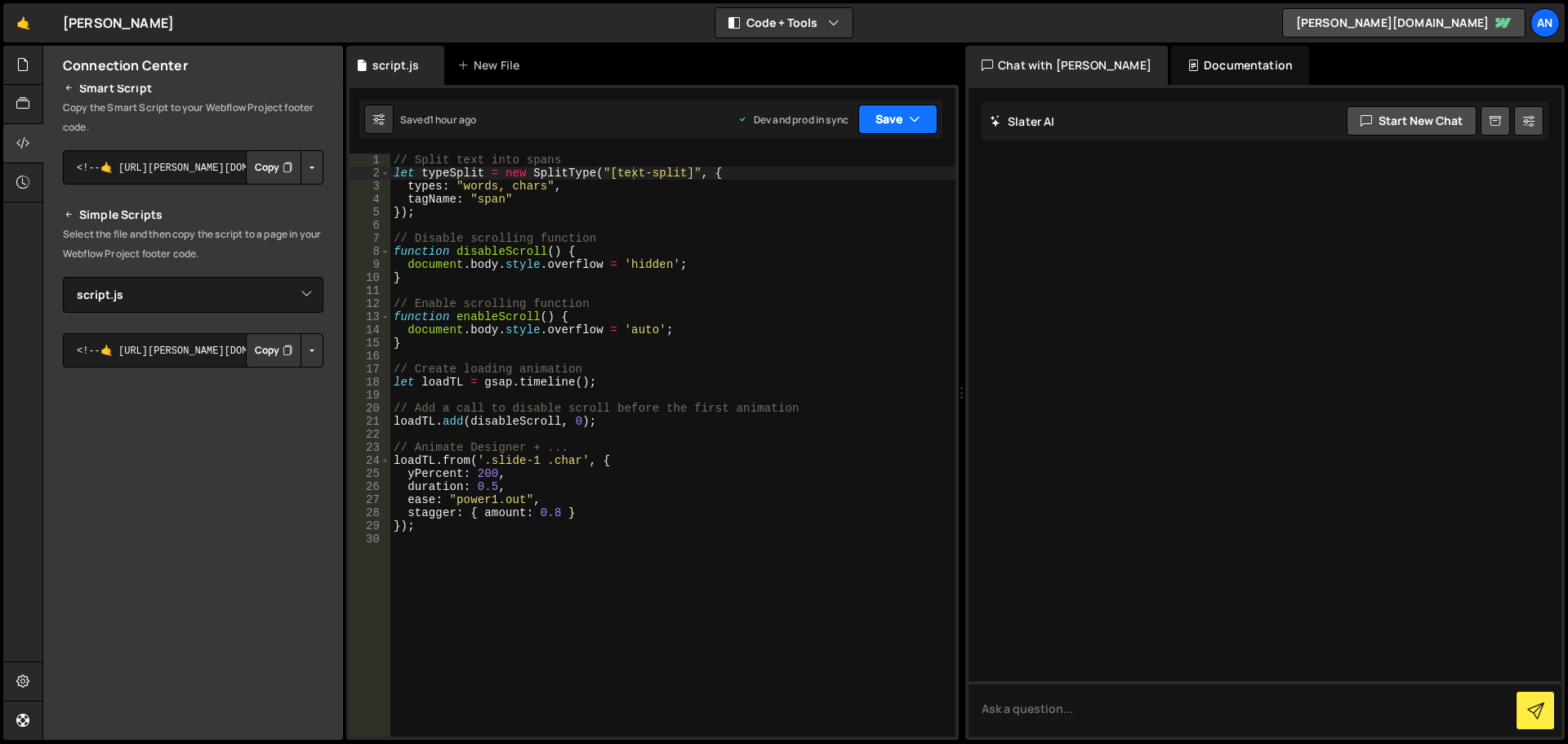
click at [880, 114] on button "Save" at bounding box center [898, 119] width 79 height 29
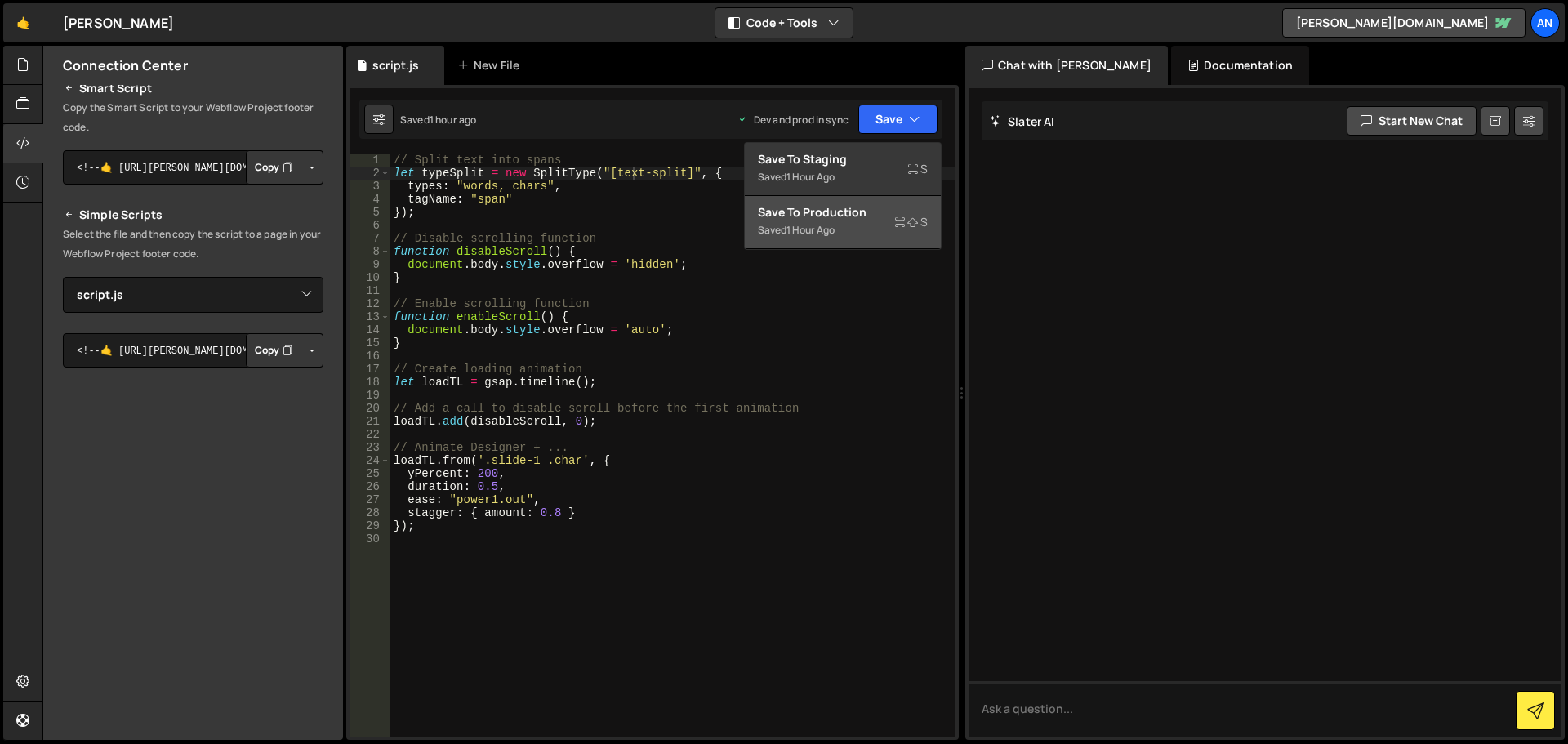
click at [871, 213] on div "Save to Production S" at bounding box center [843, 213] width 170 height 16
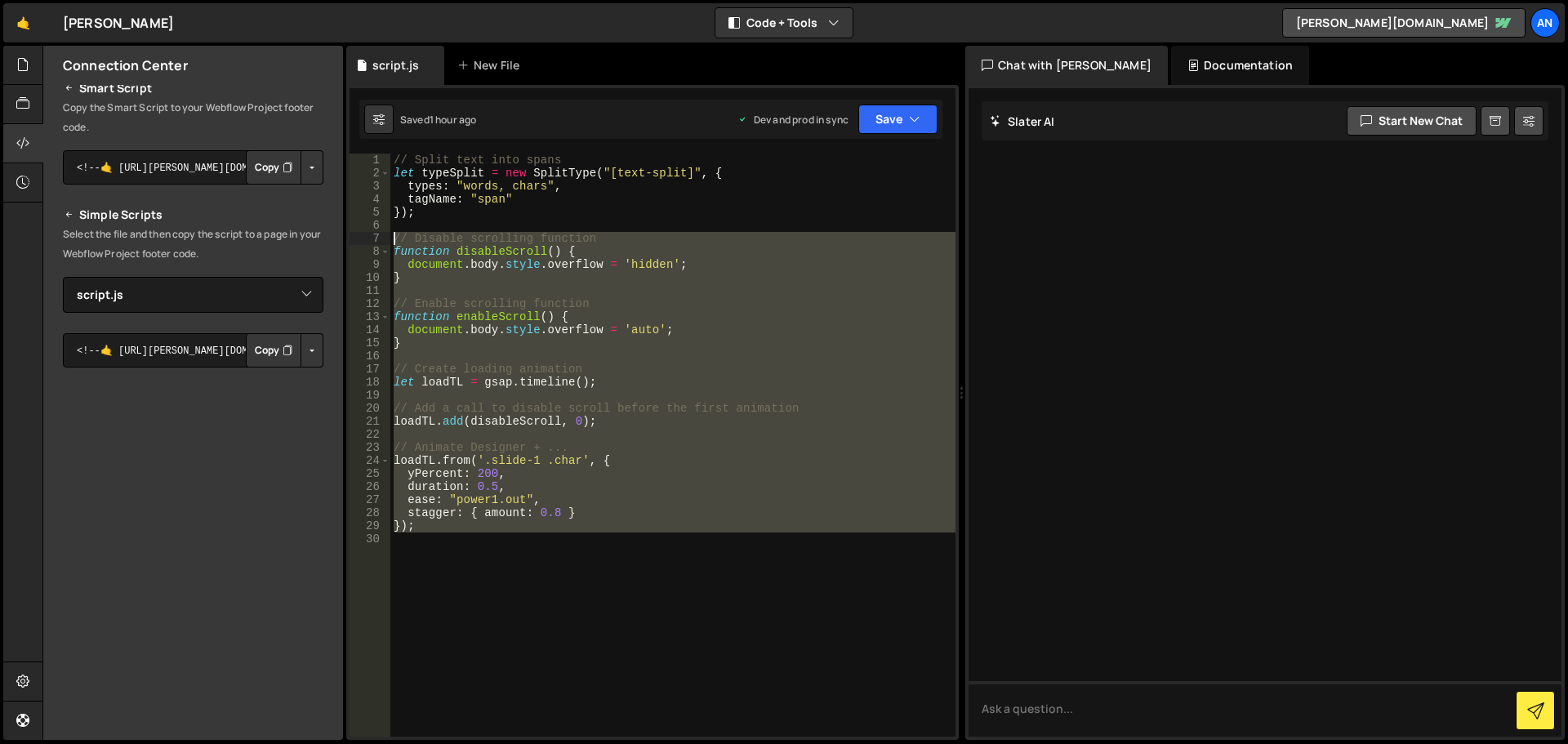
drag, startPoint x: 426, startPoint y: 536, endPoint x: 392, endPoint y: 238, distance: 299.9
click at [392, 238] on div "// Split text into spans let typeSplit = new SplitType ( "[text-split]" , { typ…" at bounding box center [673, 458] width 565 height 609
type textarea "// Disable scrolling function function disableScroll() {"
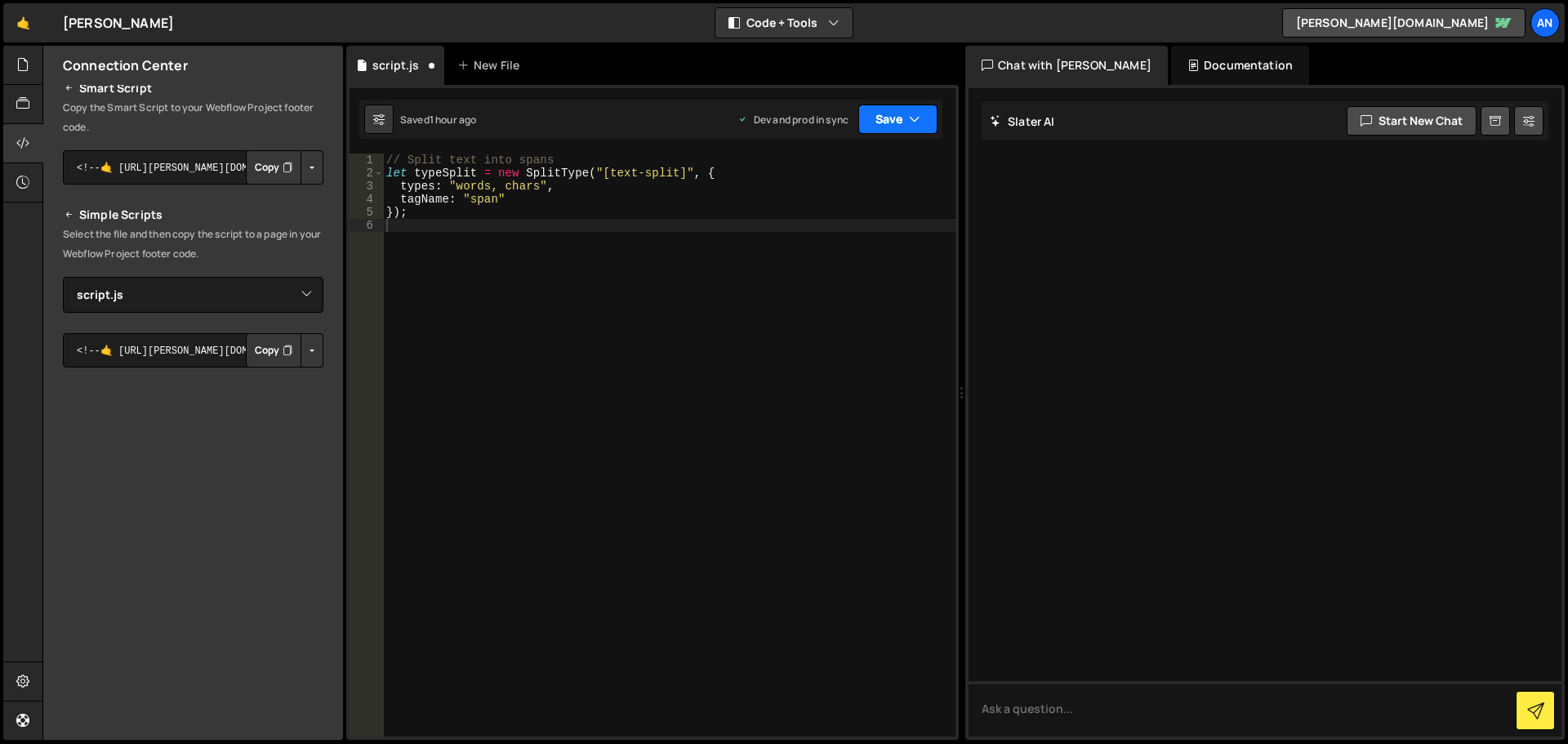
click at [880, 119] on button "Save" at bounding box center [898, 119] width 79 height 29
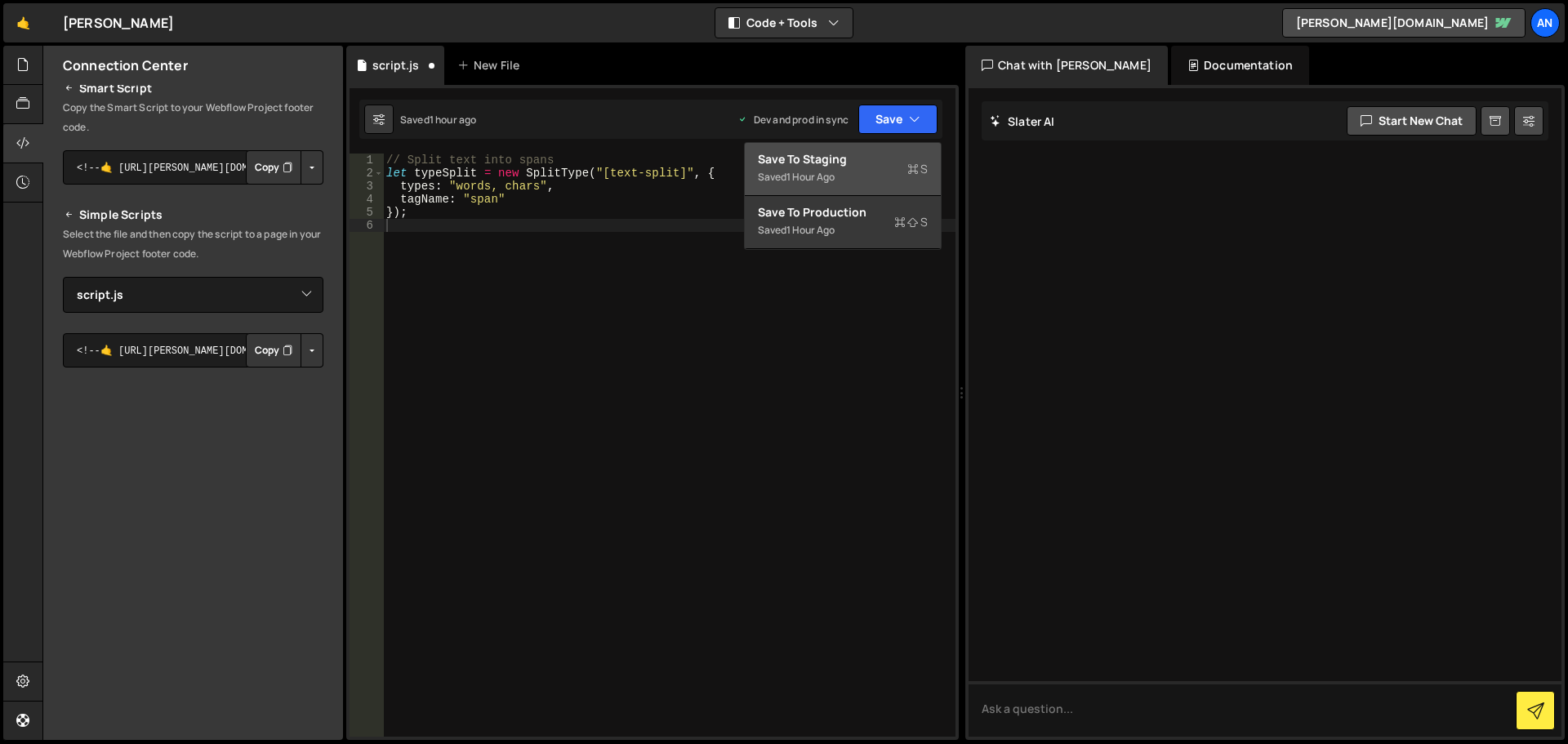
click at [859, 164] on div "Save to Staging S" at bounding box center [843, 159] width 170 height 16
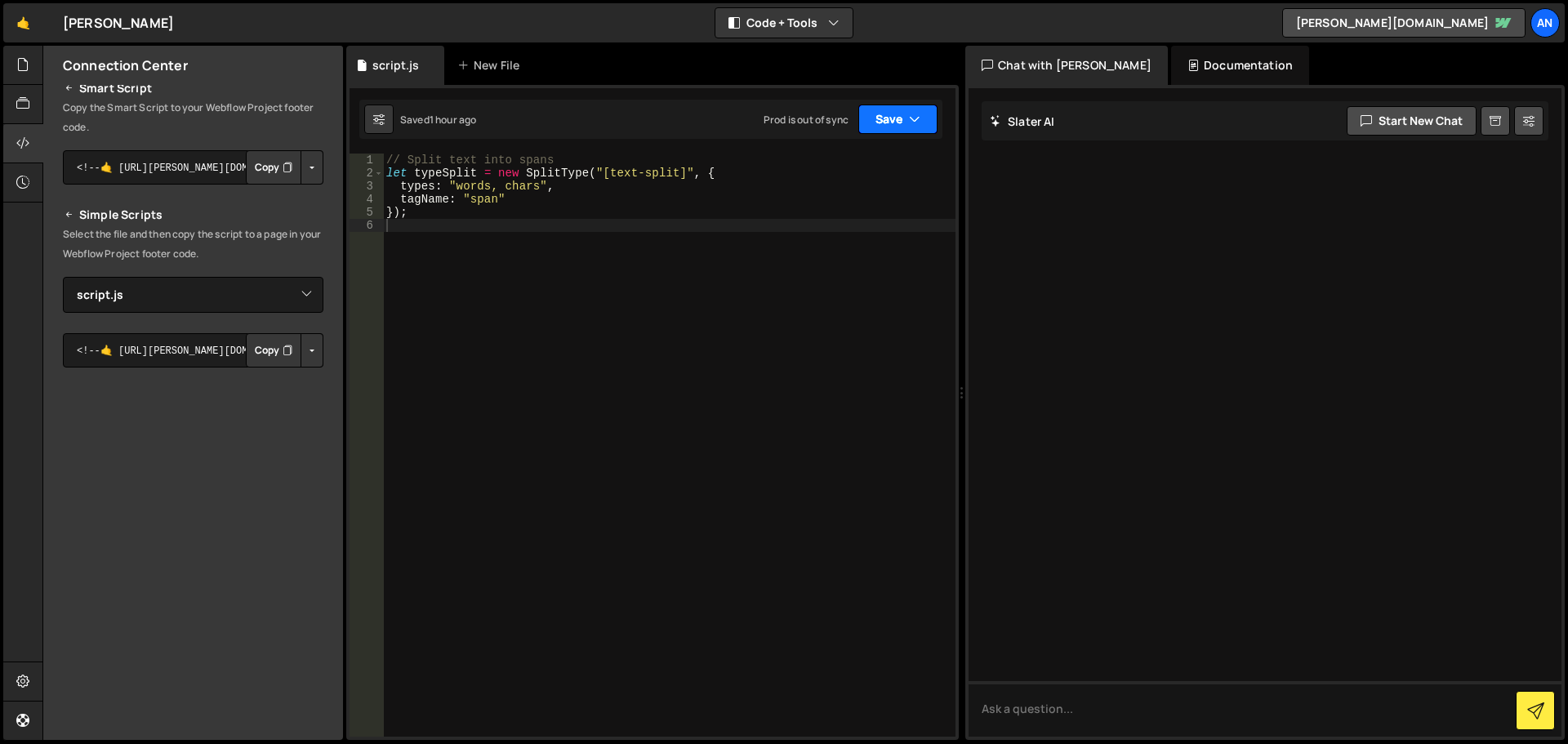
click at [877, 120] on button "Save" at bounding box center [898, 119] width 79 height 29
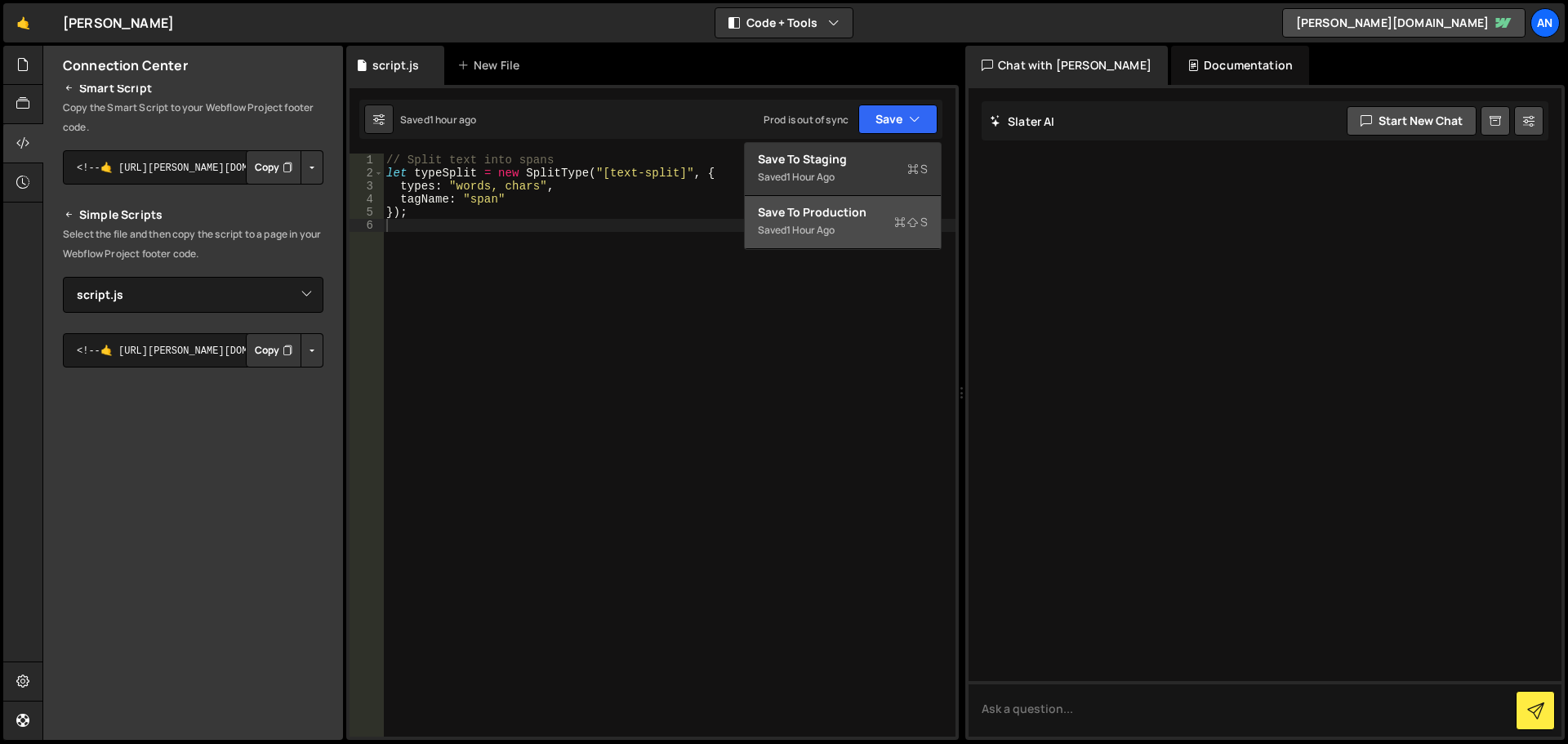
click at [852, 213] on div "Save to Production S" at bounding box center [843, 213] width 170 height 16
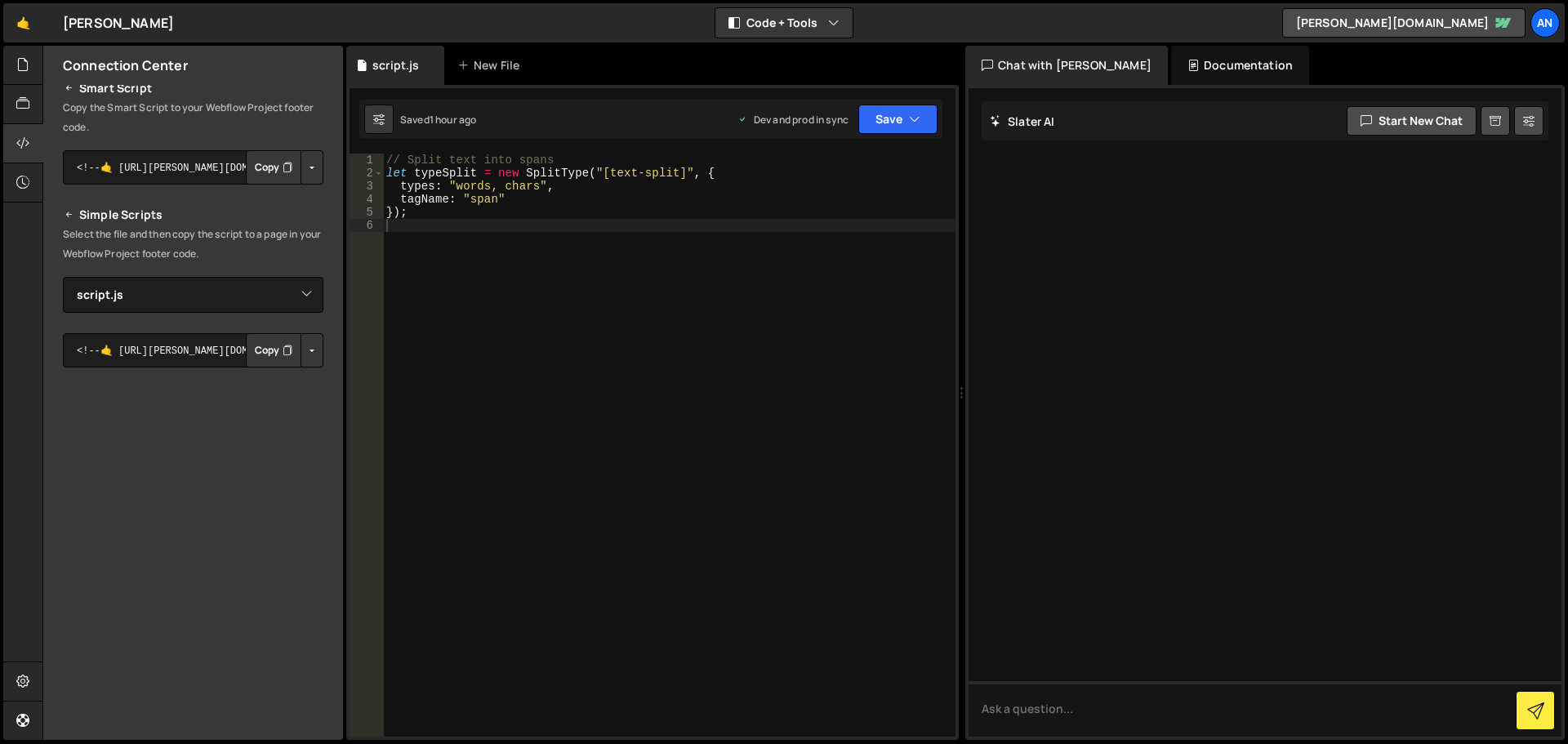
click at [434, 258] on div "// Split text into spans let typeSplit = new SplitType ( "[text-split]" , { typ…" at bounding box center [670, 458] width 572 height 609
paste textarea "});"
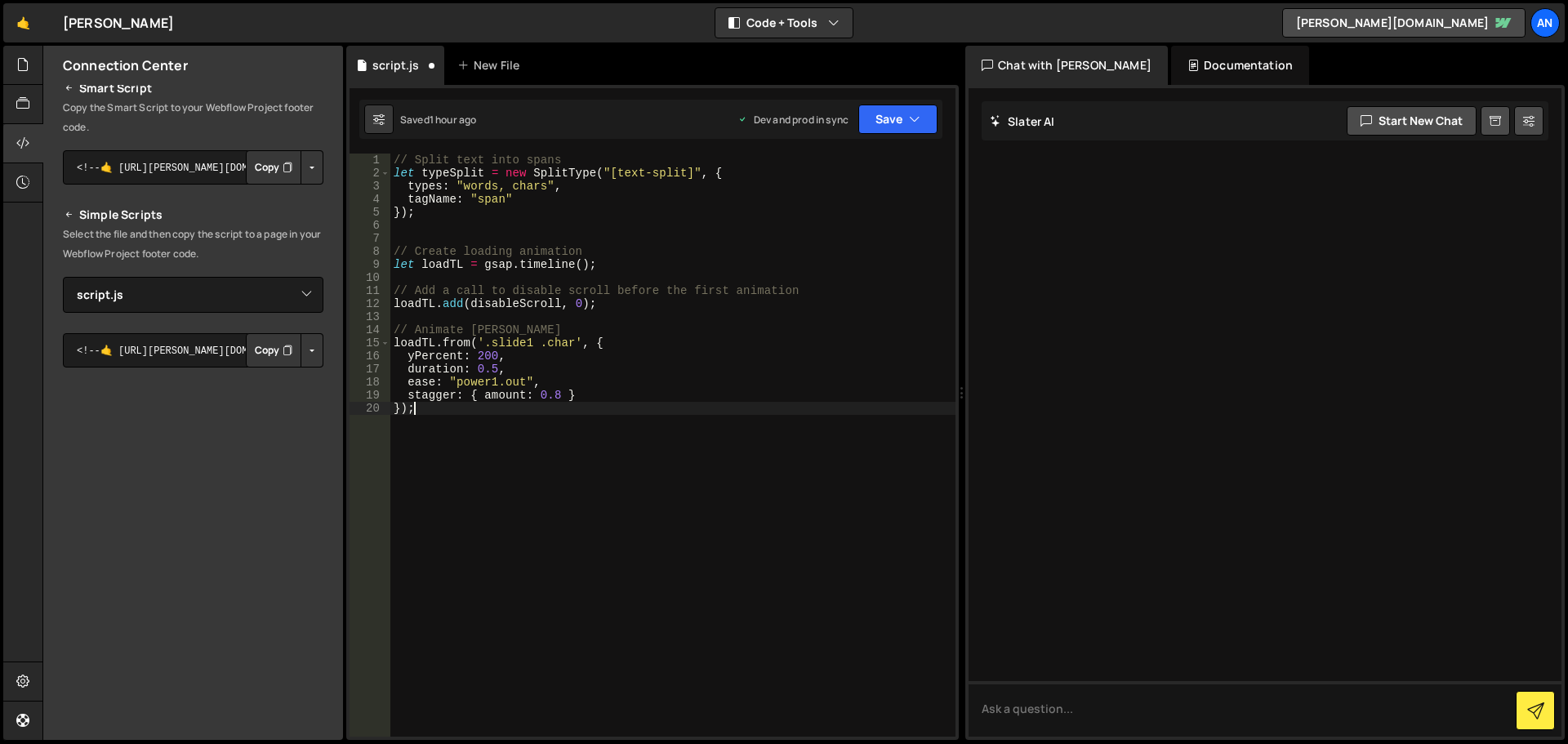
click at [501, 344] on div "// Split text into spans let typeSplit = new SplitType ( "[text-split]" , { typ…" at bounding box center [673, 458] width 565 height 609
paste textarea "plit"
type textarea "loadTL.from('.slide1 .char', {"
click at [500, 343] on div "// Split text into spans let typeSplit = new SplitType ( "[text-split]" , { typ…" at bounding box center [673, 445] width 565 height 583
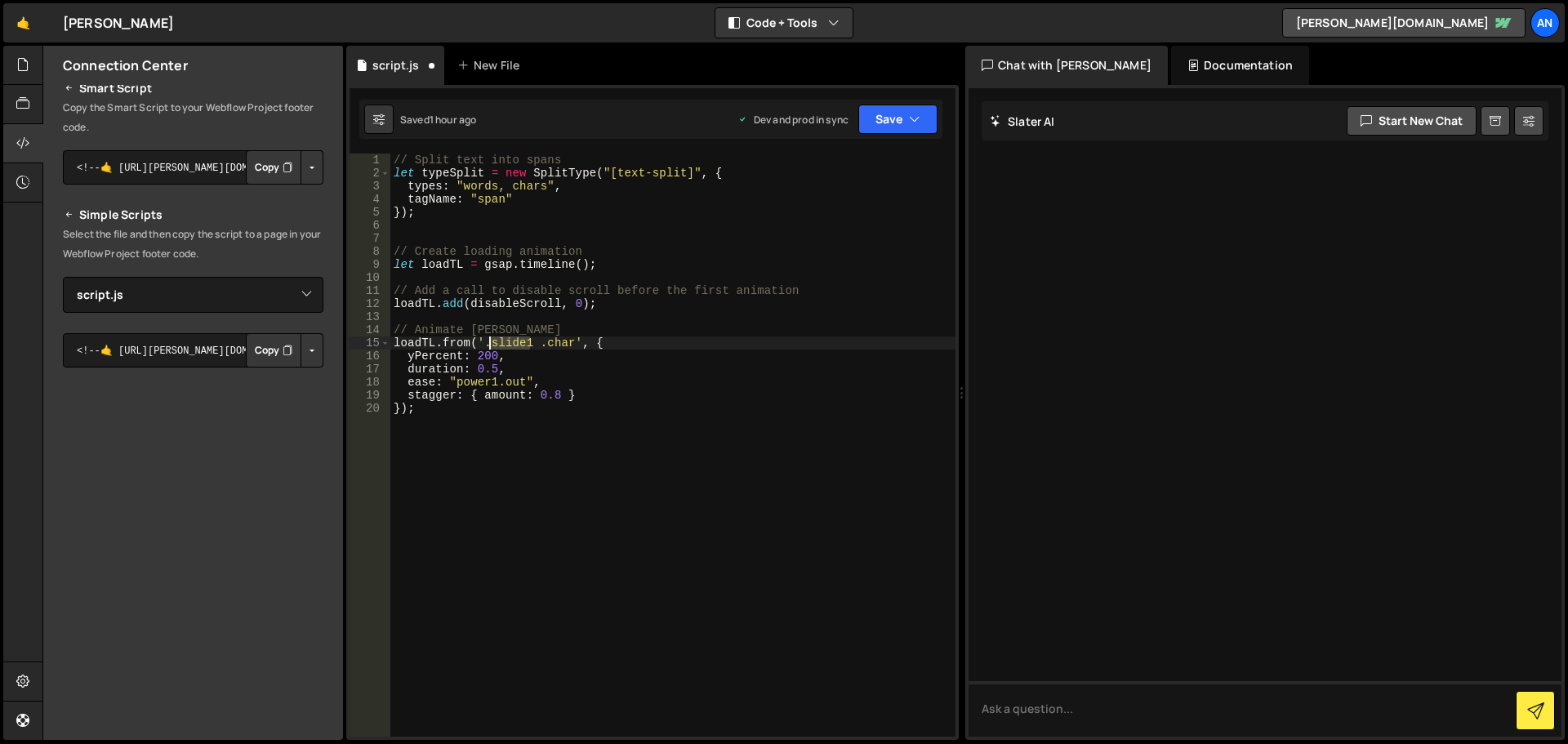
click at [500, 343] on div "// Split text into spans let typeSplit = new SplitType ( "[text-split]" , { typ…" at bounding box center [673, 458] width 565 height 609
click at [880, 118] on button "Save" at bounding box center [898, 119] width 79 height 29
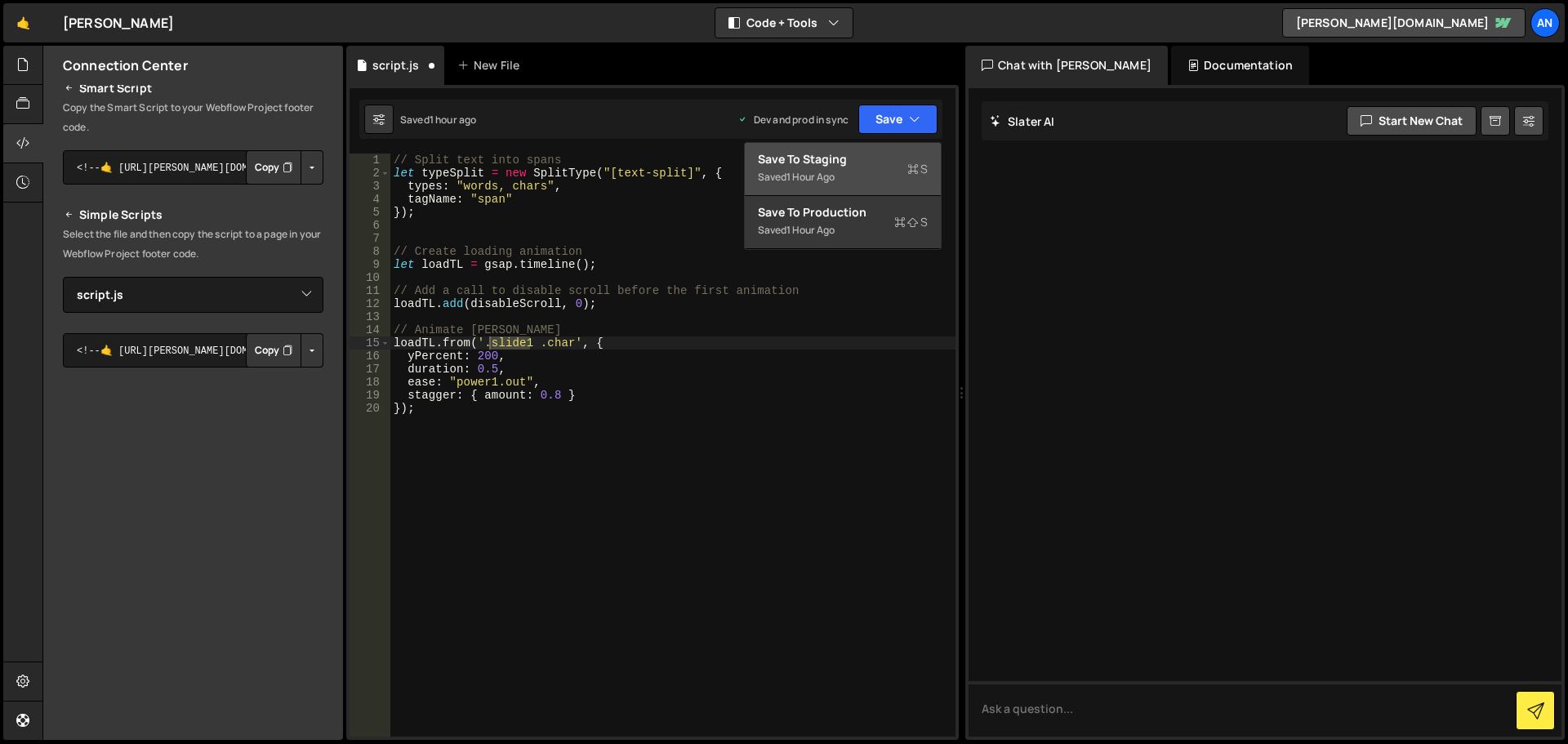
click at [882, 164] on div "Save to Staging S" at bounding box center [843, 159] width 170 height 16
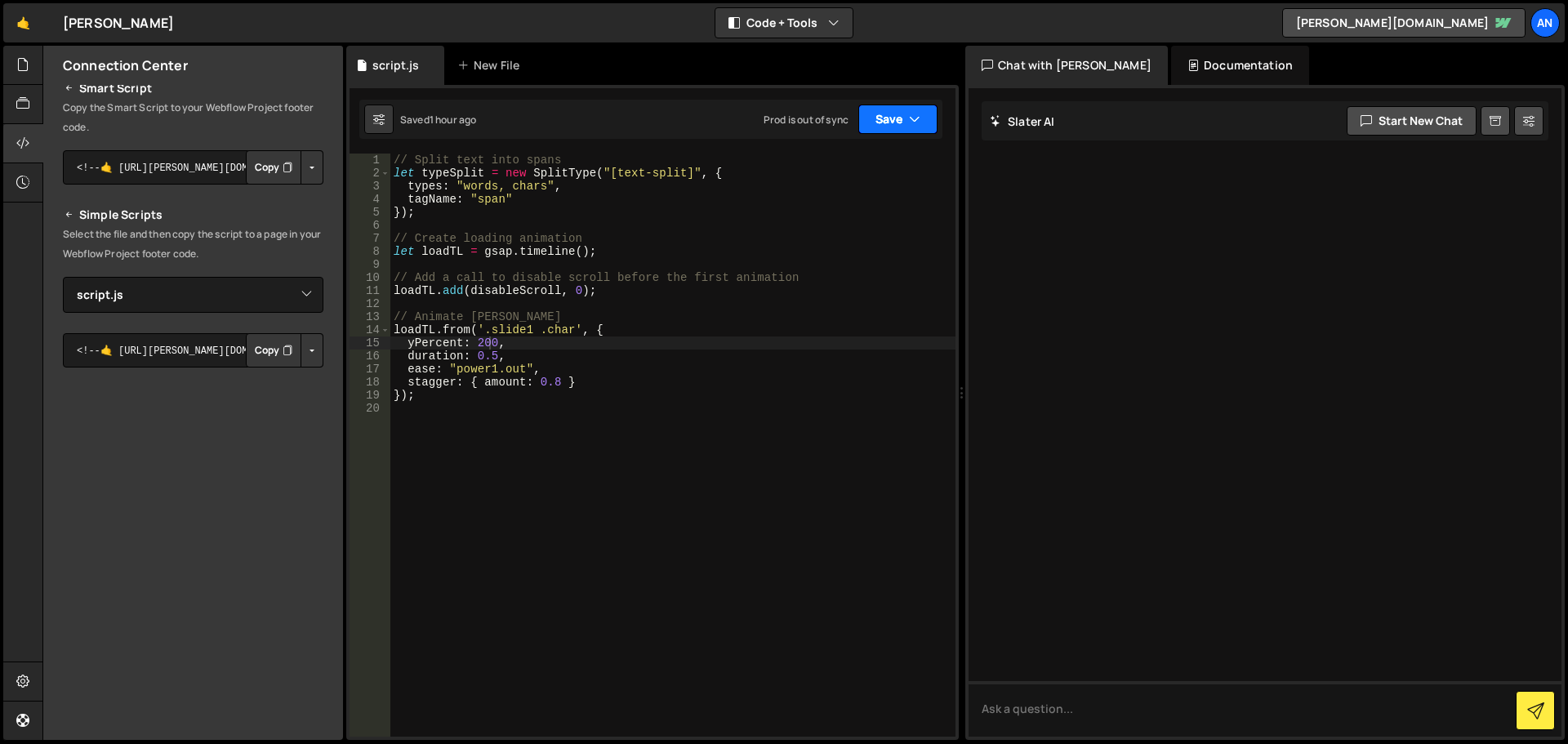
click at [890, 114] on button "Save" at bounding box center [898, 119] width 79 height 29
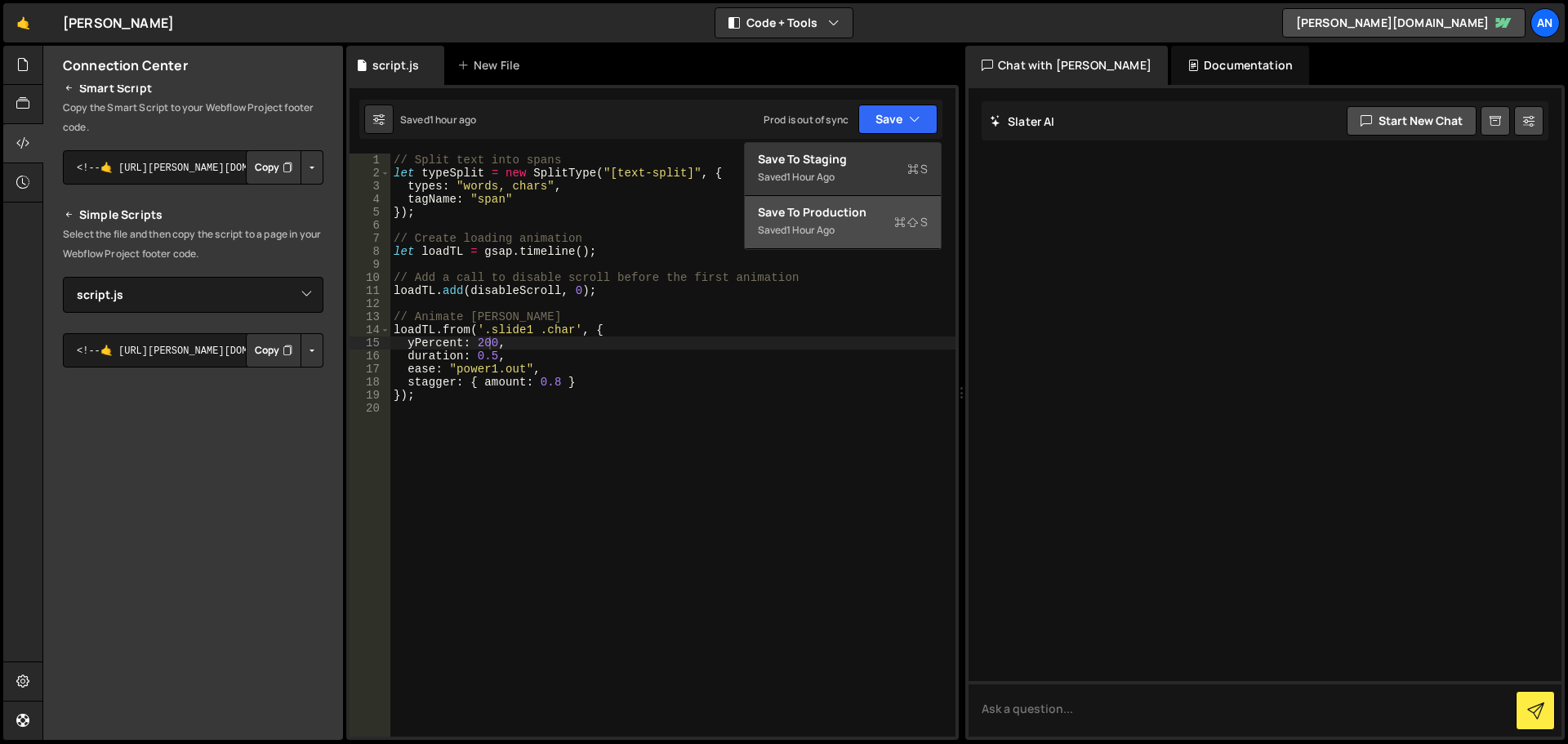
click at [882, 217] on div "Save to Production S" at bounding box center [843, 213] width 170 height 16
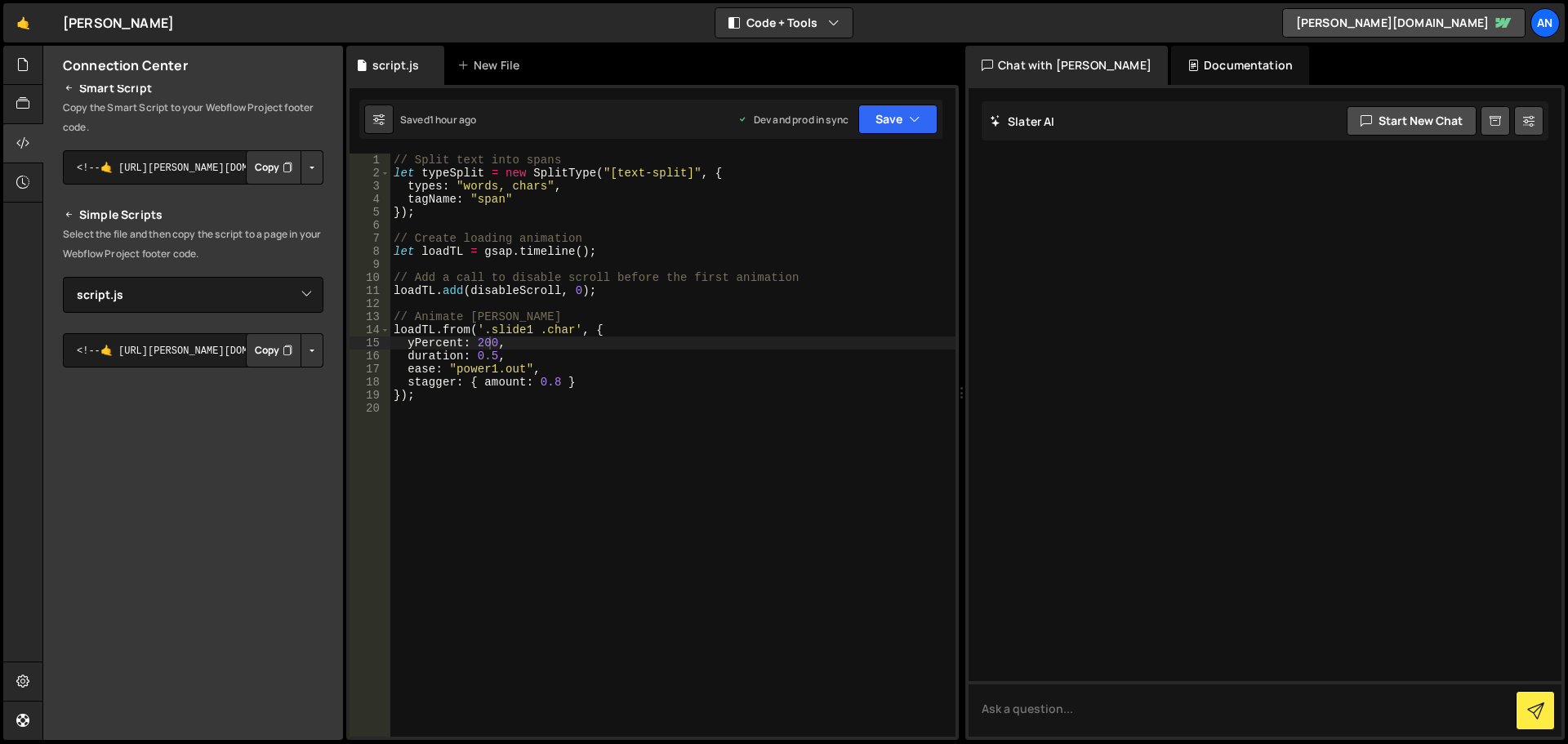
click at [408, 298] on div "// Split text into spans let typeSplit = new SplitType ( "[text-split]" , { typ…" at bounding box center [673, 458] width 565 height 609
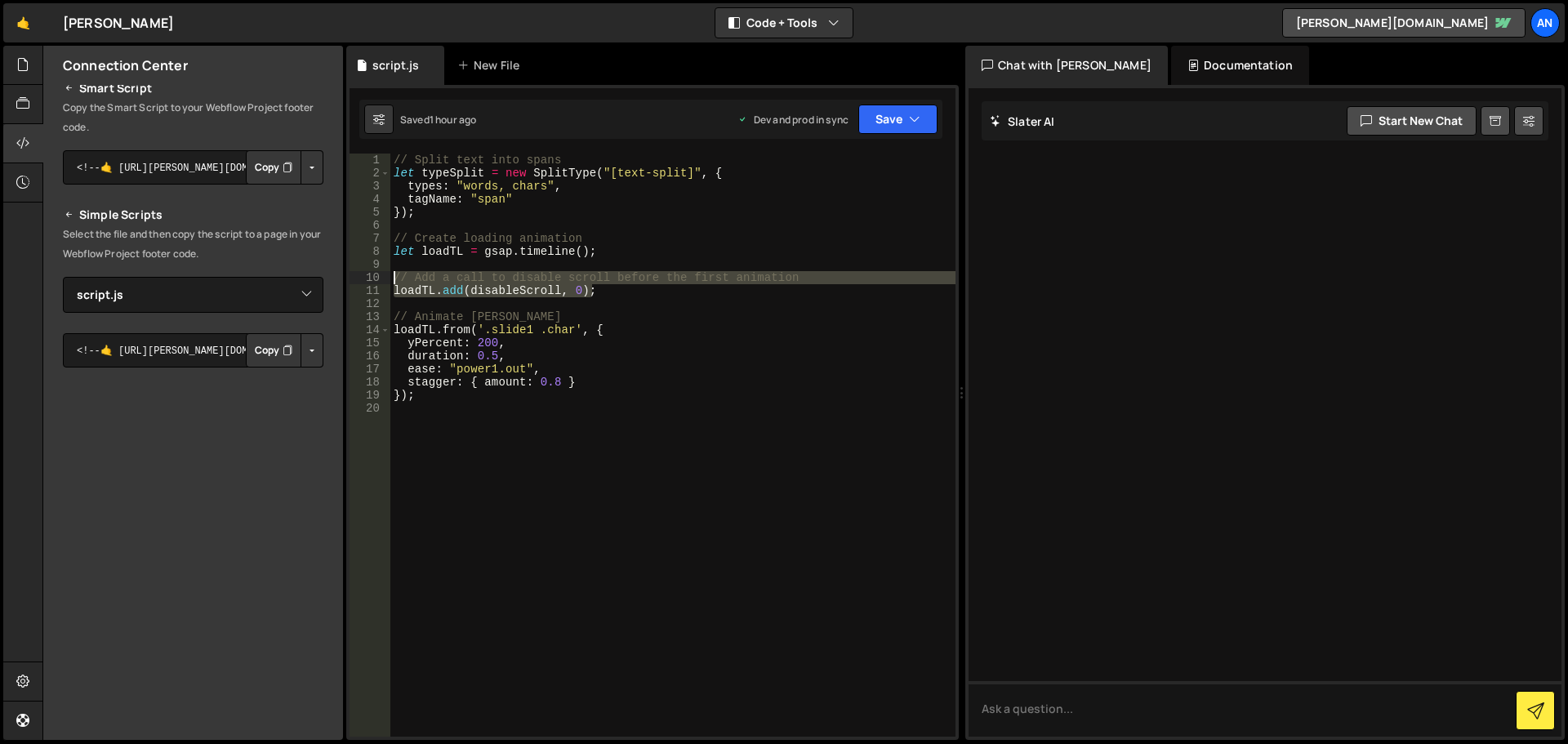
drag, startPoint x: 625, startPoint y: 294, endPoint x: 374, endPoint y: 275, distance: 251.7
click at [374, 275] on div "1 2 3 4 5 6 7 8 9 10 11 12 13 14 15 16 17 18 19 20 // Split text into spans let…" at bounding box center [652, 445] width 606 height 583
type textarea "// Add a call to disable scroll before the first animation loadTL.add(disableSc…"
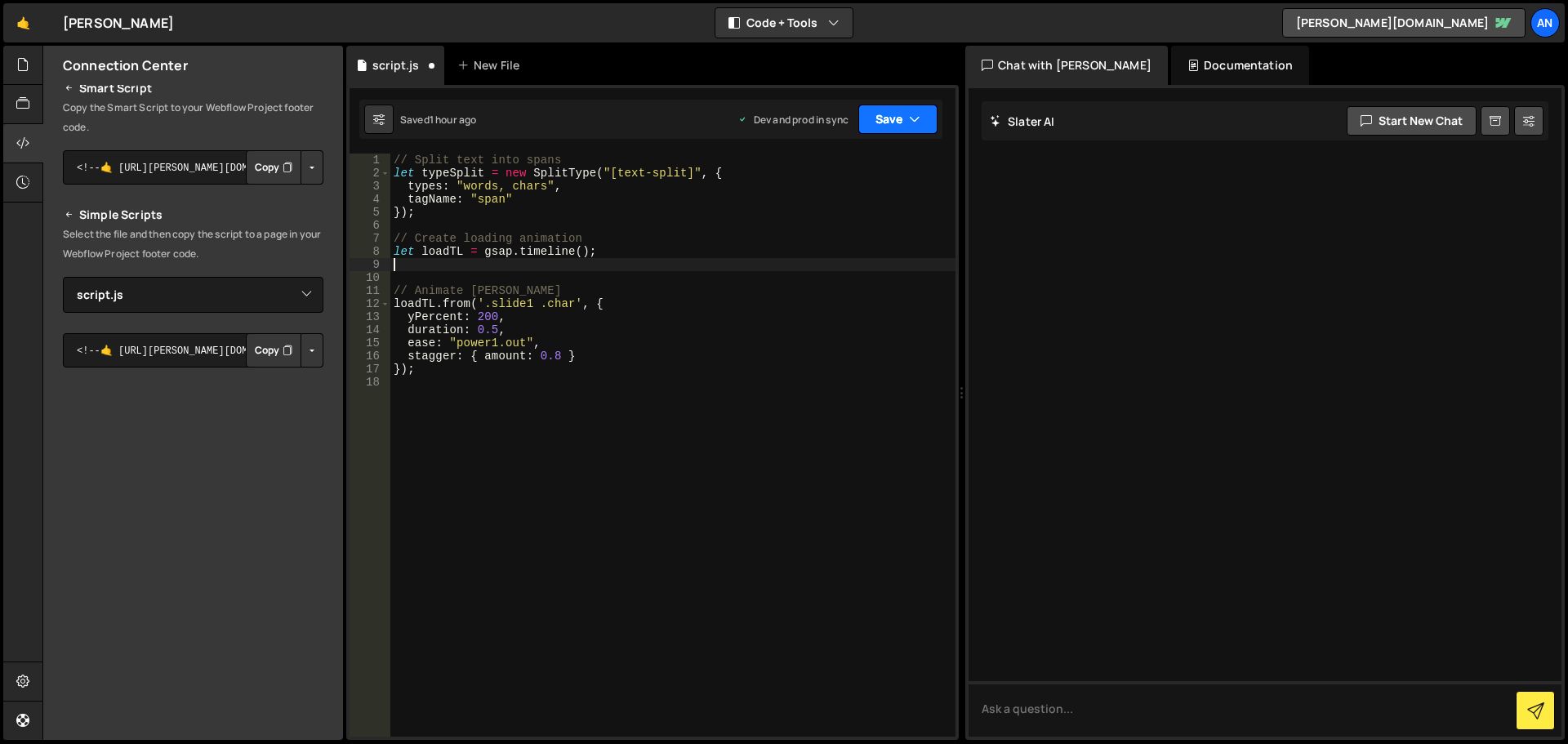
click at [885, 111] on button "Save" at bounding box center [898, 119] width 79 height 29
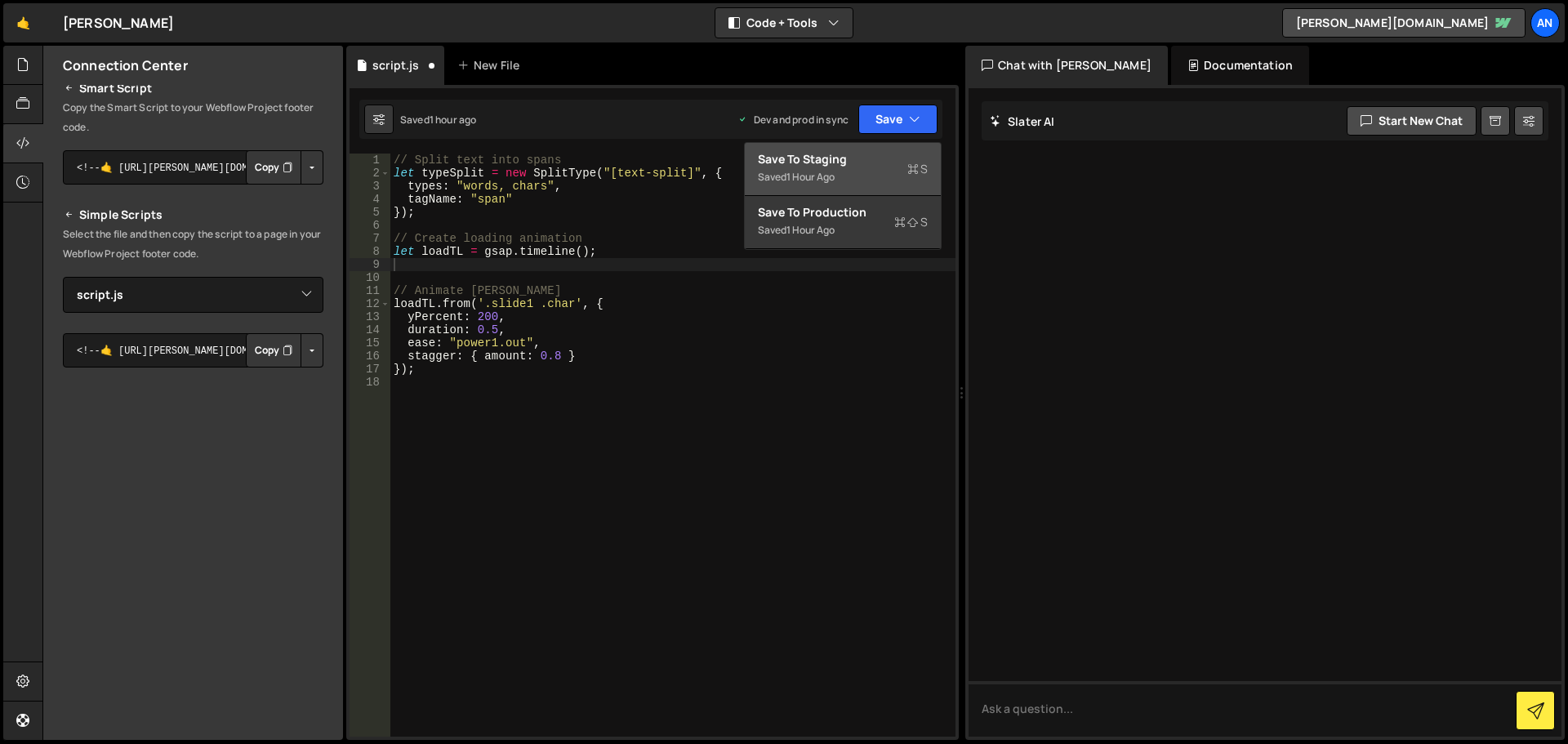
click at [880, 167] on div "Save to Staging S" at bounding box center [843, 159] width 170 height 16
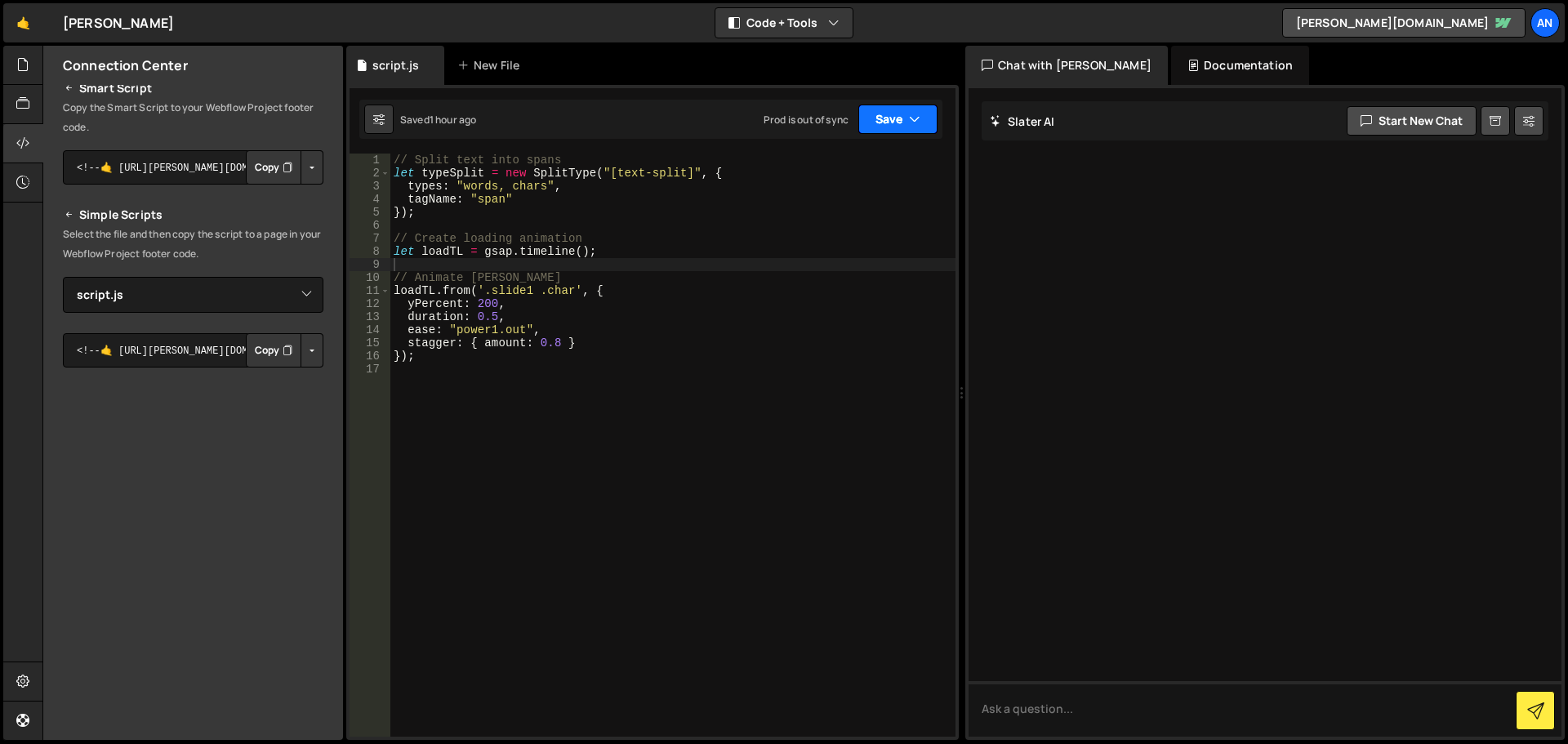
click at [917, 114] on icon "button" at bounding box center [915, 119] width 11 height 16
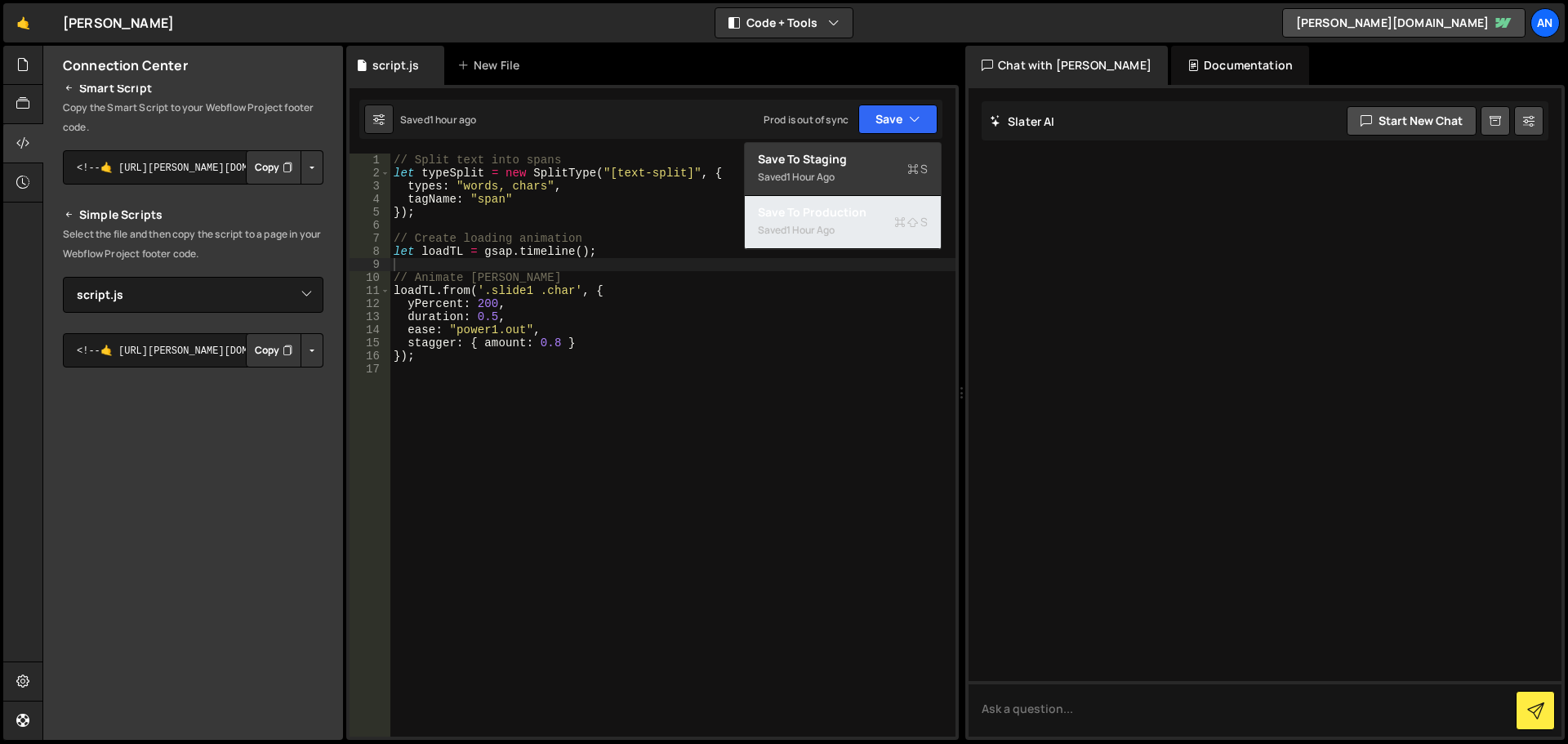
click at [876, 206] on div "Save to Production S" at bounding box center [843, 213] width 170 height 16
